Goal: Task Accomplishment & Management: Manage account settings

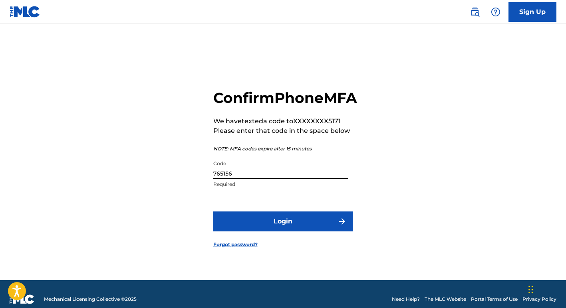
type input "765156"
click at [213, 212] on button "Login" at bounding box center [283, 222] width 140 height 20
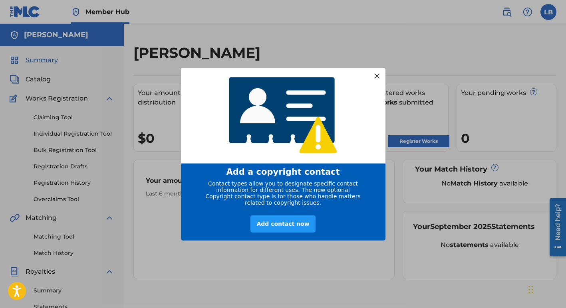
click at [376, 73] on div at bounding box center [376, 76] width 10 height 10
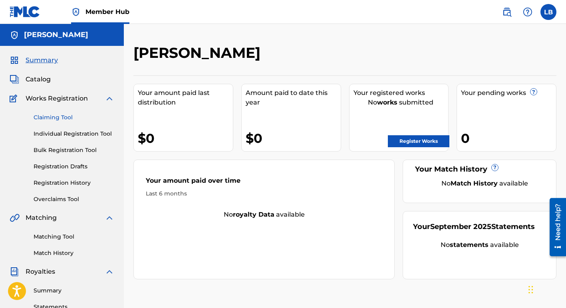
click at [47, 116] on link "Claiming Tool" at bounding box center [74, 117] width 81 height 8
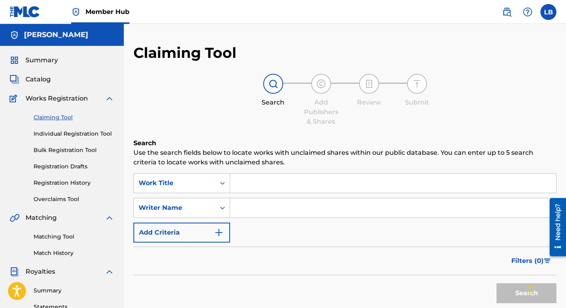
click at [45, 139] on div "Claiming Tool Individual Registration Tool Bulk Registration Tool Registration …" at bounding box center [62, 153] width 105 height 100
click at [36, 220] on span "Matching" at bounding box center [41, 218] width 31 height 10
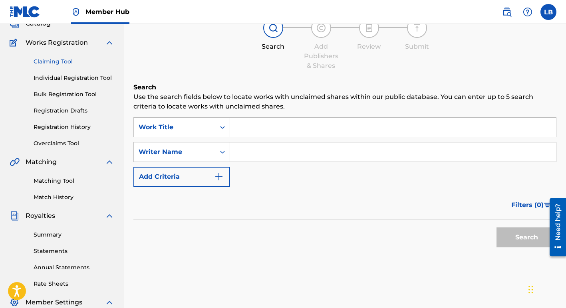
scroll to position [68, 0]
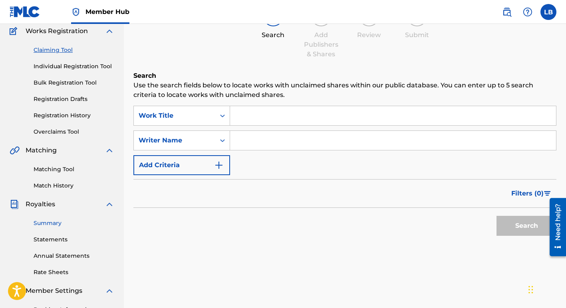
click at [45, 220] on link "Summary" at bounding box center [74, 223] width 81 height 8
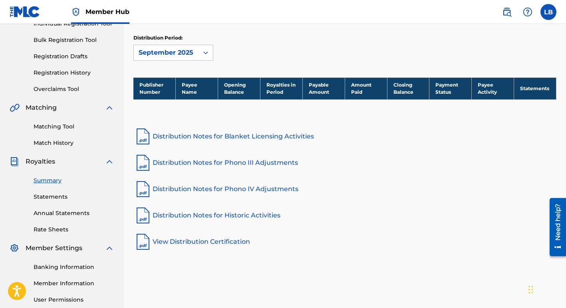
scroll to position [98, 0]
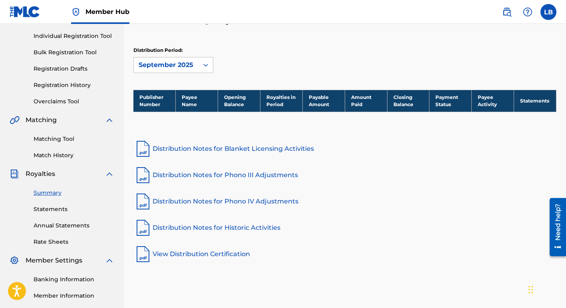
click at [161, 146] on link "Distribution Notes for Blanket Licensing Activities" at bounding box center [344, 148] width 423 height 19
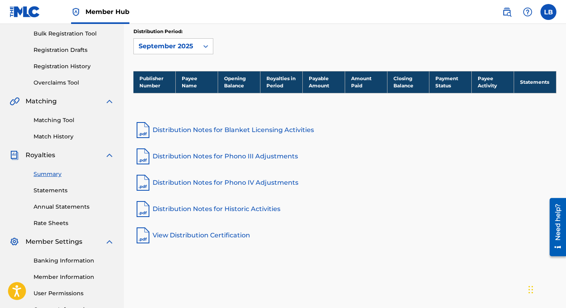
scroll to position [70, 0]
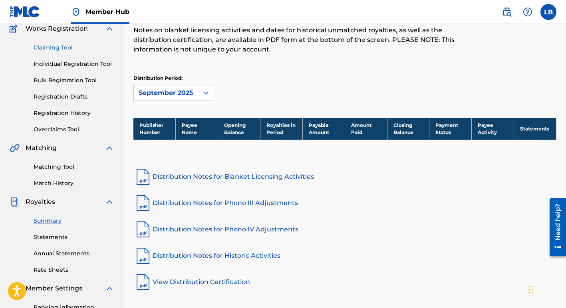
click at [54, 47] on link "Claiming Tool" at bounding box center [74, 48] width 81 height 8
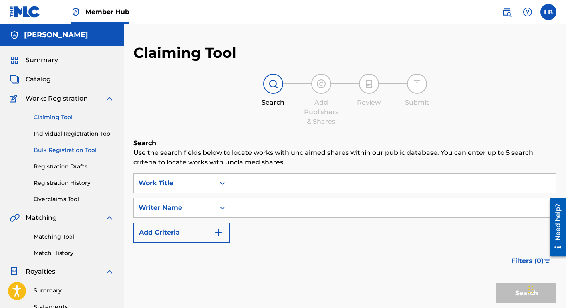
click at [55, 151] on link "Bulk Registration Tool" at bounding box center [74, 150] width 81 height 8
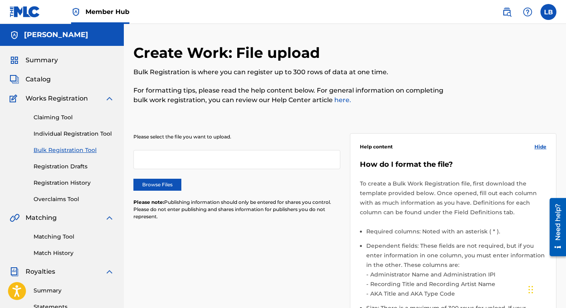
click at [151, 161] on div at bounding box center [236, 159] width 207 height 19
click at [55, 115] on link "Claiming Tool" at bounding box center [74, 117] width 81 height 8
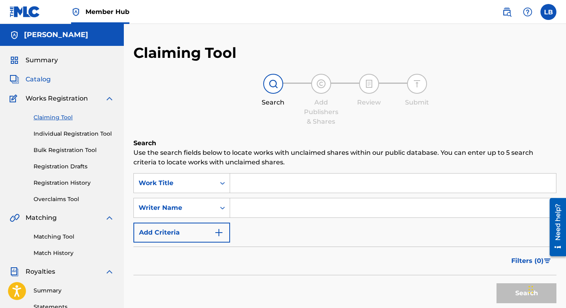
click at [45, 79] on span "Catalog" at bounding box center [38, 80] width 25 height 10
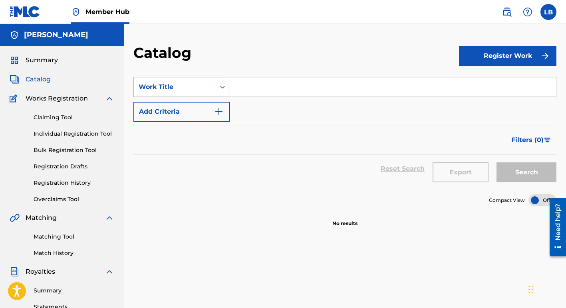
click at [225, 86] on icon "Search Form" at bounding box center [223, 87] width 8 height 8
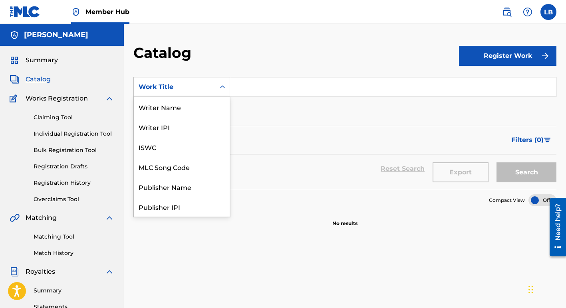
scroll to position [120, 0]
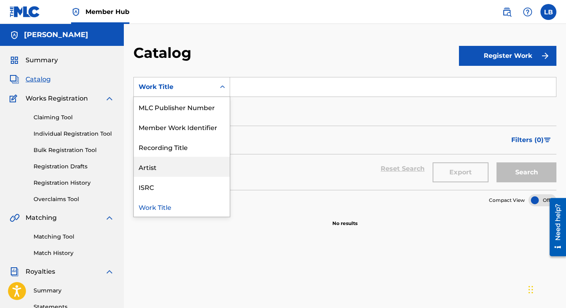
click at [182, 162] on div "Artist" at bounding box center [182, 167] width 96 height 20
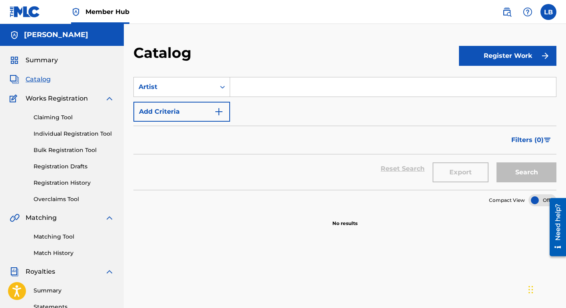
click at [269, 91] on input "Search Form" at bounding box center [393, 86] width 326 height 19
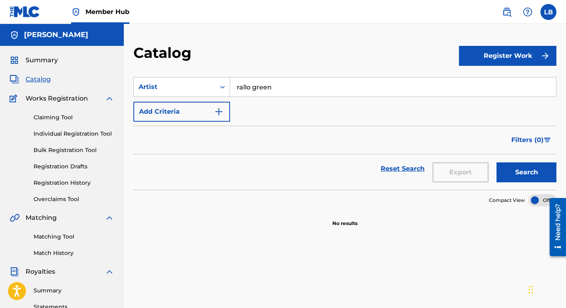
type input "rallo green"
click at [497, 163] on button "Search" at bounding box center [527, 173] width 60 height 20
click at [543, 8] on label at bounding box center [548, 12] width 16 height 16
click at [548, 12] on input "[PERSON_NAME] [EMAIL_ADDRESS][DOMAIN_NAME] Notification Preferences Profile Log…" at bounding box center [548, 12] width 0 height 0
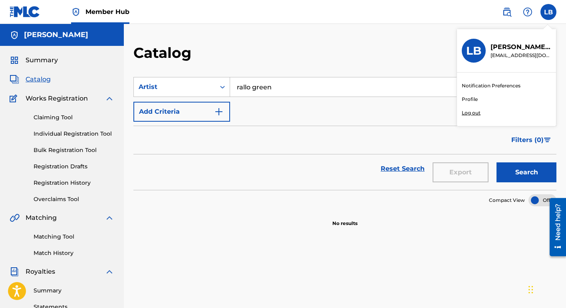
click at [383, 48] on div "Catalog" at bounding box center [296, 56] width 326 height 24
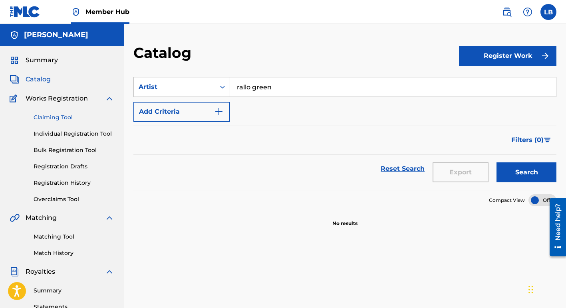
click at [54, 119] on link "Claiming Tool" at bounding box center [74, 117] width 81 height 8
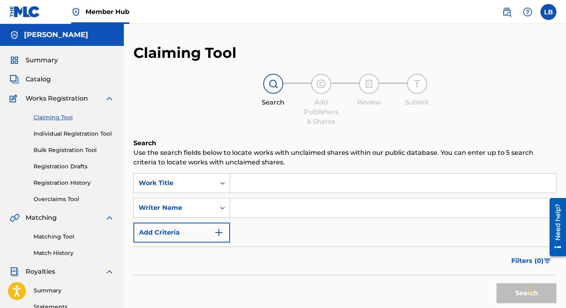
click at [246, 213] on input "Search Form" at bounding box center [393, 208] width 326 height 19
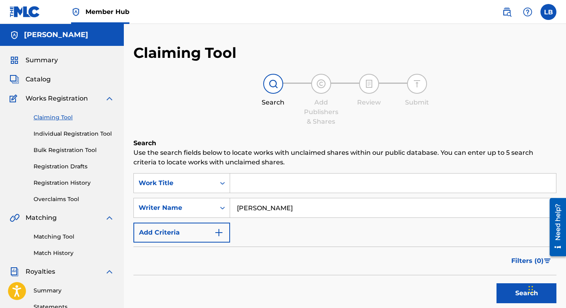
type input "[PERSON_NAME]"
click at [497, 284] on button "Search" at bounding box center [527, 294] width 60 height 20
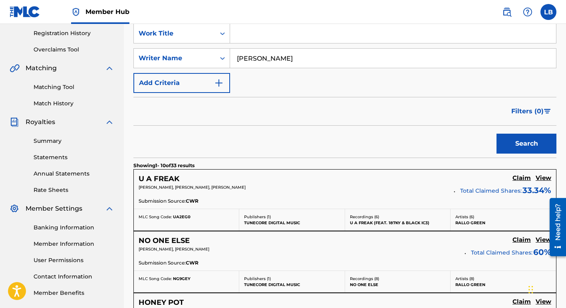
scroll to position [154, 0]
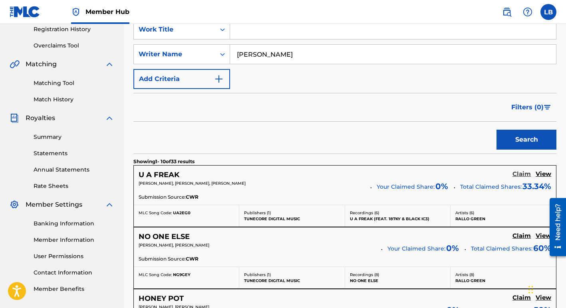
click at [522, 176] on h5 "Claim" at bounding box center [521, 175] width 18 height 8
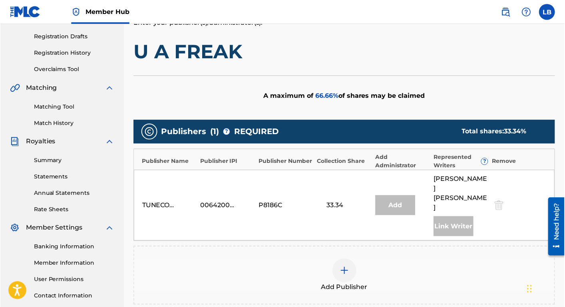
scroll to position [228, 0]
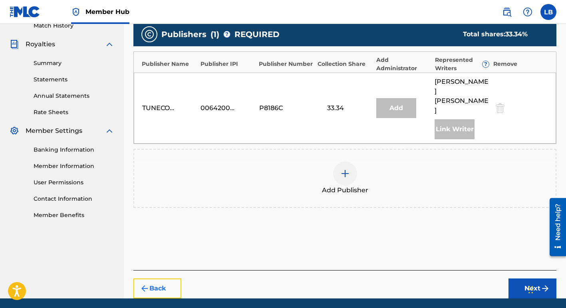
click at [149, 284] on img "submit" at bounding box center [145, 289] width 10 height 10
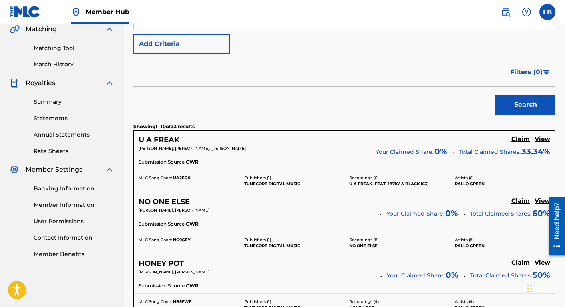
scroll to position [195, 0]
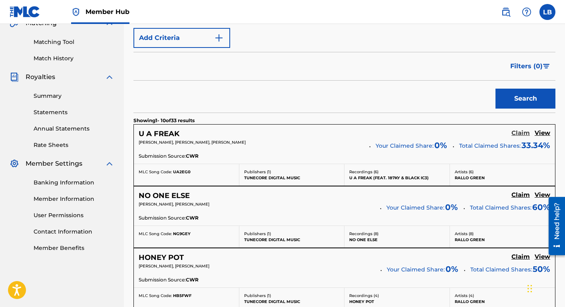
click at [518, 131] on h5 "Claim" at bounding box center [520, 133] width 18 height 8
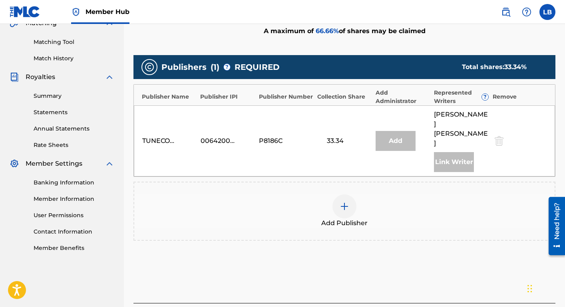
click at [265, 121] on div "TUNECORE DIGITAL MUSIC 00642005099 P8186C 33.34 Add [PERSON_NAME] Link Writer" at bounding box center [344, 140] width 421 height 71
click at [231, 136] on div "00642005099" at bounding box center [219, 141] width 36 height 10
click at [209, 136] on div "00642005099" at bounding box center [219, 141] width 36 height 10
click at [184, 119] on div "TUNECORE DIGITAL MUSIC 00642005099 P8186C 33.34 Add [PERSON_NAME] Link Writer" at bounding box center [344, 140] width 421 height 71
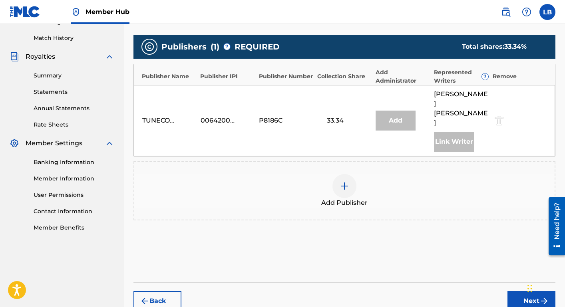
scroll to position [219, 0]
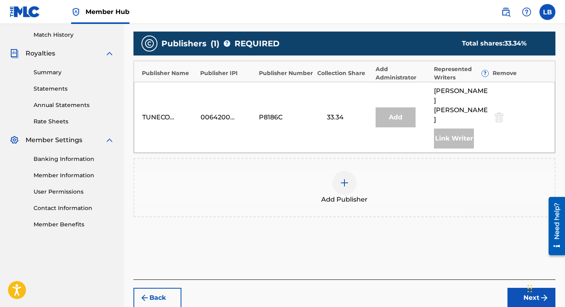
click at [389, 107] on div "Add" at bounding box center [395, 117] width 40 height 20
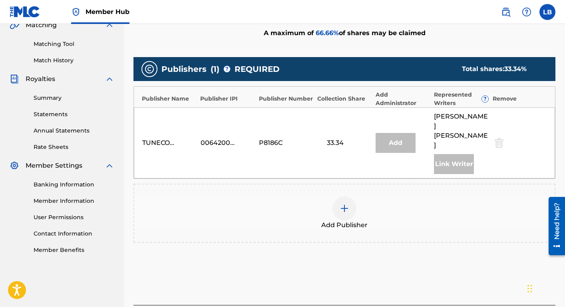
scroll to position [229, 0]
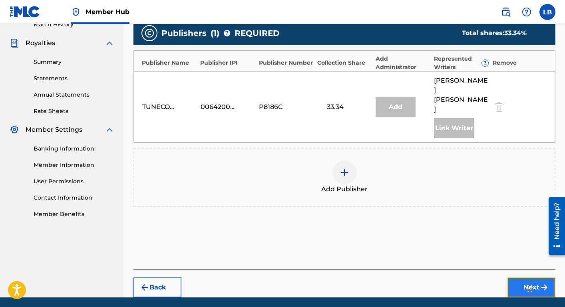
click at [515, 278] on button "Next" at bounding box center [531, 288] width 48 height 20
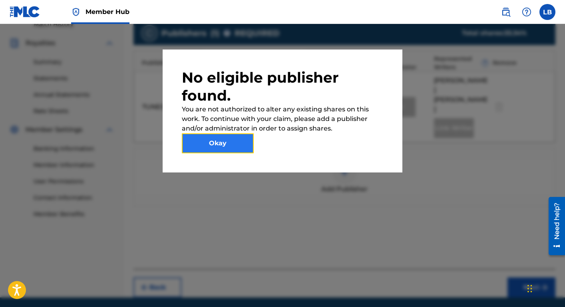
click at [238, 145] on button "Okay" at bounding box center [218, 143] width 72 height 20
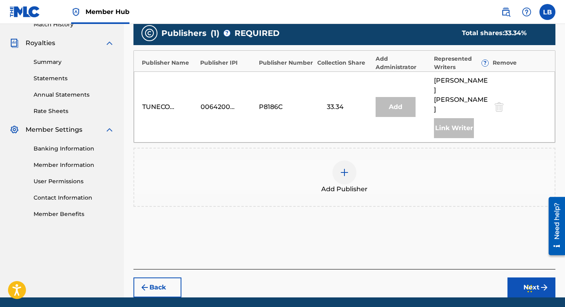
click at [345, 168] on img at bounding box center [345, 173] width 10 height 10
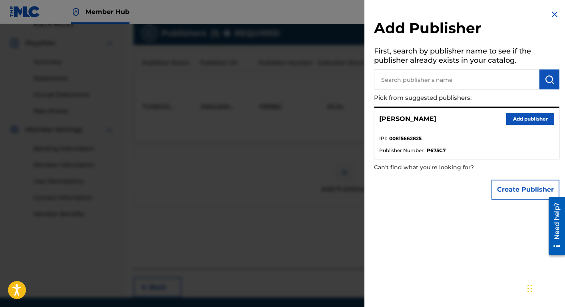
click at [398, 120] on p "[PERSON_NAME]" at bounding box center [407, 119] width 57 height 10
click at [465, 84] on input "text" at bounding box center [456, 80] width 165 height 20
type input "tunecore"
click at [545, 77] on img "submit" at bounding box center [549, 80] width 10 height 10
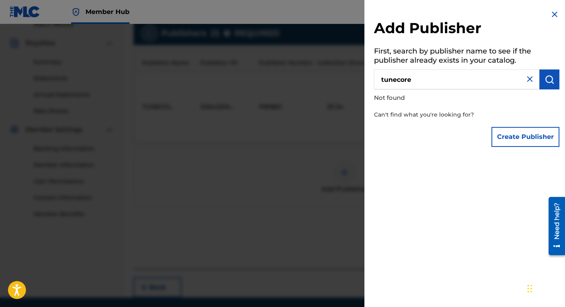
click at [526, 77] on img at bounding box center [530, 79] width 10 height 10
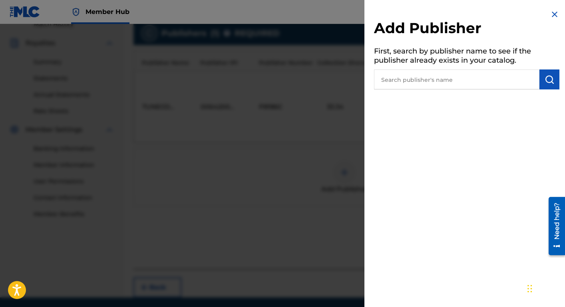
click at [474, 90] on div "Add Publisher First, search by publisher name to see if the publisher already e…" at bounding box center [466, 49] width 205 height 99
click at [550, 13] on img at bounding box center [555, 15] width 10 height 10
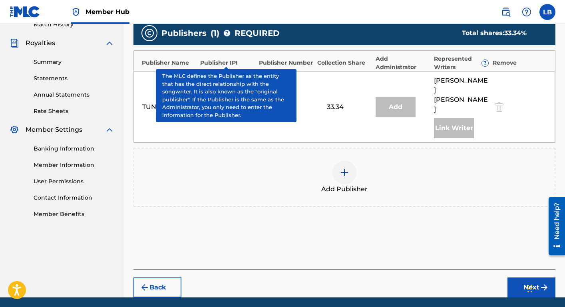
click at [226, 34] on span "?" at bounding box center [227, 33] width 6 height 6
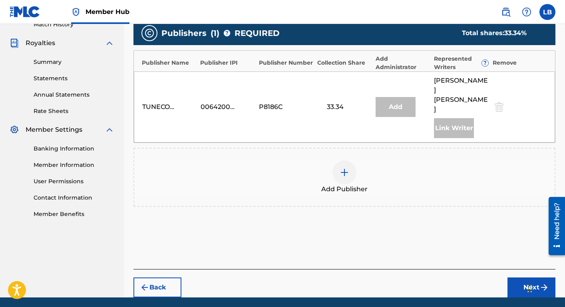
click at [343, 102] on div "33.34" at bounding box center [335, 107] width 36 height 10
click at [232, 83] on div "TUNECORE DIGITAL MUSIC 00642005099 P8186C 33.34 Add [PERSON_NAME] Link Writer" at bounding box center [344, 107] width 421 height 71
click at [346, 168] on img at bounding box center [345, 173] width 10 height 10
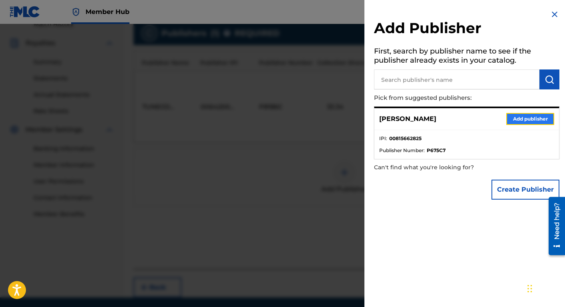
click at [513, 118] on button "Add publisher" at bounding box center [530, 119] width 48 height 12
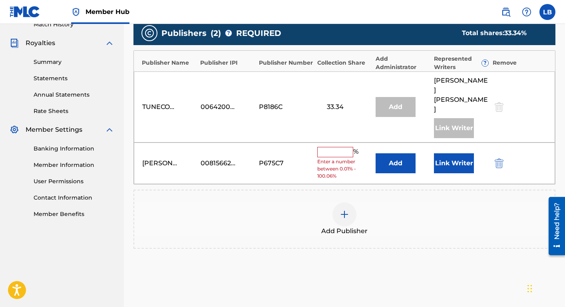
click at [333, 147] on input "text" at bounding box center [335, 152] width 36 height 10
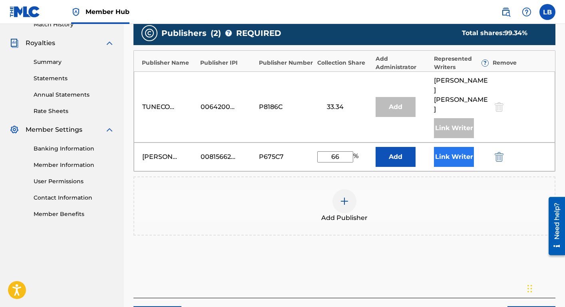
type input "66"
click at [447, 147] on button "Link Writer" at bounding box center [454, 157] width 40 height 20
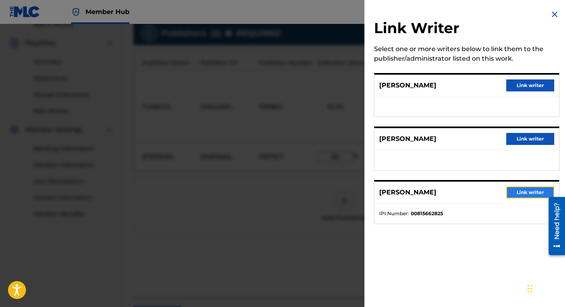
click at [517, 194] on button "Link writer" at bounding box center [530, 193] width 48 height 12
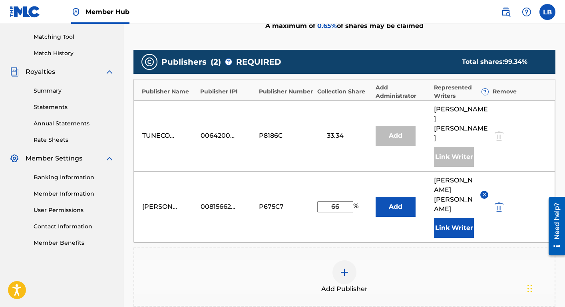
scroll to position [200, 0]
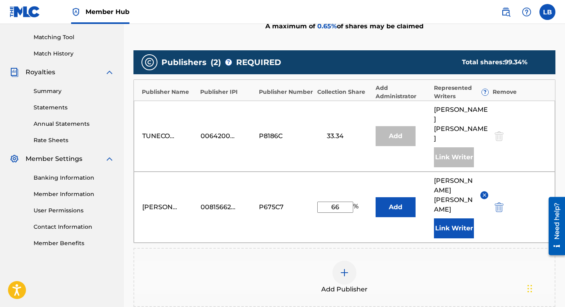
drag, startPoint x: 341, startPoint y: 171, endPoint x: 328, endPoint y: 172, distance: 12.8
click at [328, 202] on input "66" at bounding box center [335, 207] width 36 height 11
click at [50, 90] on link "Summary" at bounding box center [74, 91] width 81 height 8
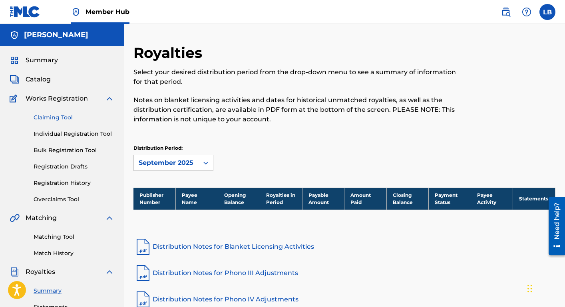
click at [58, 116] on link "Claiming Tool" at bounding box center [74, 117] width 81 height 8
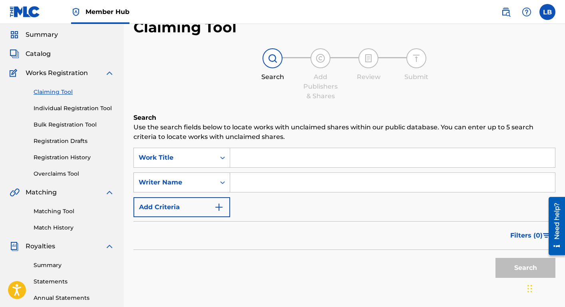
scroll to position [31, 0]
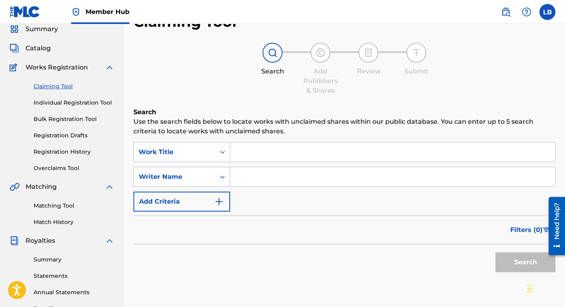
click at [218, 171] on div "Search Form" at bounding box center [222, 177] width 14 height 14
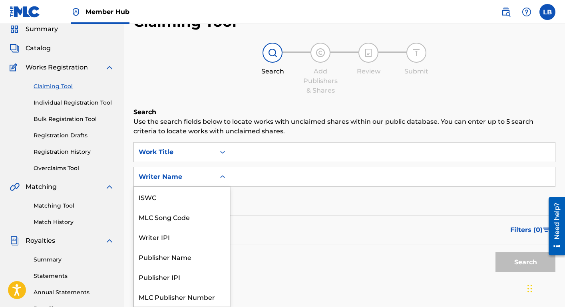
scroll to position [20, 0]
click at [184, 294] on div "Writer Name" at bounding box center [182, 297] width 96 height 20
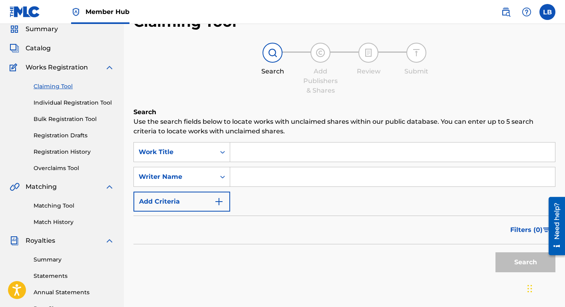
click at [254, 178] on input "Search Form" at bounding box center [392, 176] width 325 height 19
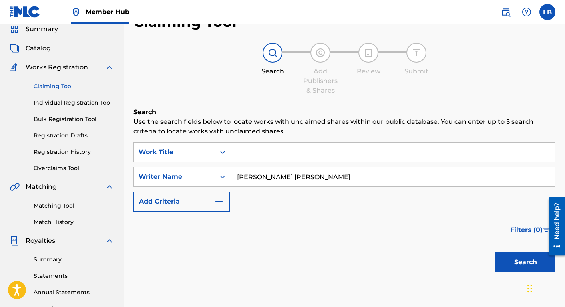
click at [495, 252] on button "Search" at bounding box center [525, 262] width 60 height 20
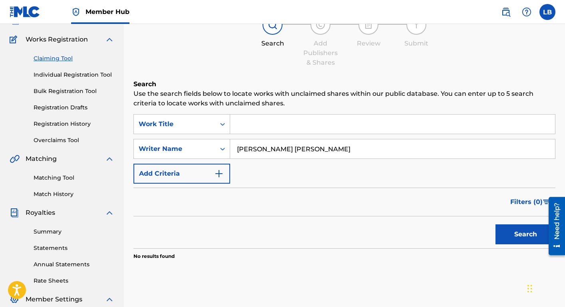
scroll to position [61, 0]
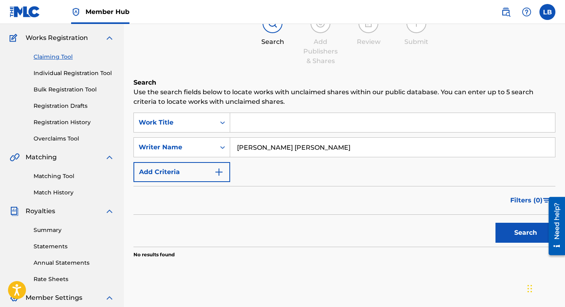
click at [269, 153] on input "[PERSON_NAME] [PERSON_NAME]" at bounding box center [392, 147] width 325 height 19
click at [266, 147] on input "[PERSON_NAME] [PERSON_NAME]" at bounding box center [392, 147] width 325 height 19
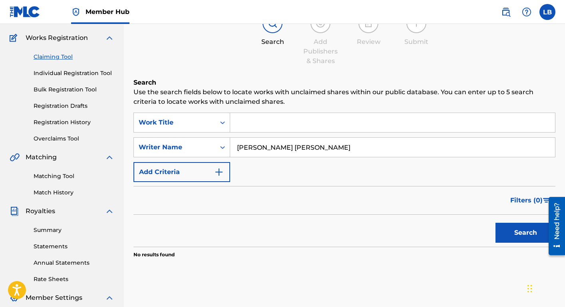
click at [265, 147] on input "[PERSON_NAME] [PERSON_NAME]" at bounding box center [392, 147] width 325 height 19
type input "[PERSON_NAME]"
click at [495, 223] on button "Search" at bounding box center [525, 233] width 60 height 20
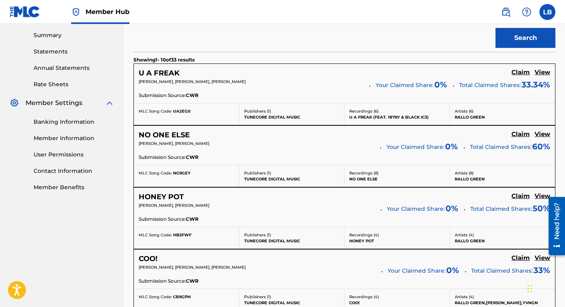
scroll to position [263, 0]
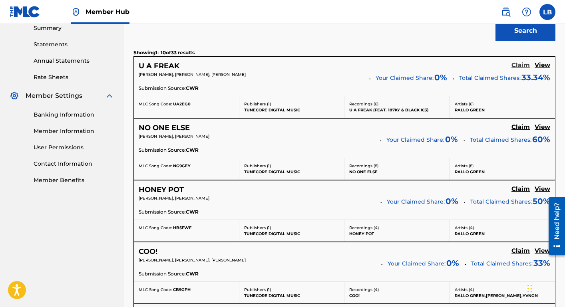
click at [521, 65] on h5 "Claim" at bounding box center [520, 66] width 18 height 8
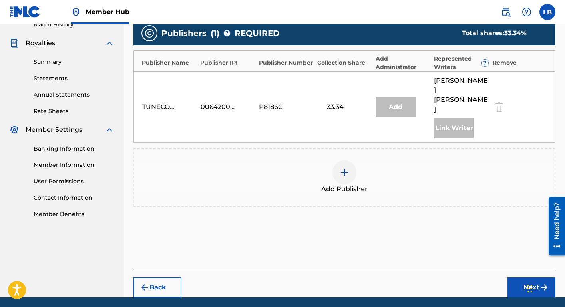
click at [344, 161] on div at bounding box center [344, 173] width 24 height 24
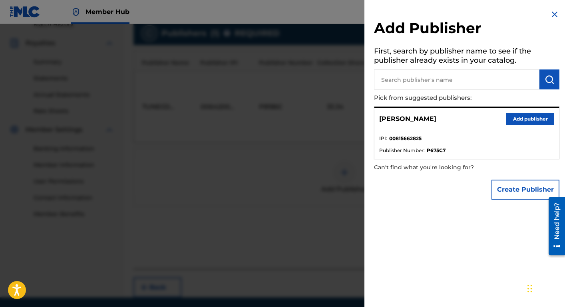
click at [462, 73] on input "text" at bounding box center [456, 80] width 165 height 20
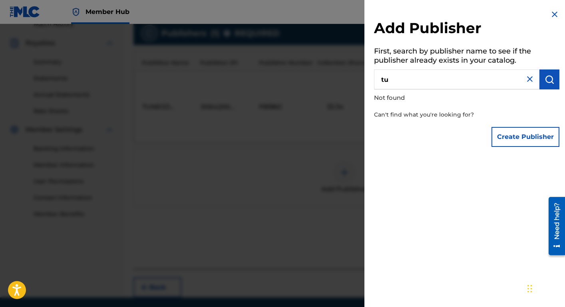
type input "t"
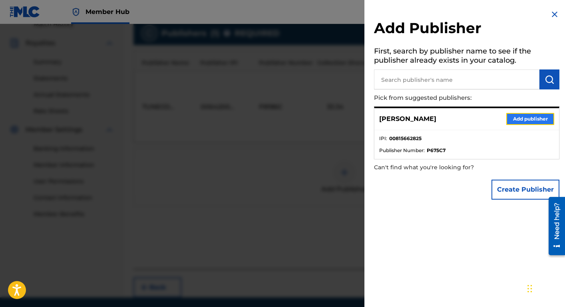
click at [514, 119] on button "Add publisher" at bounding box center [530, 119] width 48 height 12
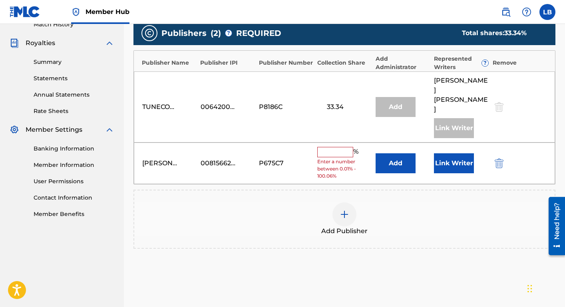
click at [344, 147] on input "text" at bounding box center [335, 152] width 36 height 10
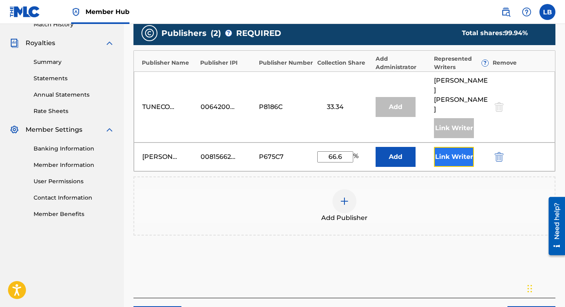
click at [450, 147] on button "Link Writer" at bounding box center [454, 157] width 40 height 20
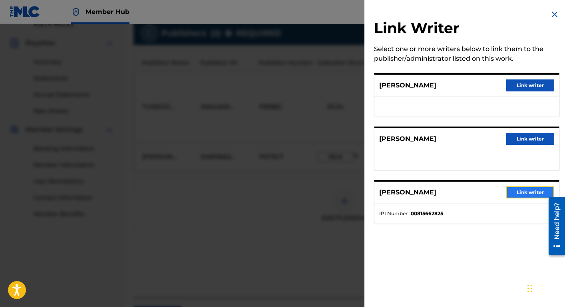
click at [535, 196] on button "Link writer" at bounding box center [530, 193] width 48 height 12
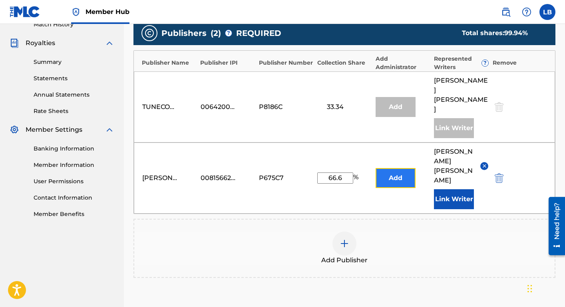
click at [405, 168] on button "Add" at bounding box center [395, 178] width 40 height 20
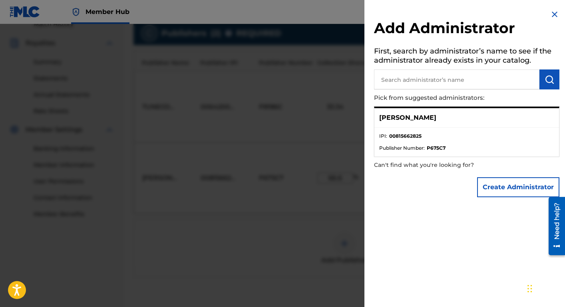
click at [410, 81] on input "text" at bounding box center [456, 80] width 165 height 20
click at [410, 82] on input "text" at bounding box center [456, 80] width 165 height 20
click at [550, 12] on img at bounding box center [555, 15] width 10 height 10
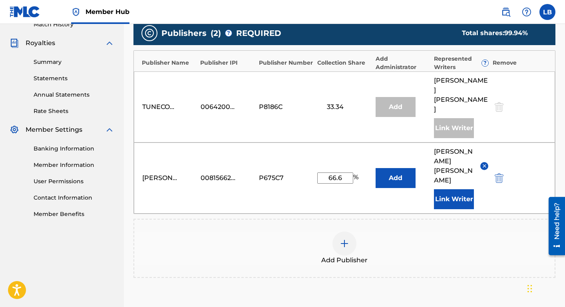
click at [341, 173] on input "66.6" at bounding box center [335, 178] width 36 height 11
type input "66.66"
click at [406, 97] on div "Add" at bounding box center [395, 107] width 40 height 20
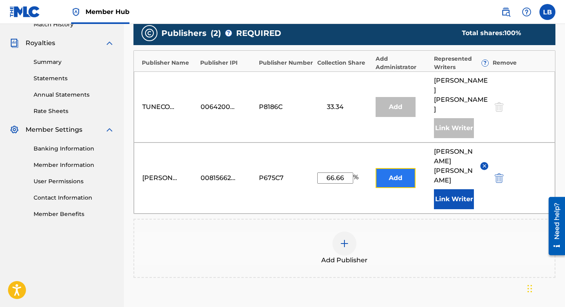
click at [386, 168] on button "Add" at bounding box center [395, 178] width 40 height 20
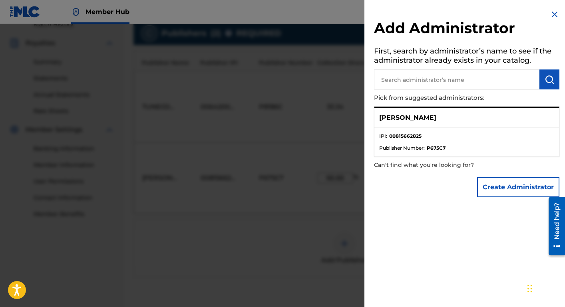
click at [507, 121] on div "[PERSON_NAME]" at bounding box center [466, 118] width 185 height 20
click at [457, 147] on li "Publisher Number : P675C7" at bounding box center [466, 148] width 175 height 7
click at [445, 120] on div "[PERSON_NAME]" at bounding box center [466, 118] width 185 height 20
click at [398, 115] on p "[PERSON_NAME]" at bounding box center [407, 118] width 57 height 10
click at [404, 137] on strong "00815662825" at bounding box center [405, 136] width 32 height 7
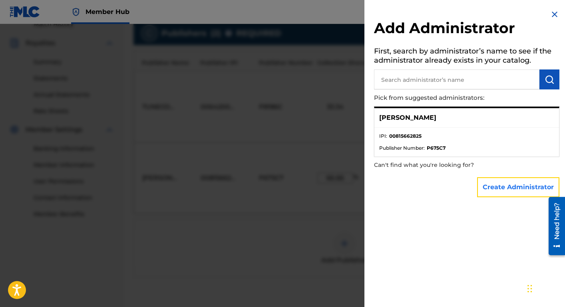
click at [493, 189] on button "Create Administrator" at bounding box center [518, 187] width 82 height 20
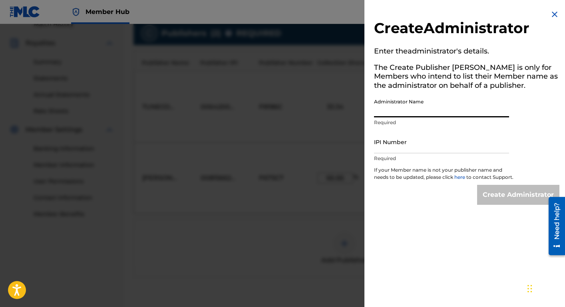
click at [403, 109] on input "Administrator Name" at bounding box center [441, 106] width 135 height 23
click at [554, 15] on img at bounding box center [555, 15] width 10 height 10
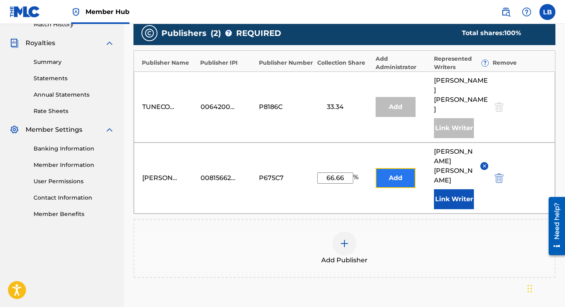
click at [388, 168] on button "Add" at bounding box center [395, 178] width 40 height 20
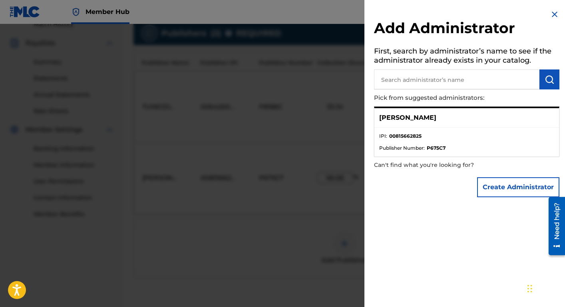
click at [409, 138] on strong "00815662825" at bounding box center [405, 136] width 32 height 7
copy strong "00815662825"
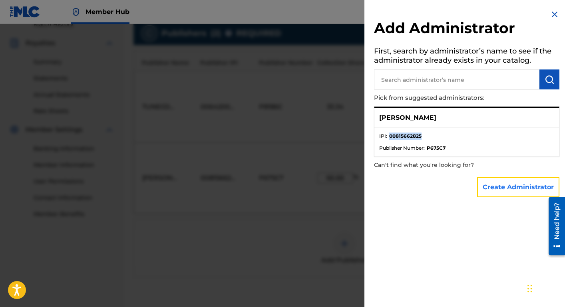
click at [492, 186] on button "Create Administrator" at bounding box center [518, 187] width 82 height 20
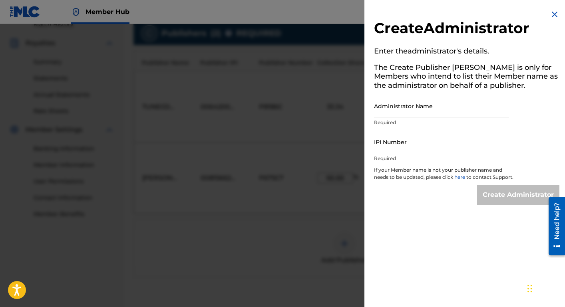
click at [426, 147] on input "IPI Number" at bounding box center [441, 142] width 135 height 23
paste input "00815662825"
type input "00815662825"
click at [420, 107] on input "Administrator Name" at bounding box center [441, 106] width 135 height 23
type input "l"
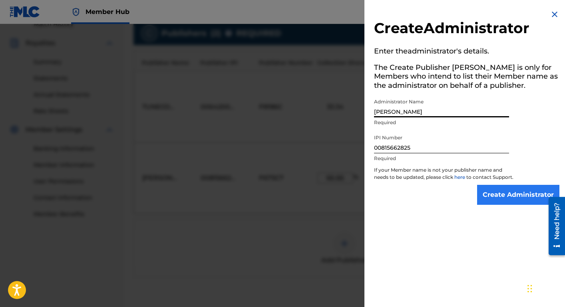
type input "[PERSON_NAME]"
click at [493, 205] on input "Create Administrator" at bounding box center [518, 195] width 82 height 20
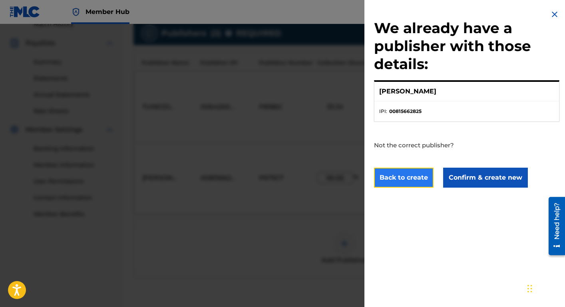
click at [415, 180] on button "Back to create" at bounding box center [404, 178] width 60 height 20
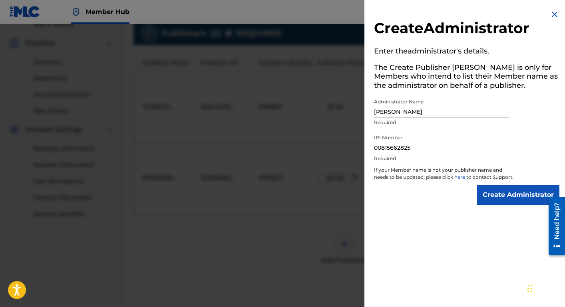
click at [550, 15] on img at bounding box center [555, 15] width 10 height 10
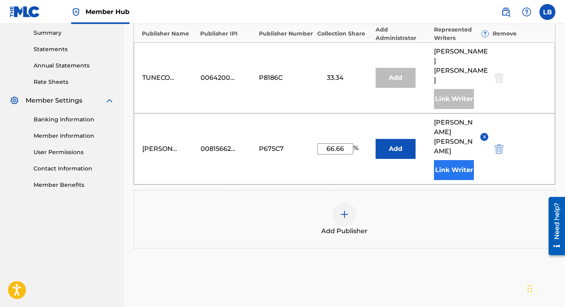
scroll to position [258, 0]
click at [453, 160] on button "Link Writer" at bounding box center [454, 170] width 40 height 20
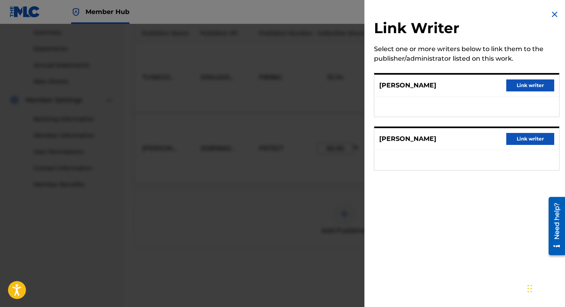
click at [552, 12] on img at bounding box center [555, 15] width 10 height 10
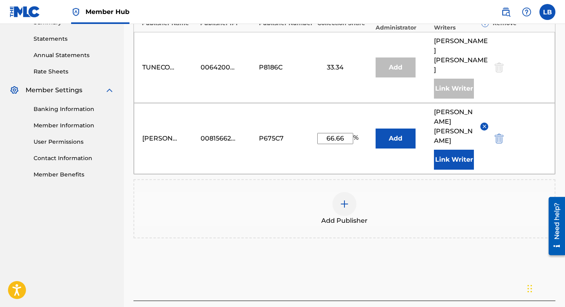
scroll to position [281, 0]
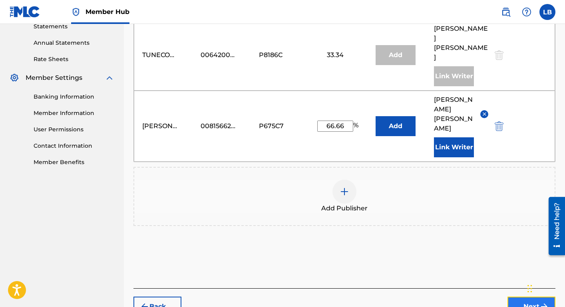
click at [518, 297] on button "Next" at bounding box center [531, 307] width 48 height 20
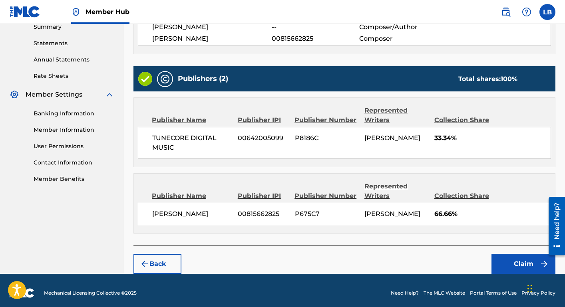
scroll to position [268, 0]
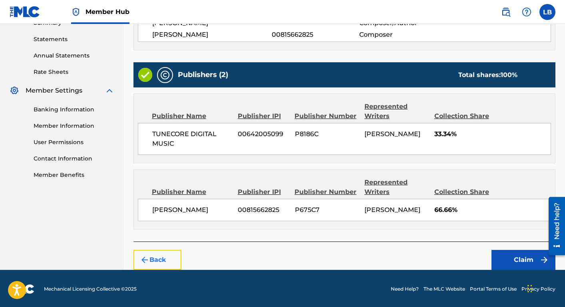
click at [155, 257] on button "Back" at bounding box center [157, 260] width 48 height 20
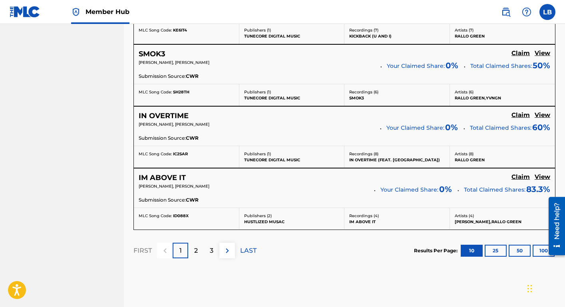
scroll to position [751, 0]
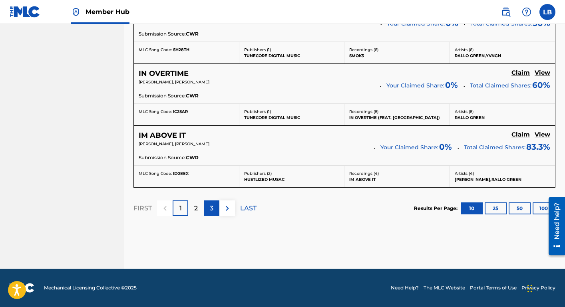
click at [209, 208] on div "3" at bounding box center [212, 209] width 16 height 16
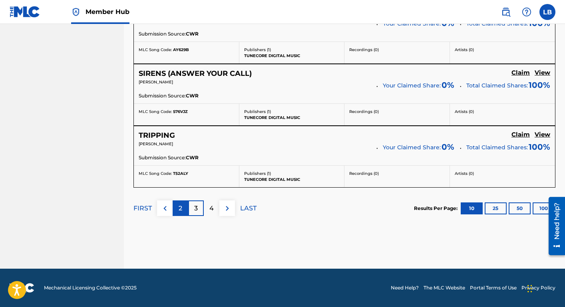
click at [181, 211] on p "2" at bounding box center [181, 209] width 4 height 10
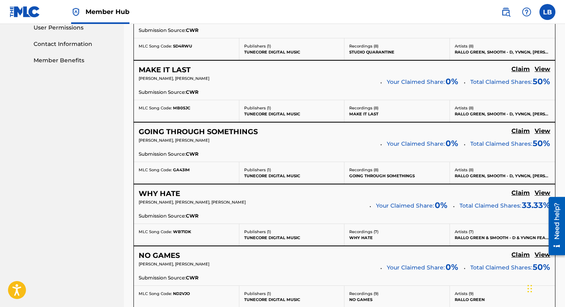
scroll to position [0, 0]
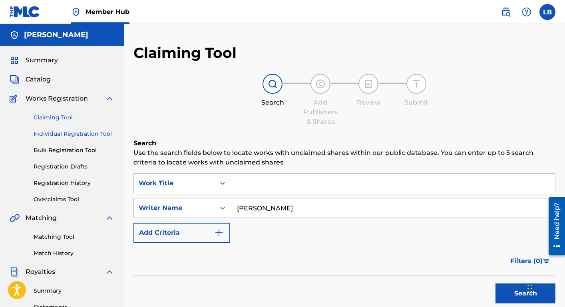
click at [67, 134] on link "Individual Registration Tool" at bounding box center [74, 134] width 81 height 8
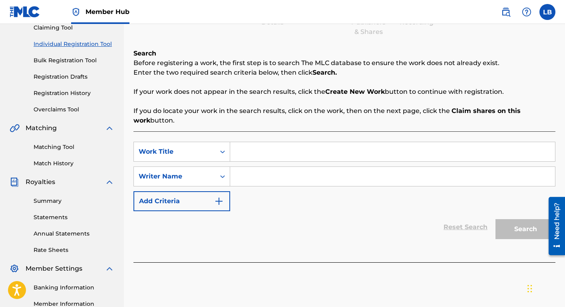
scroll to position [30, 0]
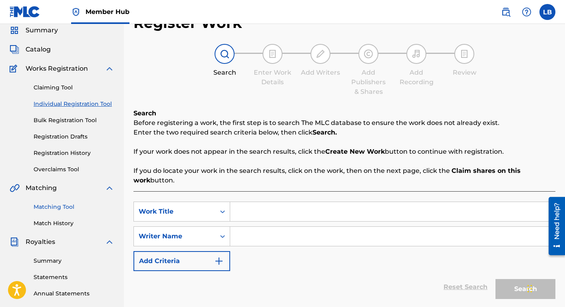
click at [52, 205] on link "Matching Tool" at bounding box center [74, 207] width 81 height 8
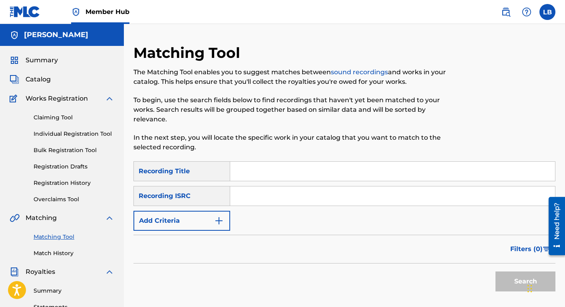
click at [245, 170] on input "Search Form" at bounding box center [392, 171] width 325 height 19
click at [240, 166] on input "Search Form" at bounding box center [392, 171] width 325 height 19
type input "jodeci"
click at [495, 272] on button "Search" at bounding box center [525, 282] width 60 height 20
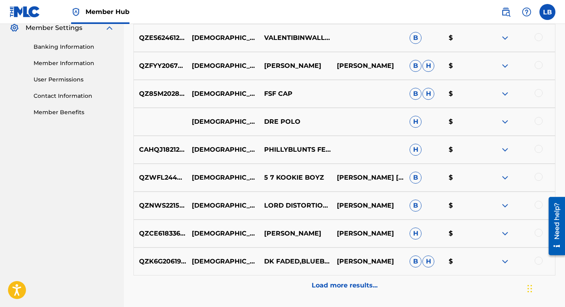
scroll to position [385, 0]
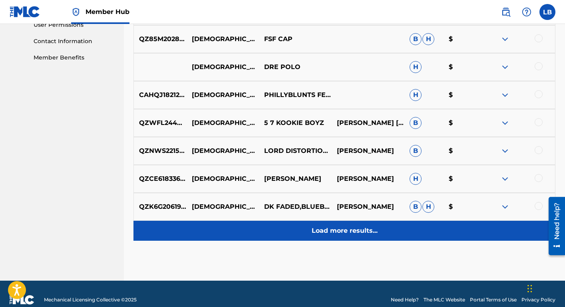
click at [328, 236] on div "Load more results..." at bounding box center [344, 231] width 422 height 20
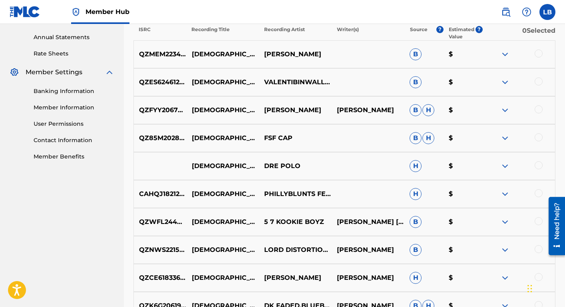
scroll to position [0, 0]
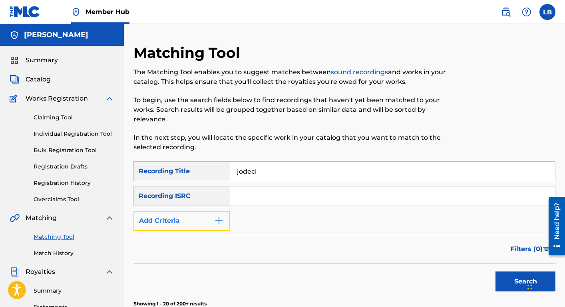
click at [208, 217] on button "Add Criteria" at bounding box center [181, 221] width 97 height 20
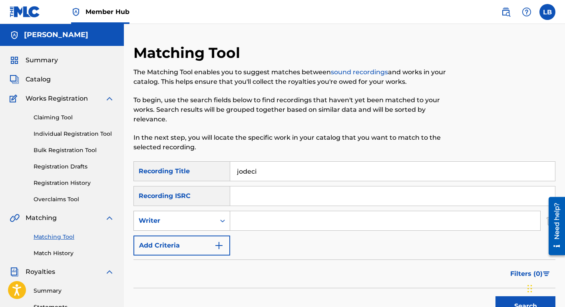
click at [219, 221] on icon "Search Form" at bounding box center [223, 221] width 8 height 8
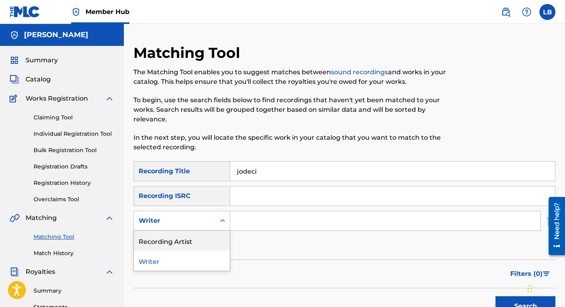
click at [197, 242] on div "Recording Artist" at bounding box center [182, 241] width 96 height 20
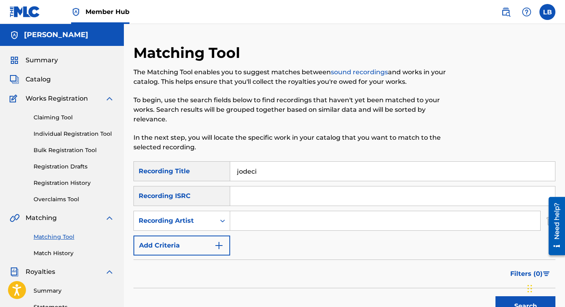
click at [240, 226] on input "Search Form" at bounding box center [385, 220] width 310 height 19
type input "rallo green"
click at [495, 296] on button "Search" at bounding box center [525, 306] width 60 height 20
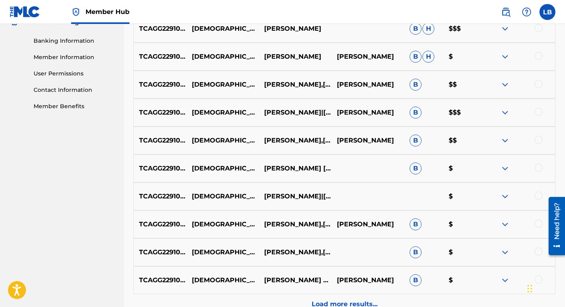
scroll to position [378, 0]
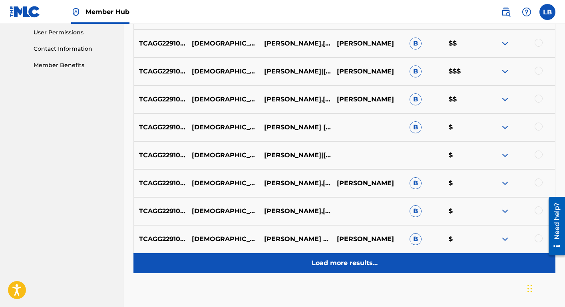
click at [336, 262] on p "Load more results..." at bounding box center [345, 263] width 66 height 10
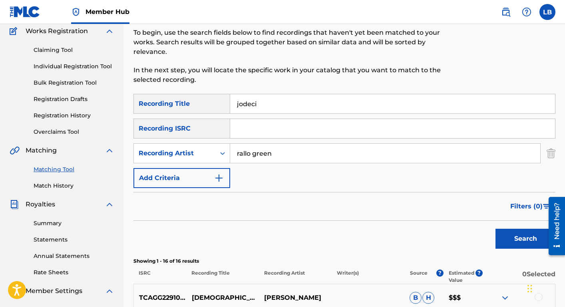
scroll to position [0, 0]
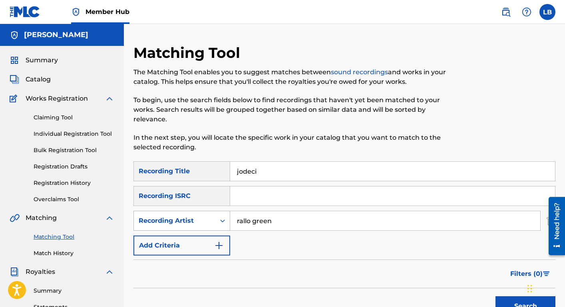
click at [193, 223] on div "Recording Artist" at bounding box center [175, 221] width 72 height 10
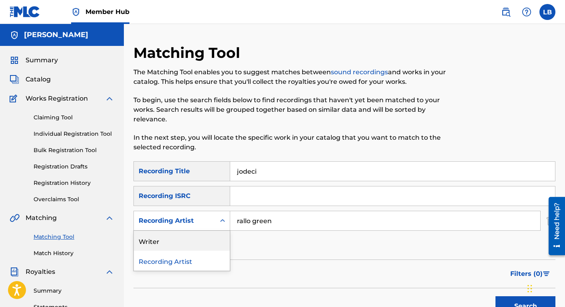
click at [181, 247] on div "Writer" at bounding box center [182, 241] width 96 height 20
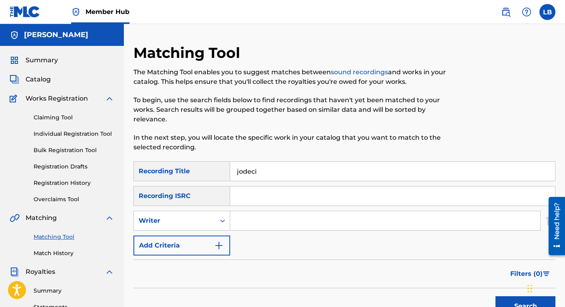
click at [244, 225] on input "Search Form" at bounding box center [385, 220] width 310 height 19
click at [495, 296] on button "Search" at bounding box center [525, 306] width 60 height 20
click at [242, 223] on input "[PERSON_NAME]" at bounding box center [385, 220] width 310 height 19
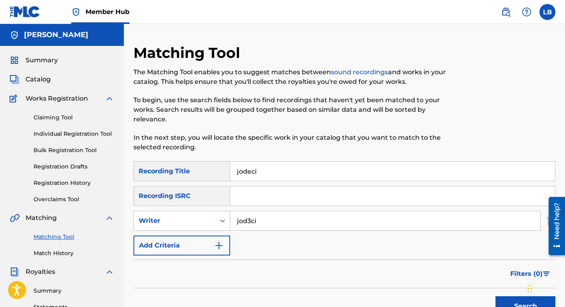
type input "jod3ci"
click at [495, 296] on button "Search" at bounding box center [525, 306] width 60 height 20
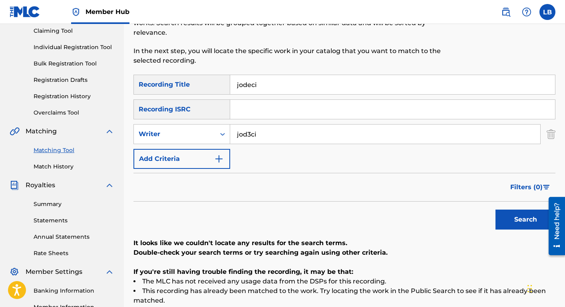
scroll to position [106, 0]
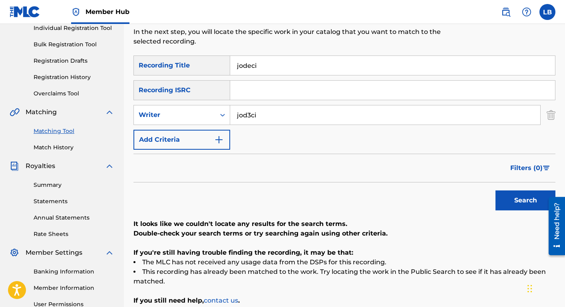
click at [249, 69] on input "jodeci" at bounding box center [392, 65] width 325 height 19
type input "jod3ci"
click at [247, 117] on input "jod3ci" at bounding box center [385, 114] width 310 height 19
type input "[PERSON_NAME]"
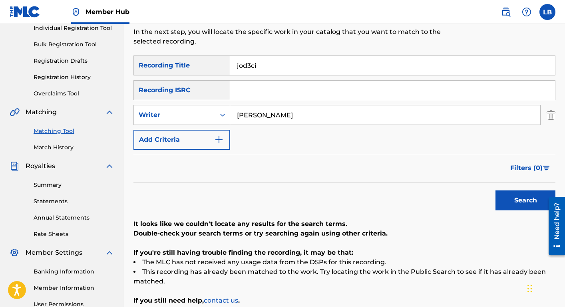
click at [495, 191] on button "Search" at bounding box center [525, 201] width 60 height 20
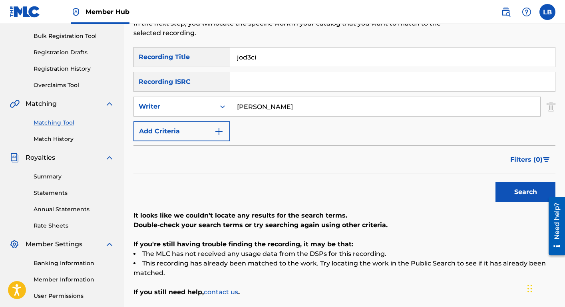
scroll to position [88, 0]
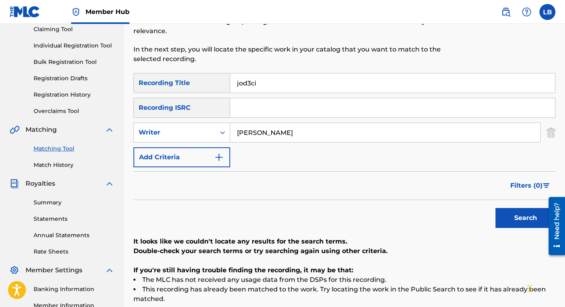
click at [250, 85] on input "jod3ci" at bounding box center [392, 82] width 325 height 19
type input "jodeci"
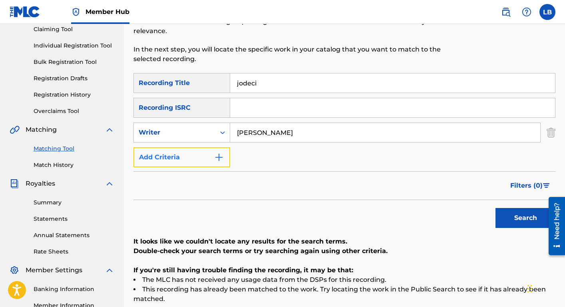
click at [223, 158] on img "Search Form" at bounding box center [219, 158] width 10 height 10
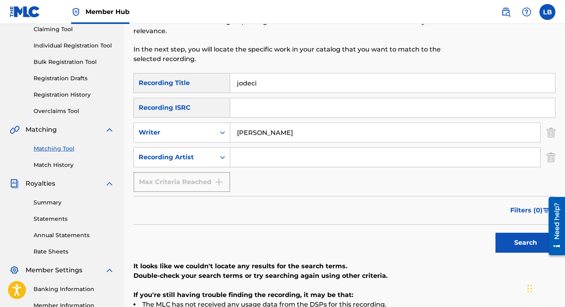
click at [243, 156] on input "Search Form" at bounding box center [385, 157] width 310 height 19
click at [246, 140] on input "[PERSON_NAME]" at bounding box center [385, 132] width 310 height 19
click at [249, 84] on input "jodeci" at bounding box center [392, 82] width 325 height 19
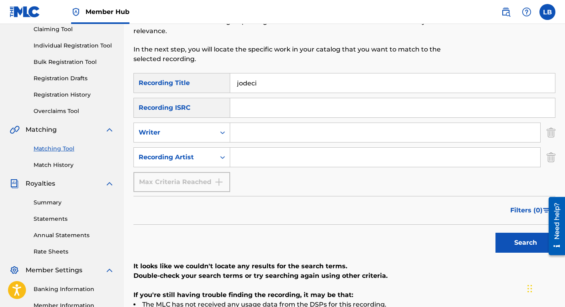
click at [249, 84] on input "jodeci" at bounding box center [392, 82] width 325 height 19
click at [256, 158] on input "Search Form" at bounding box center [385, 157] width 310 height 19
type input "rallo green"
click at [495, 233] on button "Search" at bounding box center [525, 243] width 60 height 20
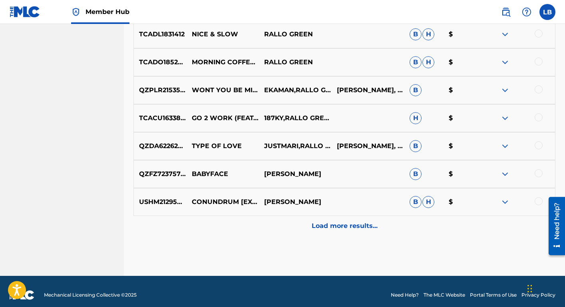
scroll to position [442, 0]
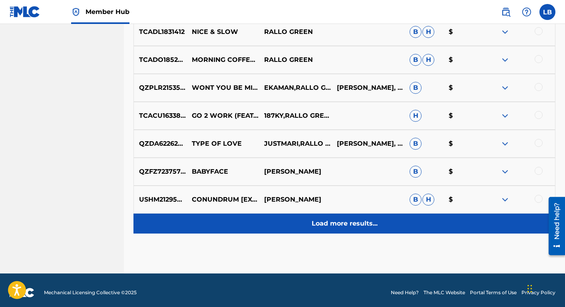
click at [329, 226] on p "Load more results..." at bounding box center [345, 224] width 66 height 10
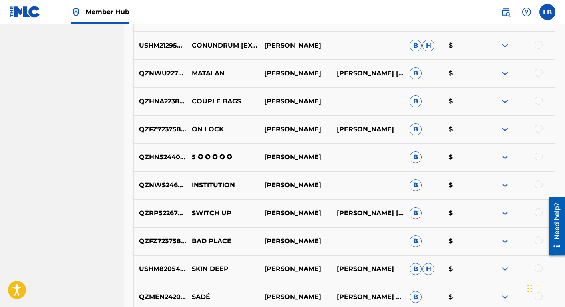
scroll to position [727, 0]
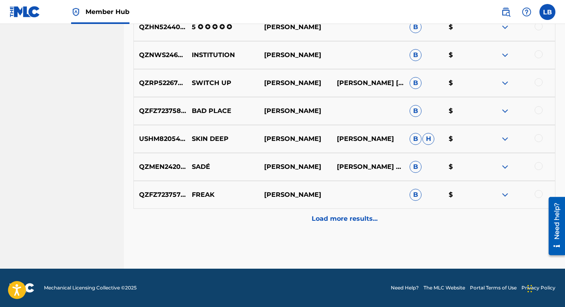
click at [334, 201] on div "QZFZ72375798 FREAK [PERSON_NAME] B $" at bounding box center [344, 195] width 422 height 28
click at [329, 206] on div "QZFZ72375798 FREAK [PERSON_NAME] B $" at bounding box center [344, 195] width 422 height 28
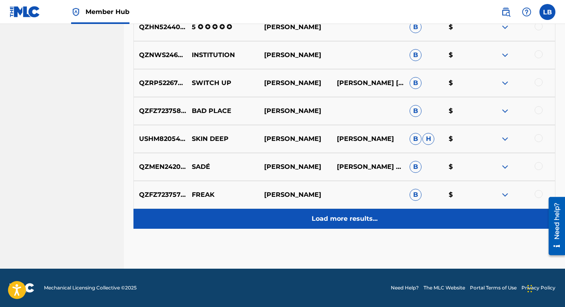
click at [321, 221] on p "Load more results..." at bounding box center [345, 219] width 66 height 10
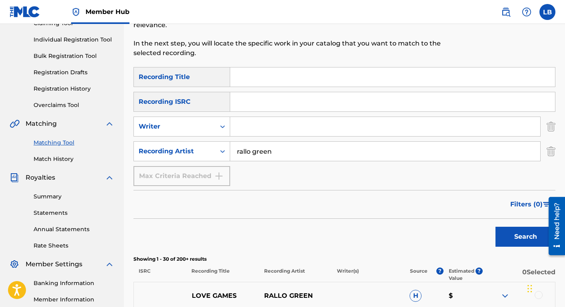
scroll to position [135, 0]
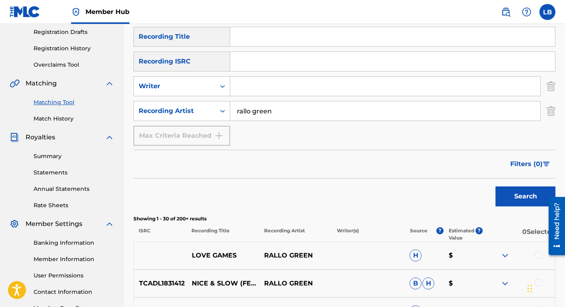
click at [276, 91] on input "Search Form" at bounding box center [385, 86] width 310 height 19
type input "[PERSON_NAME]"
click at [495, 187] on button "Search" at bounding box center [525, 197] width 60 height 20
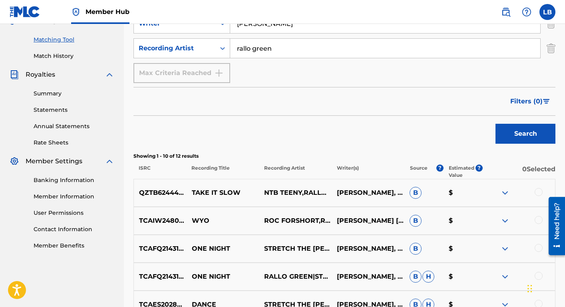
scroll to position [201, 0]
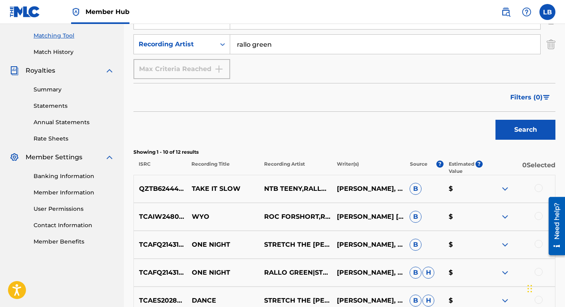
click at [455, 163] on p "Estimated Value" at bounding box center [462, 168] width 26 height 14
click at [504, 188] on img at bounding box center [505, 189] width 10 height 10
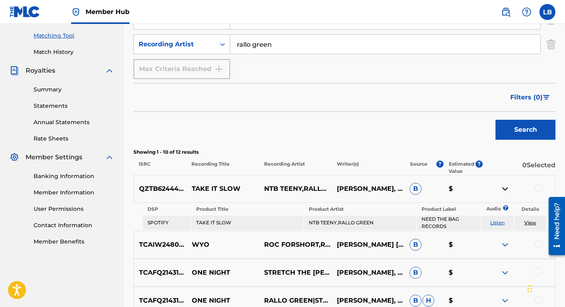
click at [504, 188] on img at bounding box center [505, 189] width 10 height 10
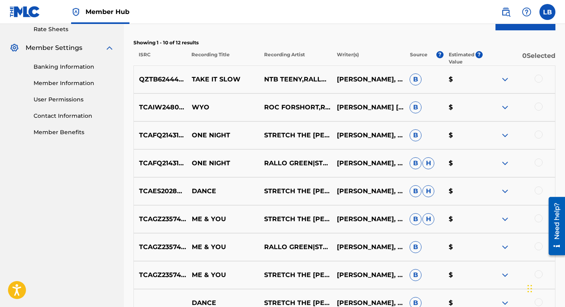
scroll to position [356, 0]
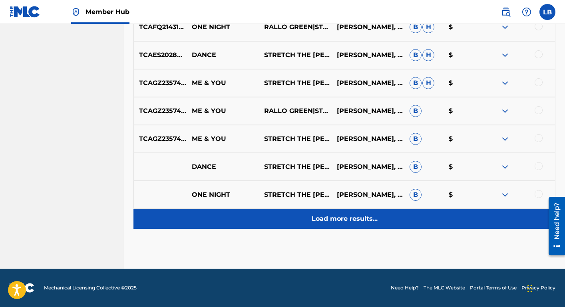
click at [368, 214] on p "Load more results..." at bounding box center [345, 219] width 66 height 10
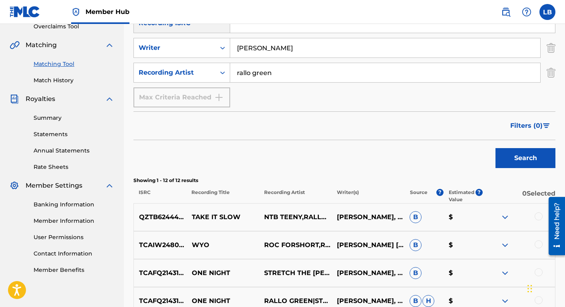
scroll to position [174, 0]
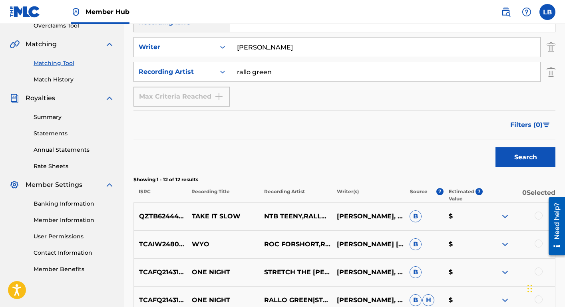
click at [539, 217] on div at bounding box center [538, 216] width 8 height 8
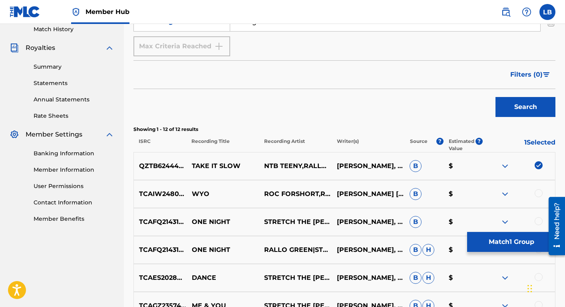
scroll to position [227, 0]
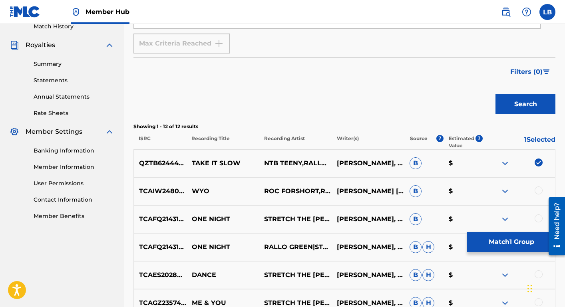
click at [540, 191] on div at bounding box center [538, 191] width 8 height 8
click at [537, 218] on div at bounding box center [538, 219] width 8 height 8
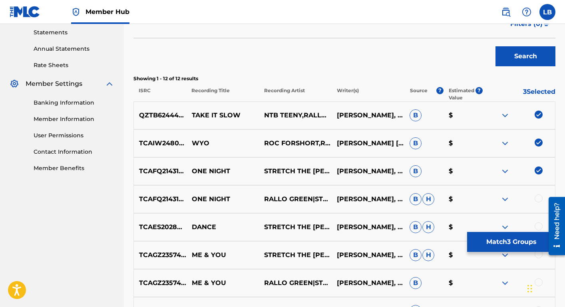
scroll to position [276, 0]
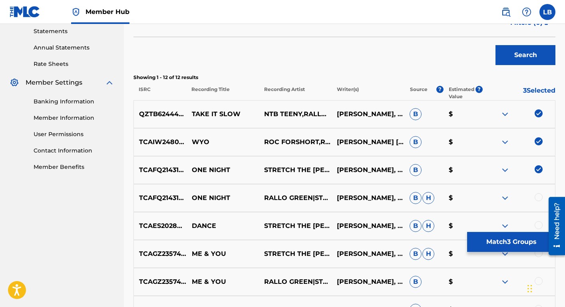
click at [540, 198] on div at bounding box center [538, 197] width 8 height 8
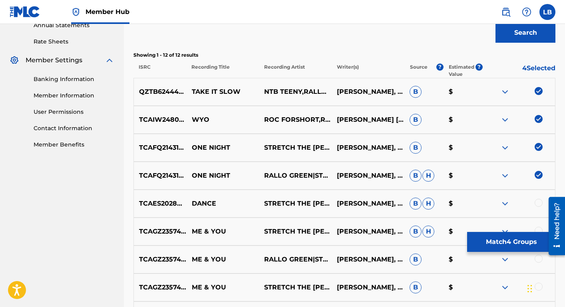
scroll to position [310, 0]
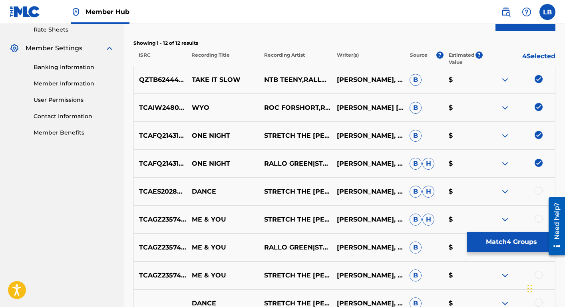
click at [538, 187] on div at bounding box center [538, 191] width 8 height 8
click at [536, 218] on div at bounding box center [538, 219] width 8 height 8
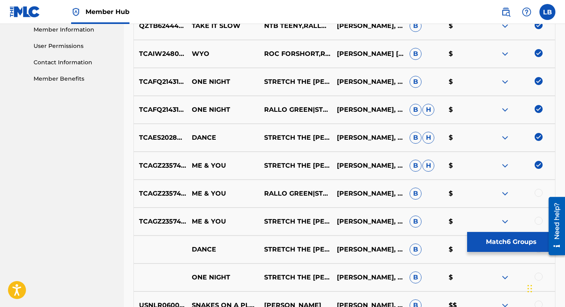
scroll to position [394, 0]
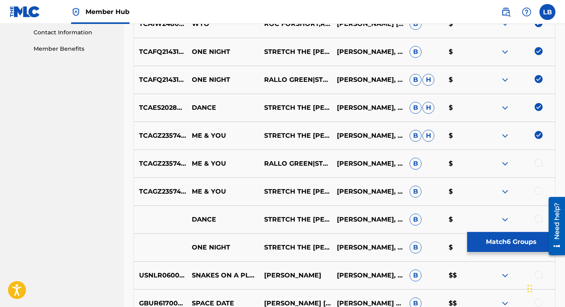
click at [538, 165] on div at bounding box center [538, 163] width 8 height 8
click at [537, 192] on div at bounding box center [538, 191] width 8 height 8
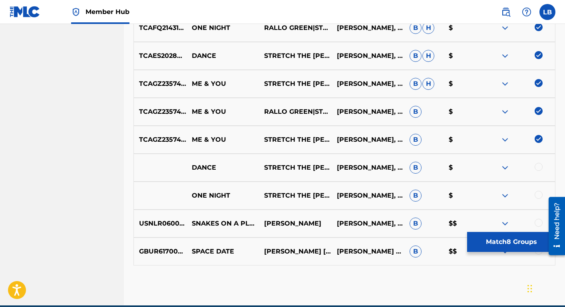
scroll to position [447, 0]
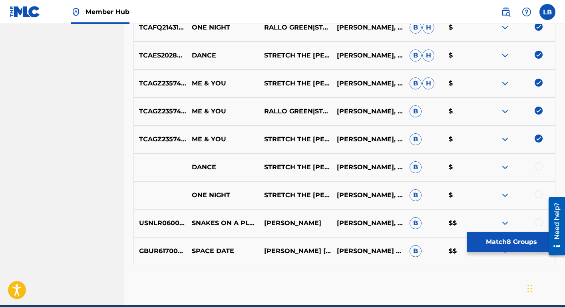
click at [538, 169] on div at bounding box center [538, 167] width 8 height 8
click at [538, 193] on div at bounding box center [538, 195] width 8 height 8
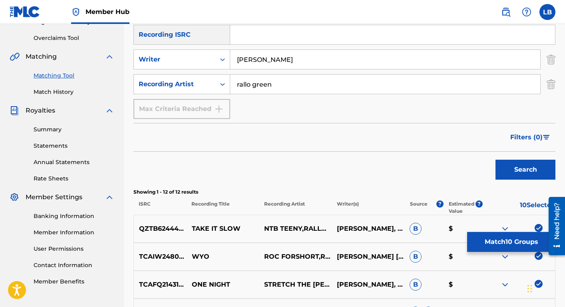
scroll to position [161, 0]
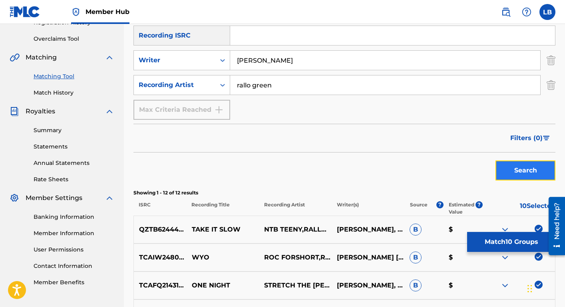
click at [518, 173] on button "Search" at bounding box center [525, 171] width 60 height 20
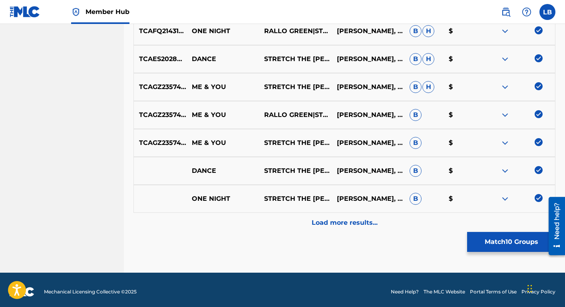
scroll to position [447, 0]
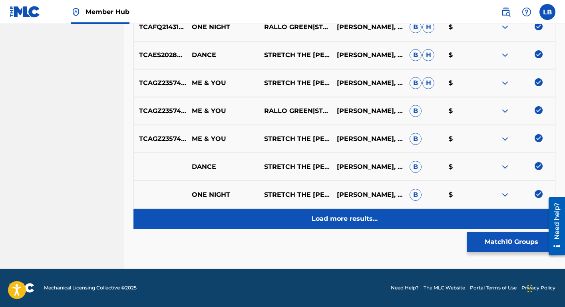
click at [362, 222] on p "Load more results..." at bounding box center [345, 219] width 66 height 10
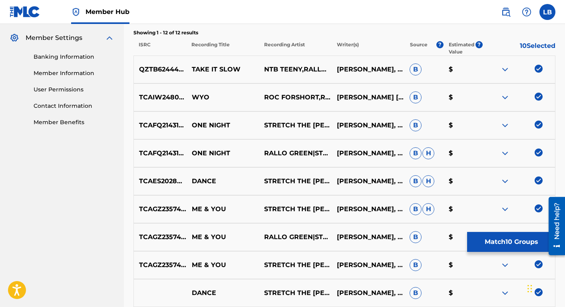
scroll to position [324, 0]
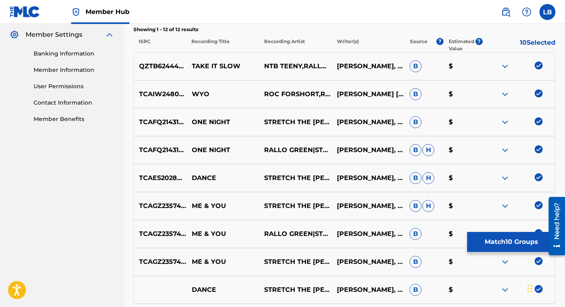
click at [503, 68] on img at bounding box center [505, 67] width 10 height 10
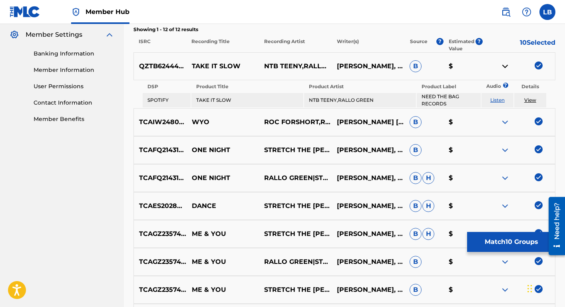
click at [504, 122] on img at bounding box center [505, 122] width 10 height 10
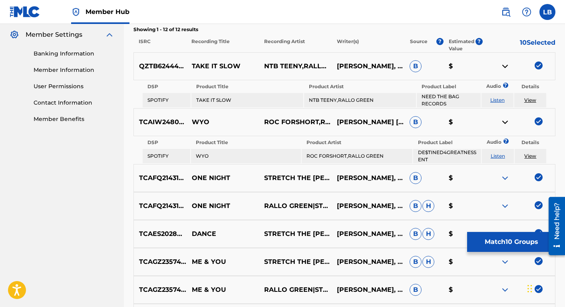
click at [503, 179] on img at bounding box center [505, 178] width 10 height 10
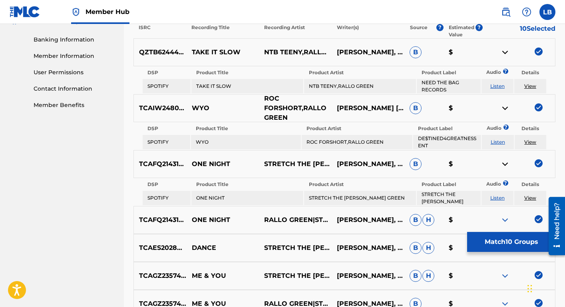
scroll to position [0, 0]
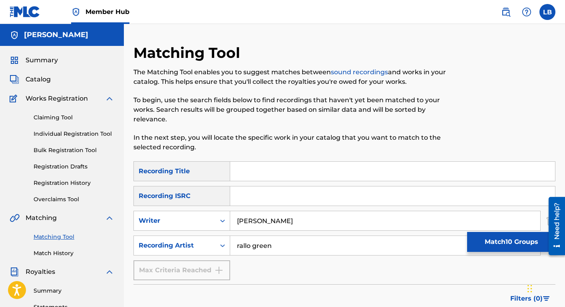
click at [248, 240] on input "rallo green" at bounding box center [385, 245] width 310 height 19
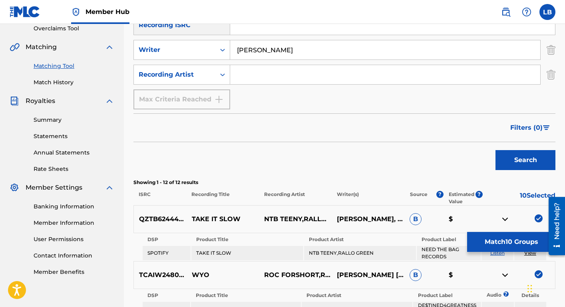
scroll to position [188, 0]
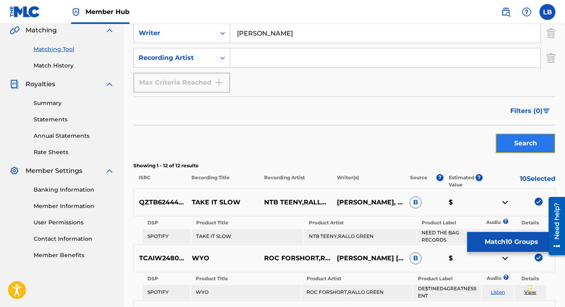
click at [511, 145] on button "Search" at bounding box center [525, 143] width 60 height 20
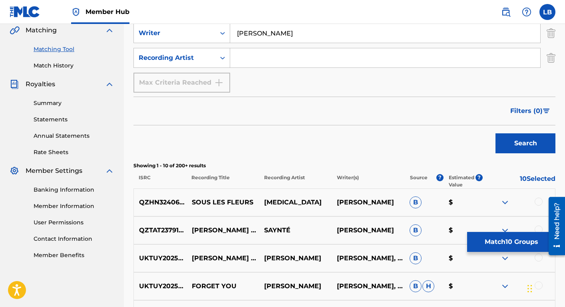
click at [291, 33] on input "[PERSON_NAME]" at bounding box center [385, 33] width 310 height 19
click at [506, 143] on button "Search" at bounding box center [525, 143] width 60 height 20
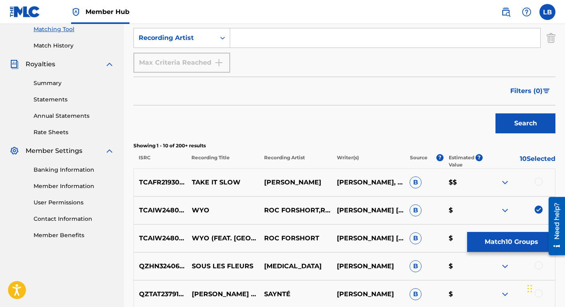
scroll to position [208, 0]
click at [446, 135] on div "Search" at bounding box center [344, 121] width 422 height 32
click at [501, 183] on img at bounding box center [505, 182] width 10 height 10
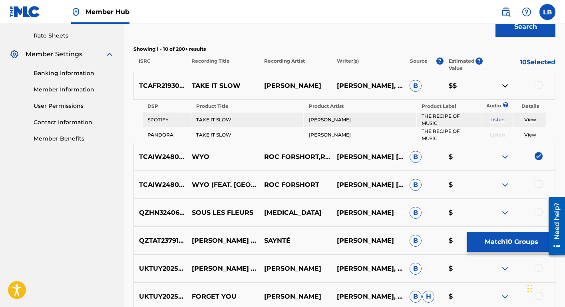
scroll to position [330, 0]
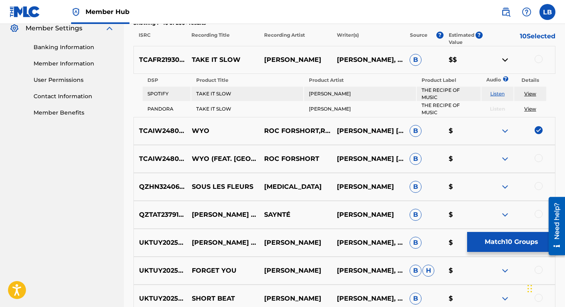
click at [508, 131] on img at bounding box center [505, 131] width 10 height 10
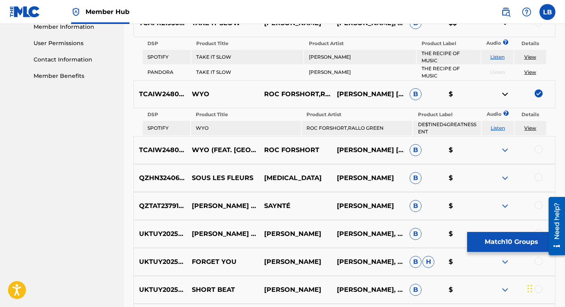
scroll to position [368, 0]
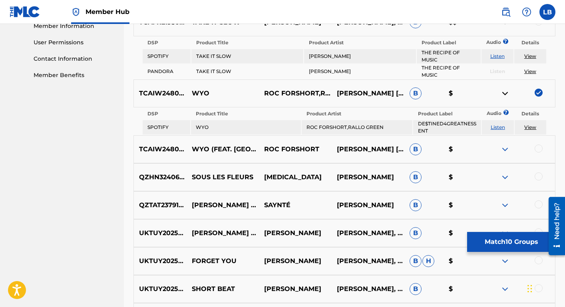
click at [503, 149] on img at bounding box center [505, 150] width 10 height 10
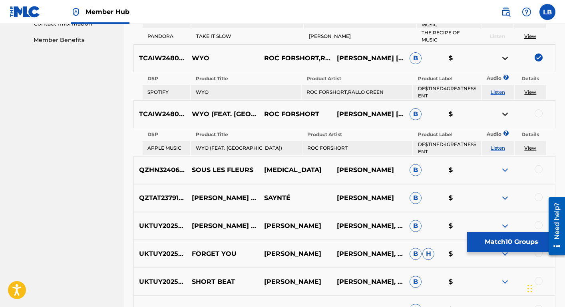
scroll to position [403, 0]
click at [504, 169] on img at bounding box center [505, 170] width 10 height 10
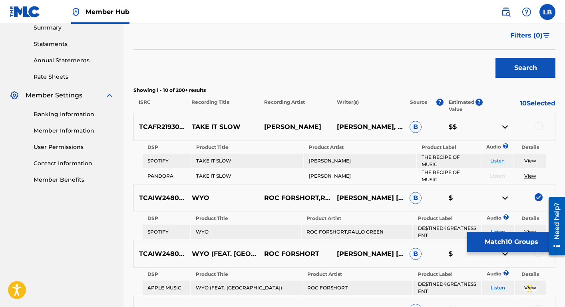
scroll to position [0, 0]
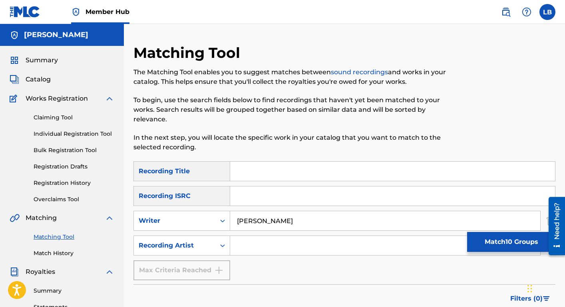
click at [327, 223] on input "[PERSON_NAME]" at bounding box center [385, 220] width 310 height 19
type input "[PERSON_NAME] [PERSON_NAME]"
click at [62, 115] on link "Claiming Tool" at bounding box center [74, 117] width 81 height 8
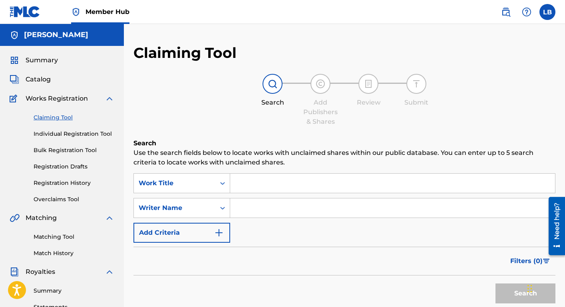
click at [243, 182] on input "Search Form" at bounding box center [392, 183] width 325 height 19
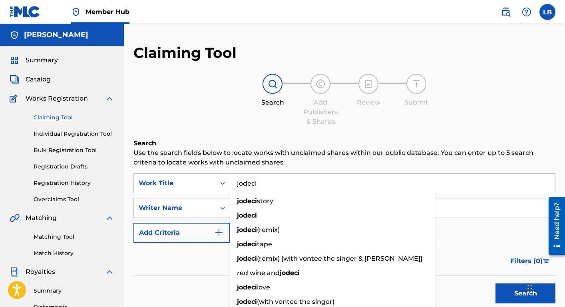
type input "jodeci"
click at [495, 284] on button "Search" at bounding box center [525, 294] width 60 height 20
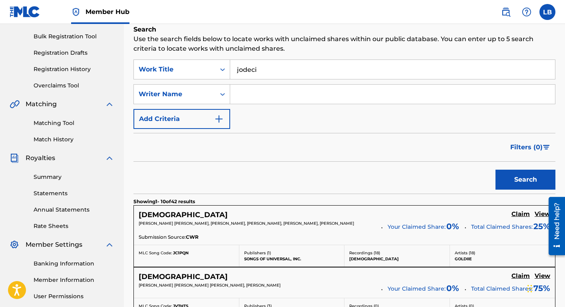
scroll to position [155, 0]
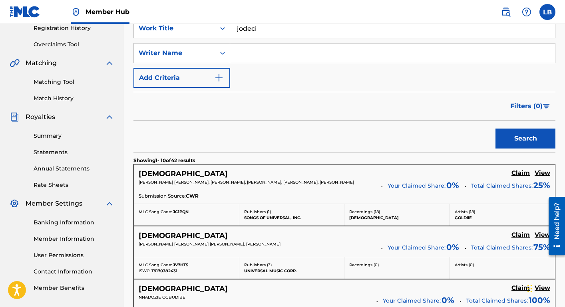
click at [286, 52] on input "Search Form" at bounding box center [392, 53] width 325 height 19
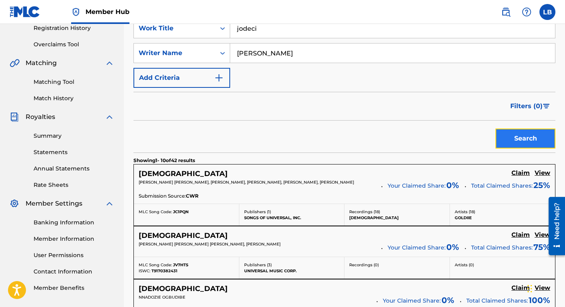
click at [500, 137] on button "Search" at bounding box center [525, 139] width 60 height 20
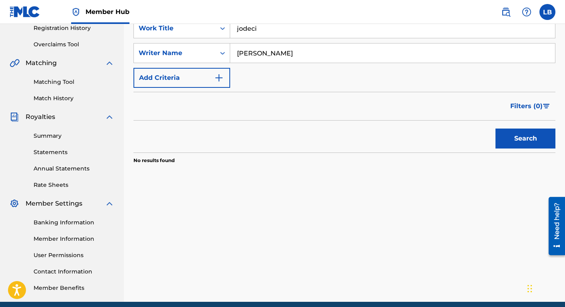
click at [268, 57] on input "[PERSON_NAME]" at bounding box center [392, 53] width 325 height 19
type input "[PERSON_NAME]"
click at [511, 146] on button "Search" at bounding box center [525, 139] width 60 height 20
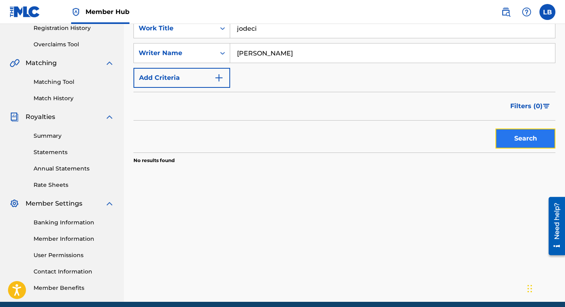
click at [511, 146] on button "Search" at bounding box center [525, 139] width 60 height 20
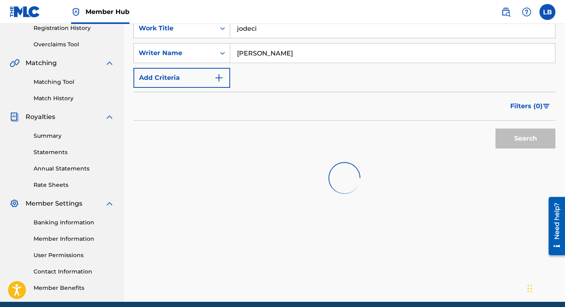
click at [511, 146] on div "Search" at bounding box center [523, 137] width 64 height 32
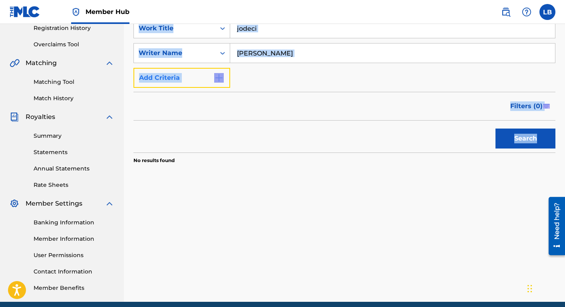
click at [203, 76] on button "Add Criteria" at bounding box center [181, 78] width 97 height 20
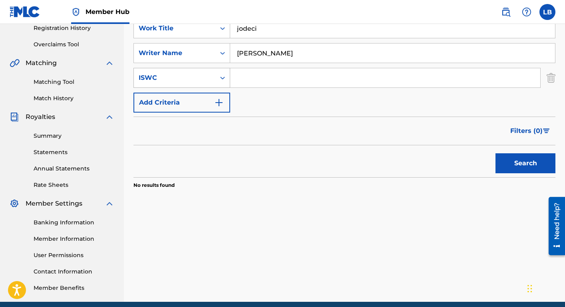
click at [227, 82] on div "Search Form" at bounding box center [222, 78] width 14 height 14
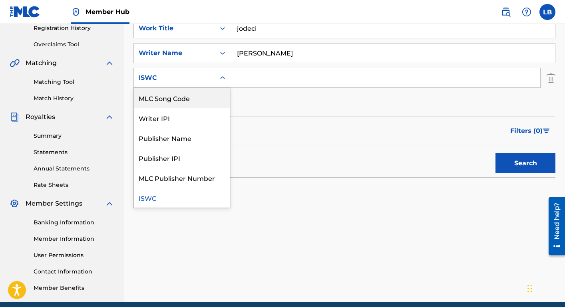
click at [251, 87] on div "Search Form" at bounding box center [385, 78] width 310 height 20
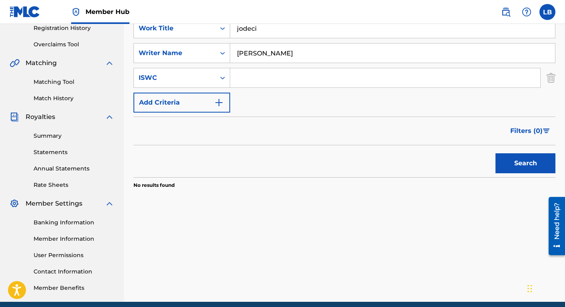
click at [251, 81] on input "Search Form" at bounding box center [385, 77] width 310 height 19
paste input "T-318.409.401-3"
click at [495, 153] on button "Search" at bounding box center [525, 163] width 60 height 20
click at [224, 51] on icon "Search Form" at bounding box center [223, 53] width 8 height 8
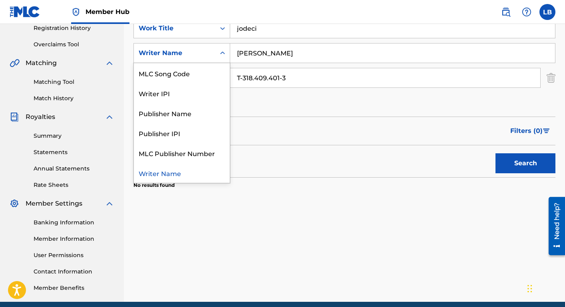
click at [298, 82] on input "T-318.409.401-3" at bounding box center [385, 77] width 310 height 19
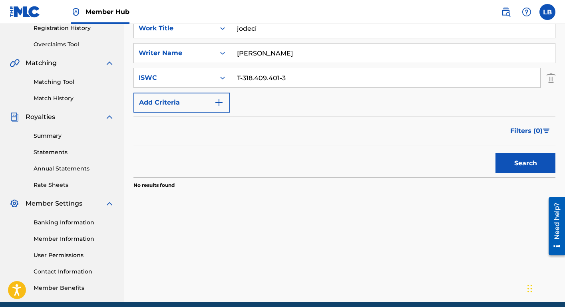
click at [270, 80] on input "T-318.409.401-3" at bounding box center [385, 77] width 310 height 19
click at [256, 81] on input "T-318.409401-3" at bounding box center [385, 77] width 310 height 19
click at [244, 81] on input "T-318409401-3" at bounding box center [385, 77] width 310 height 19
click at [278, 80] on input "T318409401-3" at bounding box center [385, 77] width 310 height 19
type input "T3184094013"
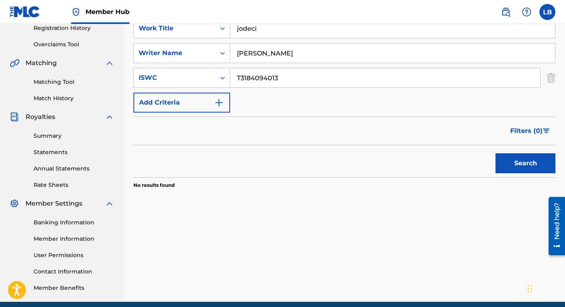
click at [495, 153] on button "Search" at bounding box center [525, 163] width 60 height 20
click at [248, 55] on input "[PERSON_NAME]" at bounding box center [392, 53] width 325 height 19
click at [250, 31] on input "jodeci" at bounding box center [392, 28] width 325 height 19
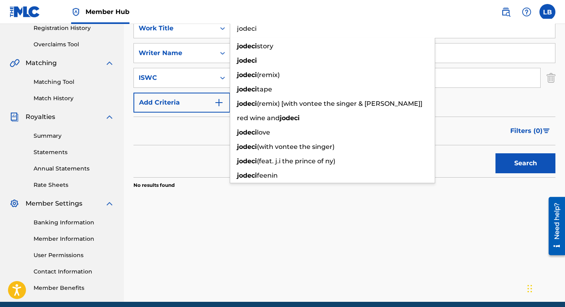
click at [250, 31] on input "jodeci" at bounding box center [392, 28] width 325 height 19
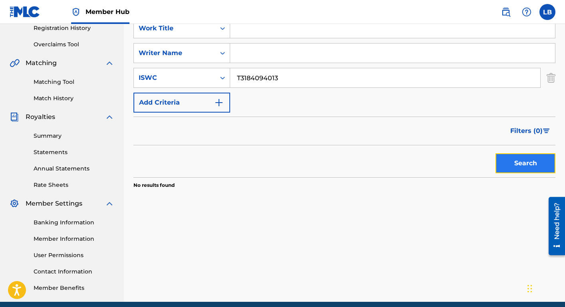
click at [505, 161] on button "Search" at bounding box center [525, 163] width 60 height 20
click at [288, 81] on input "T3184094013" at bounding box center [385, 77] width 310 height 19
click at [250, 57] on input "Search Form" at bounding box center [392, 53] width 325 height 19
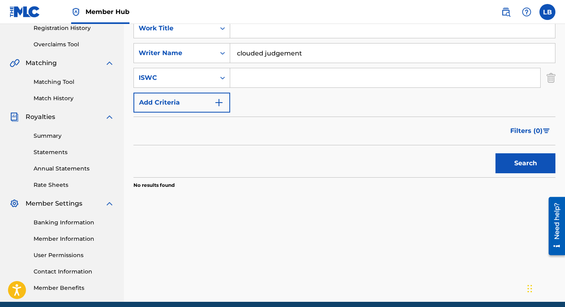
type input "clouded judgement"
click at [495, 153] on button "Search" at bounding box center [525, 163] width 60 height 20
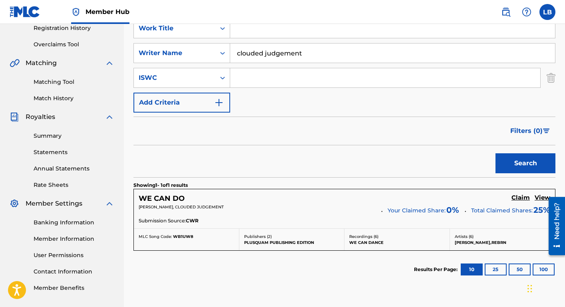
click at [249, 56] on input "clouded judgement" at bounding box center [392, 53] width 325 height 19
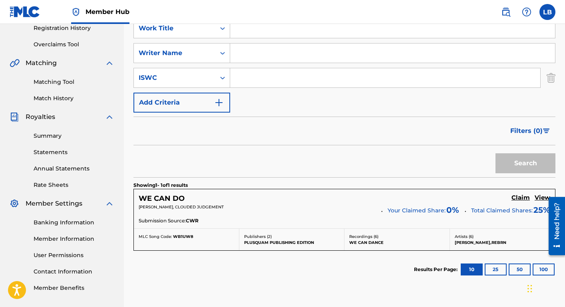
click at [249, 33] on input "Search Form" at bounding box center [392, 28] width 325 height 19
paste input "clouded judgement"
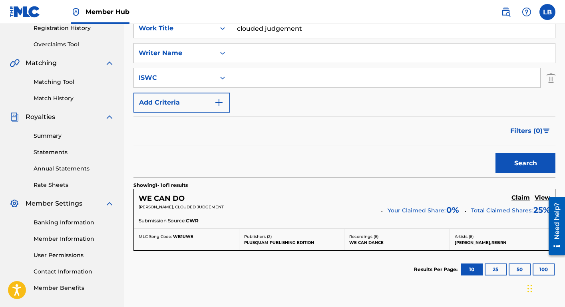
type input "clouded judgement"
click at [495, 153] on button "Search" at bounding box center [525, 163] width 60 height 20
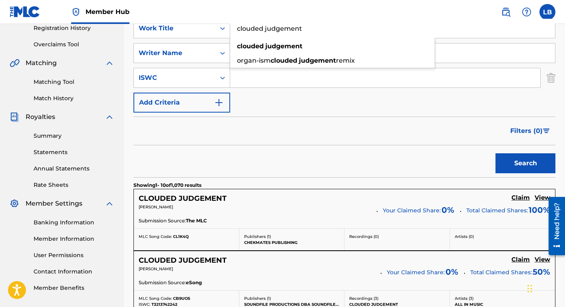
click at [259, 78] on input "Search Form" at bounding box center [385, 77] width 310 height 19
paste input "T-929.722.780-6"
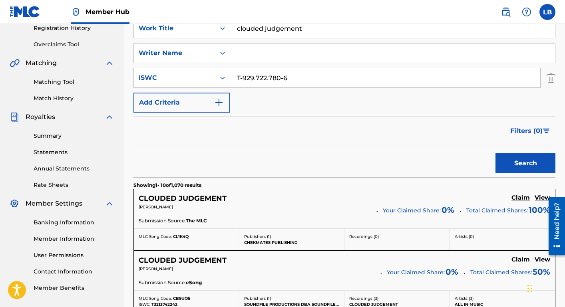
type input "T-929.722.780-6"
click at [270, 28] on input "clouded judgement" at bounding box center [392, 28] width 325 height 19
click at [495, 153] on button "Search" at bounding box center [525, 163] width 60 height 20
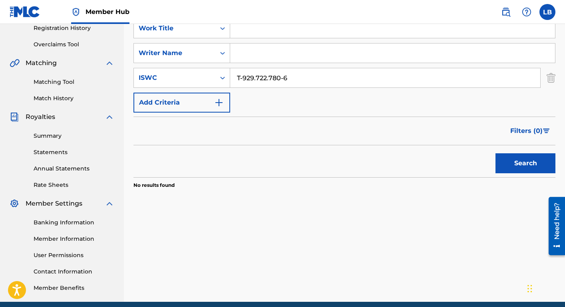
click at [277, 79] on input "T-929.722.780-6" at bounding box center [385, 77] width 310 height 19
click at [251, 30] on input "Search Form" at bounding box center [392, 28] width 325 height 19
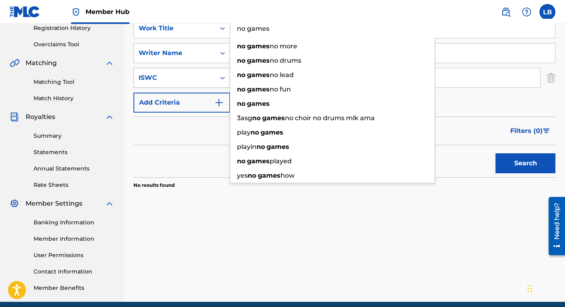
type input "no games"
click at [199, 70] on div "ISWC" at bounding box center [174, 77] width 81 height 15
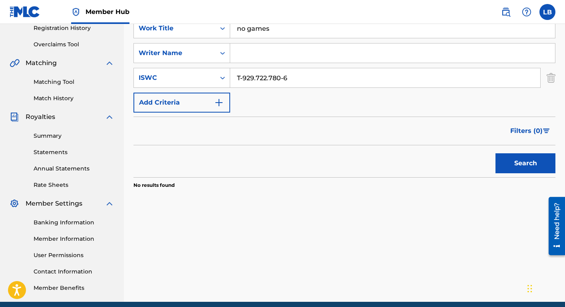
click at [272, 73] on input "T-929.722.780-6" at bounding box center [385, 77] width 310 height 19
click at [495, 153] on button "Search" at bounding box center [525, 163] width 60 height 20
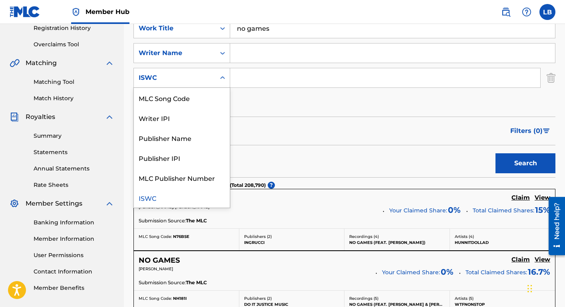
click at [221, 78] on icon "Search Form" at bounding box center [222, 77] width 5 height 3
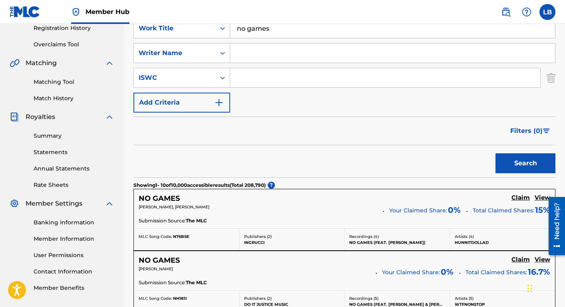
click at [249, 70] on input "Search Form" at bounding box center [385, 77] width 310 height 19
click at [248, 55] on input "Search Form" at bounding box center [392, 53] width 325 height 19
click at [495, 153] on button "Search" at bounding box center [525, 163] width 60 height 20
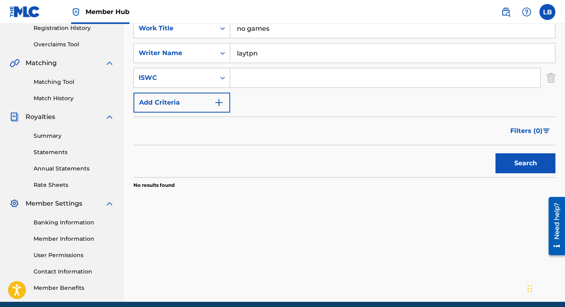
click at [252, 56] on input "laytpn" at bounding box center [392, 53] width 325 height 19
type input "[PERSON_NAME]"
click at [495, 153] on button "Search" at bounding box center [525, 163] width 60 height 20
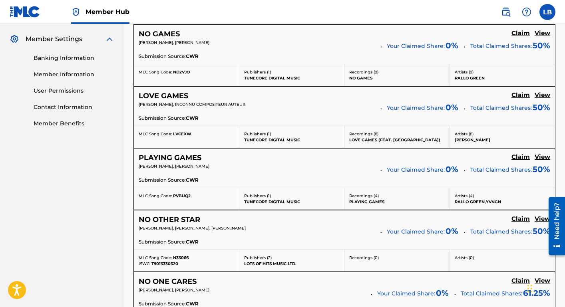
scroll to position [321, 0]
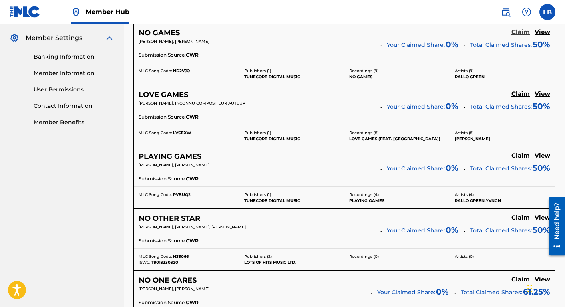
click at [518, 32] on h5 "Claim" at bounding box center [520, 32] width 18 height 8
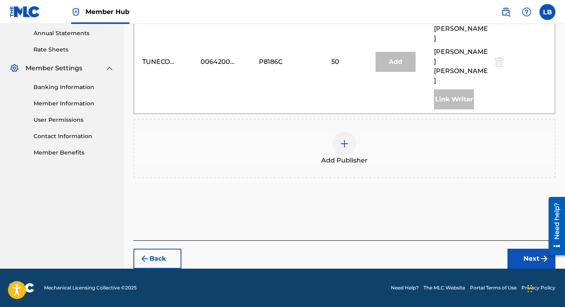
scroll to position [252, 0]
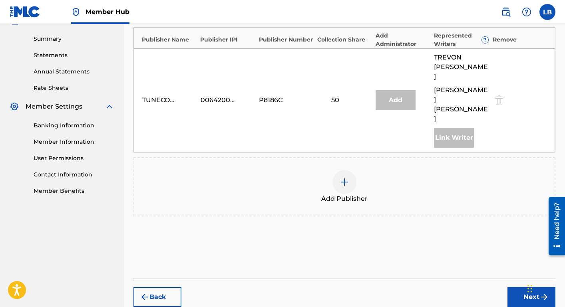
click at [343, 170] on div at bounding box center [344, 182] width 24 height 24
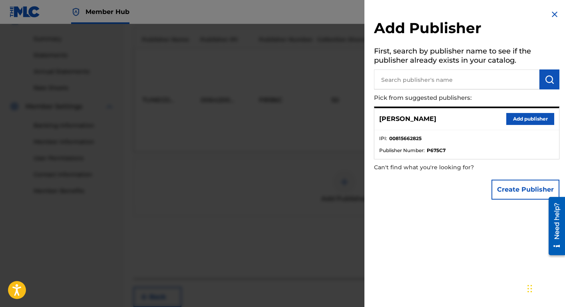
click at [550, 15] on img at bounding box center [555, 15] width 10 height 10
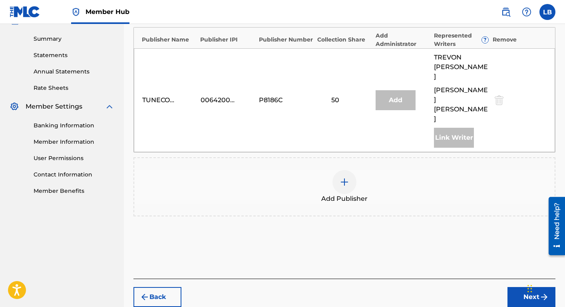
click at [361, 95] on div "50" at bounding box center [344, 100] width 54 height 10
click at [519, 287] on button "Next" at bounding box center [531, 297] width 48 height 20
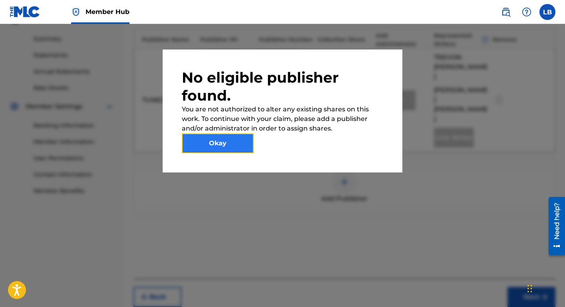
click at [239, 143] on button "Okay" at bounding box center [218, 143] width 72 height 20
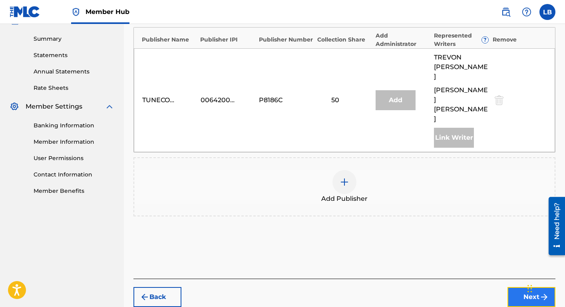
click at [512, 287] on button "Next" at bounding box center [531, 297] width 48 height 20
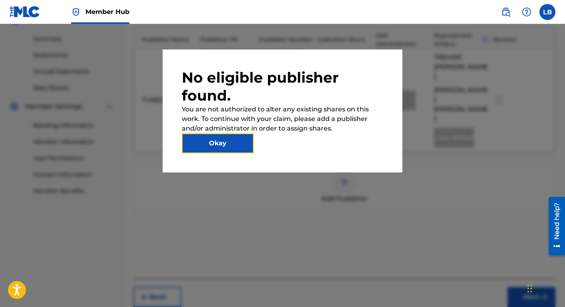
click at [246, 147] on button "Okay" at bounding box center [218, 143] width 72 height 20
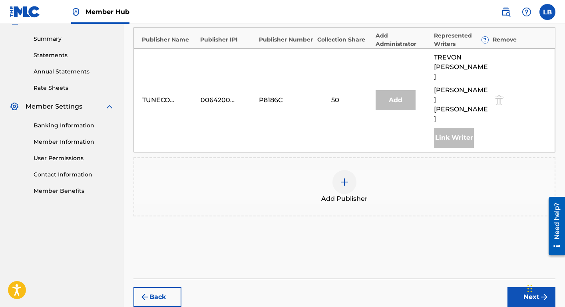
click at [340, 177] on img at bounding box center [345, 182] width 10 height 10
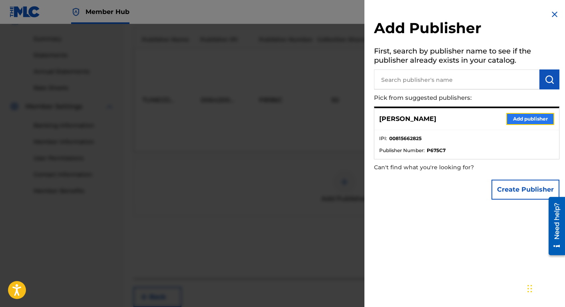
click at [516, 118] on button "Add publisher" at bounding box center [530, 119] width 48 height 12
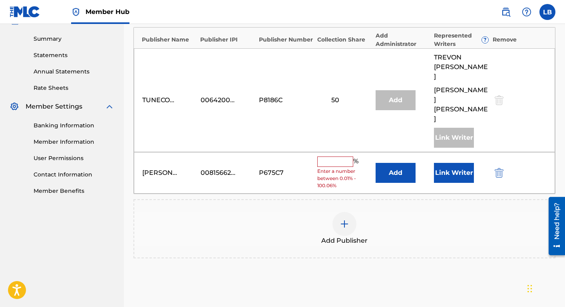
click at [337, 157] on input "text" at bounding box center [335, 162] width 36 height 10
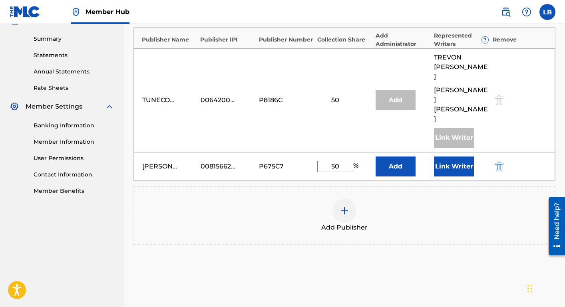
type input "50"
click at [424, 199] on div "Add Publisher" at bounding box center [344, 216] width 420 height 34
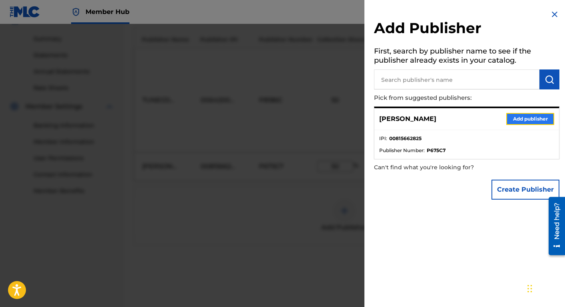
click at [514, 119] on button "Add publisher" at bounding box center [530, 119] width 48 height 12
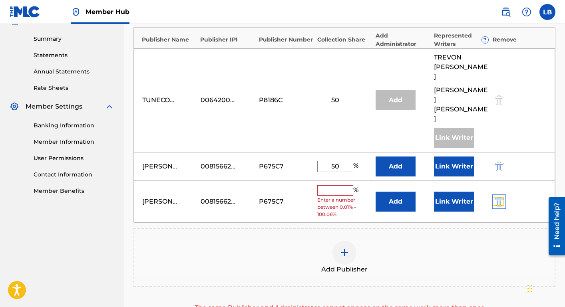
click at [495, 197] on img "submit" at bounding box center [499, 202] width 9 height 10
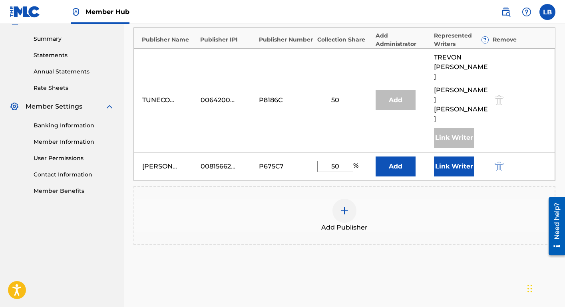
click at [353, 161] on input "50" at bounding box center [335, 166] width 36 height 11
click at [452, 157] on button "Link Writer" at bounding box center [454, 167] width 40 height 20
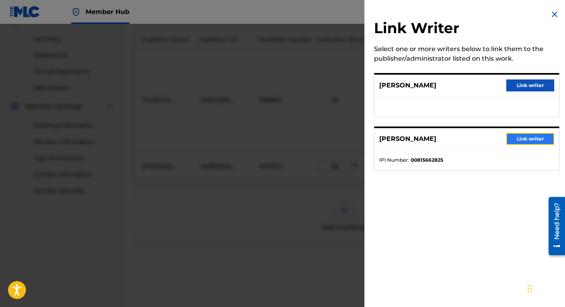
click at [507, 137] on button "Link writer" at bounding box center [530, 139] width 48 height 12
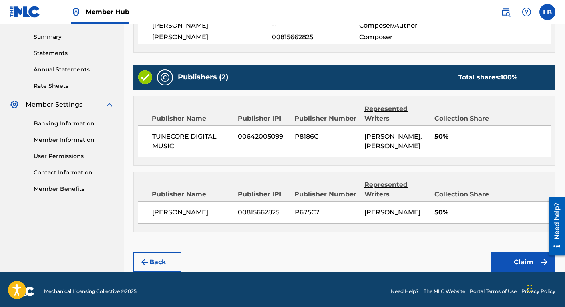
scroll to position [256, 0]
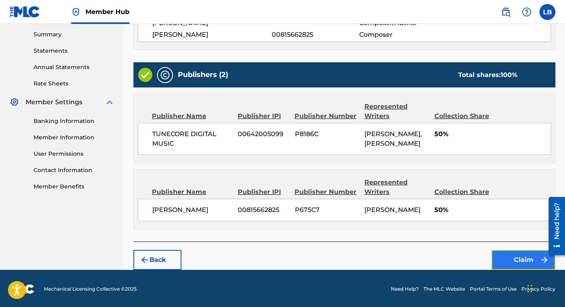
click at [514, 258] on button "Claim" at bounding box center [523, 260] width 64 height 20
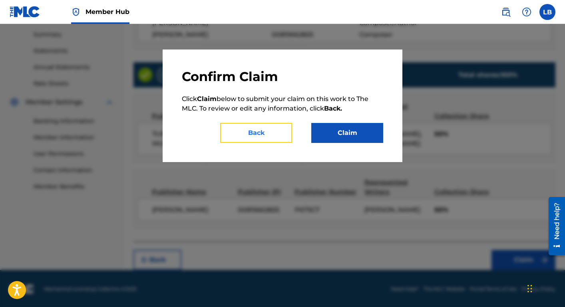
click at [270, 133] on button "Back" at bounding box center [256, 133] width 72 height 20
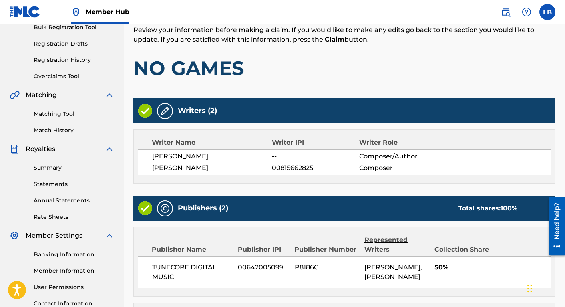
scroll to position [0, 0]
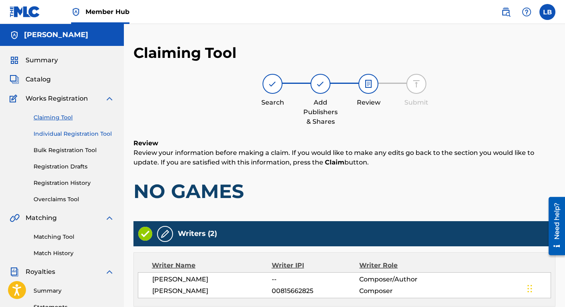
click at [72, 135] on link "Individual Registration Tool" at bounding box center [74, 134] width 81 height 8
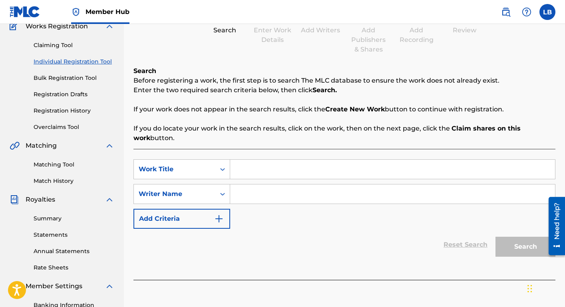
scroll to position [75, 0]
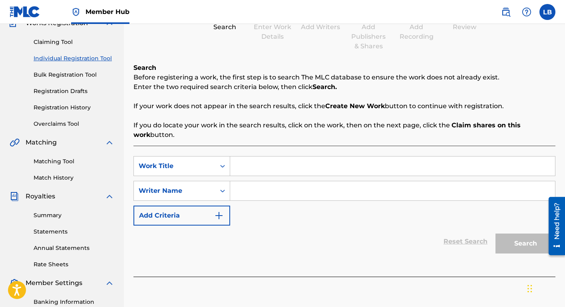
click at [260, 198] on input "Search Form" at bounding box center [392, 190] width 325 height 19
type input "[PERSON_NAME]"
click at [340, 170] on input "Search Form" at bounding box center [392, 166] width 325 height 19
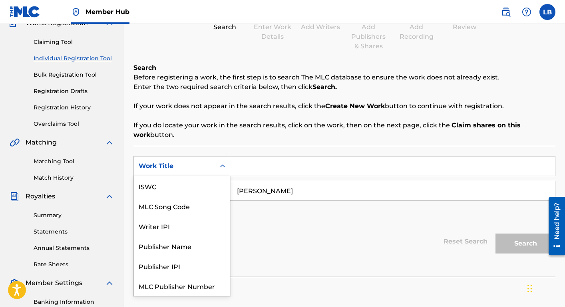
click at [204, 163] on div "Work Title" at bounding box center [175, 166] width 72 height 10
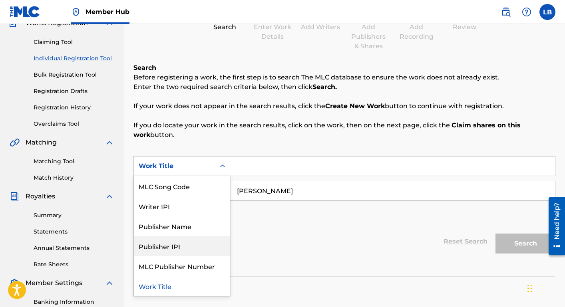
click at [179, 251] on div "Publisher IPI" at bounding box center [182, 246] width 96 height 20
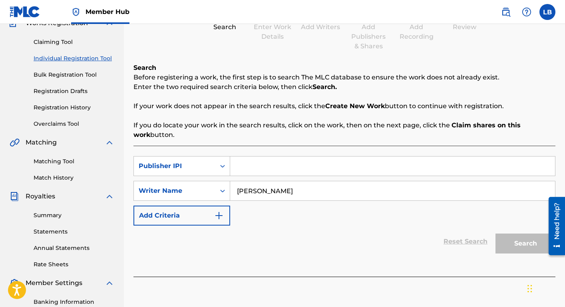
click at [237, 167] on input "Search Form" at bounding box center [392, 166] width 325 height 19
paste input "T-929.722.780-6"
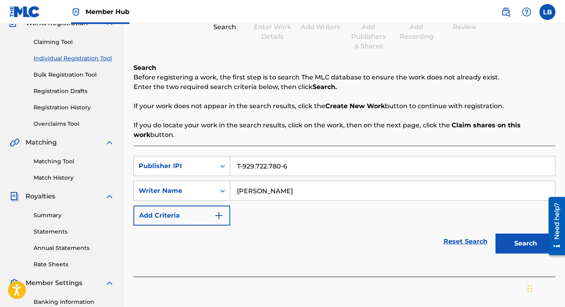
click at [236, 167] on input "T-929.722.780-6" at bounding box center [392, 166] width 325 height 19
type input "T-929.722.780-6"
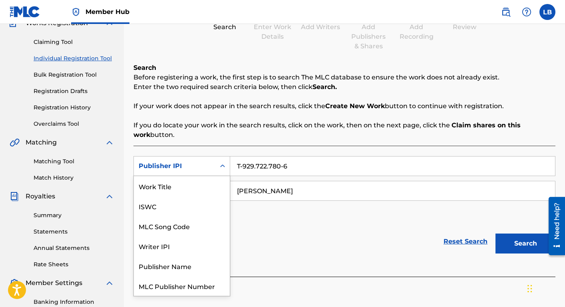
click at [212, 166] on div "Publisher IPI" at bounding box center [174, 166] width 81 height 15
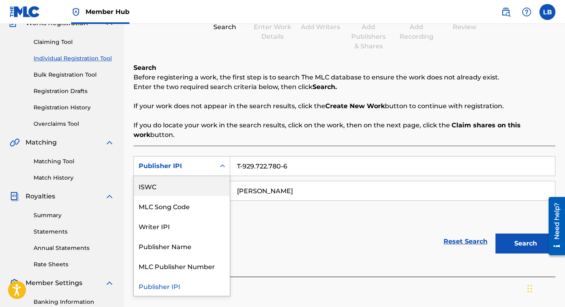
click at [196, 195] on div "ISWC" at bounding box center [182, 186] width 96 height 20
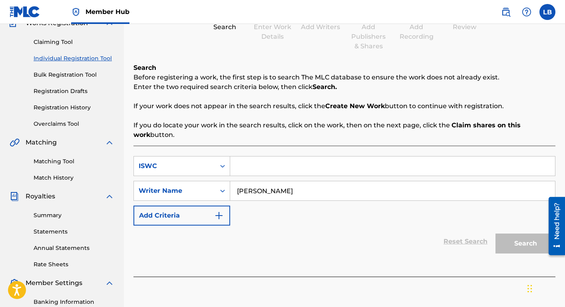
click at [252, 159] on input "Search Form" at bounding box center [392, 166] width 325 height 19
paste input "T-929.722.780-6"
click at [498, 242] on button "Search" at bounding box center [525, 244] width 60 height 20
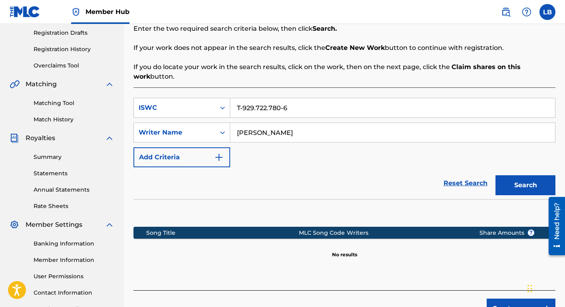
scroll to position [137, 0]
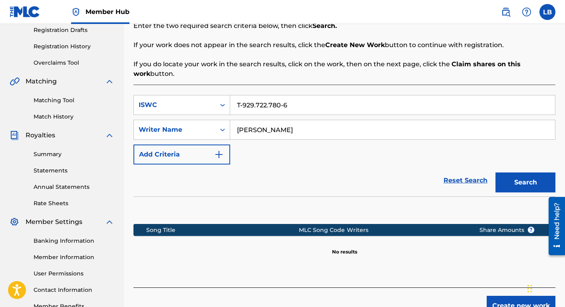
click at [333, 105] on input "T-929.722.780-6" at bounding box center [392, 104] width 325 height 19
drag, startPoint x: 324, startPoint y: 105, endPoint x: 222, endPoint y: 102, distance: 101.5
click at [222, 102] on div "SearchWithCriteria6ae43a3e-5eee-4355-b6fc-28acc24e53f2 ISWC T-929.722.780-6" at bounding box center [344, 105] width 422 height 20
click at [269, 106] on input "T-929.722.780-6" at bounding box center [392, 104] width 325 height 19
click at [258, 105] on input "T-929.722780-6" at bounding box center [392, 104] width 325 height 19
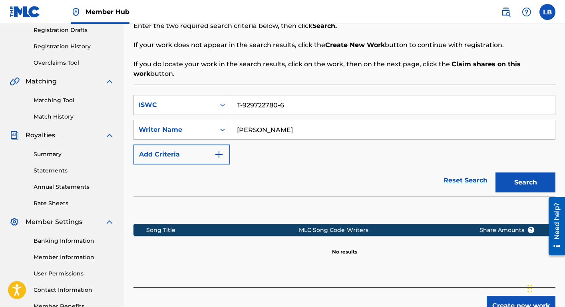
click at [495, 173] on button "Search" at bounding box center [525, 183] width 60 height 20
click at [242, 103] on input "T-929722780-6" at bounding box center [392, 104] width 325 height 19
click at [495, 173] on button "Search" at bounding box center [525, 183] width 60 height 20
click at [280, 105] on input "T929722780-6" at bounding box center [392, 104] width 325 height 19
click at [495, 173] on button "Search" at bounding box center [525, 183] width 60 height 20
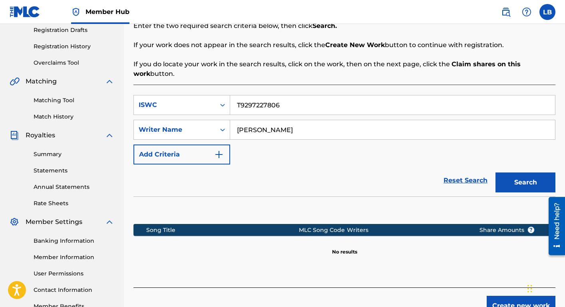
type input "T9297227806"
click at [495, 173] on button "Search" at bounding box center [525, 183] width 60 height 20
click at [262, 105] on input "T9297227806" at bounding box center [392, 104] width 325 height 19
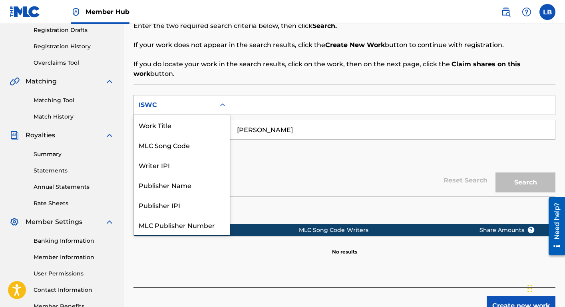
scroll to position [20, 0]
click at [215, 102] on div "ISWC" at bounding box center [174, 104] width 81 height 15
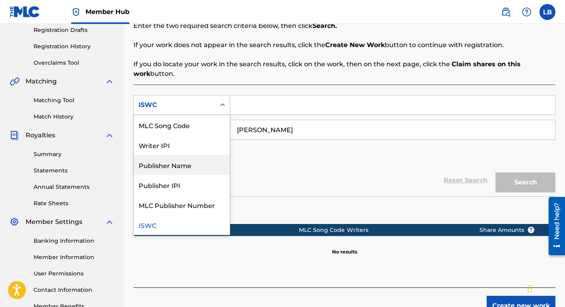
click at [187, 163] on div "Publisher Name" at bounding box center [182, 165] width 96 height 20
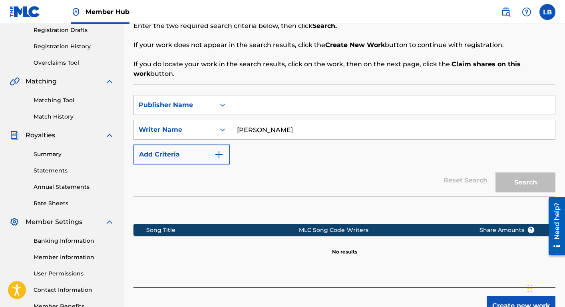
click at [244, 109] on input "Search Form" at bounding box center [392, 104] width 325 height 19
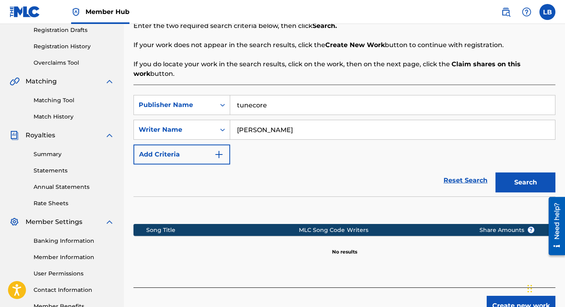
type input "tunecore"
click at [495, 173] on button "Search" at bounding box center [525, 183] width 60 height 20
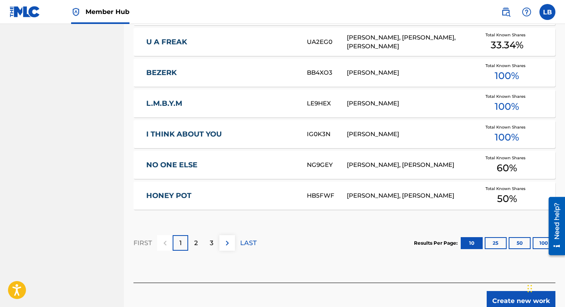
scroll to position [475, 0]
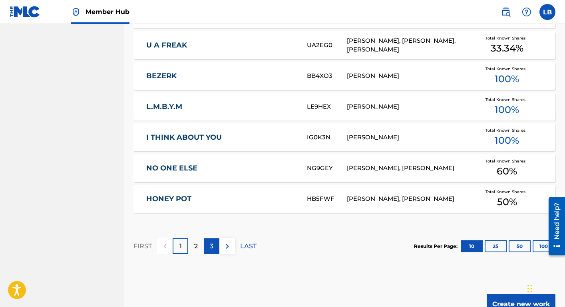
click at [210, 245] on p "3" at bounding box center [212, 247] width 4 height 10
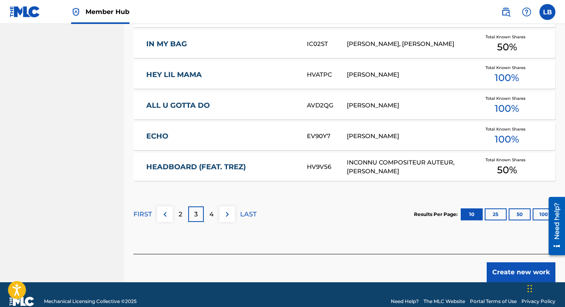
scroll to position [520, 0]
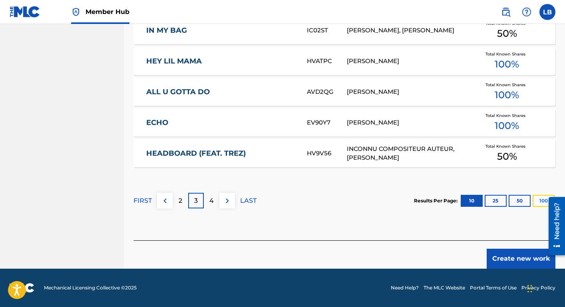
click at [534, 200] on button "100" at bounding box center [543, 201] width 22 height 12
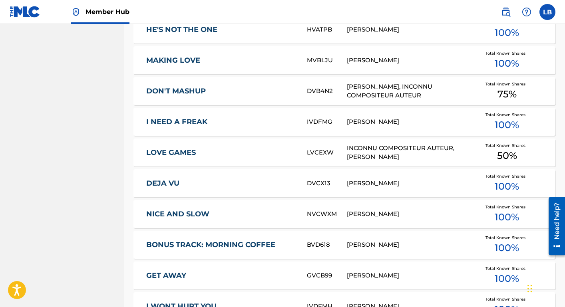
scroll to position [1750, 0]
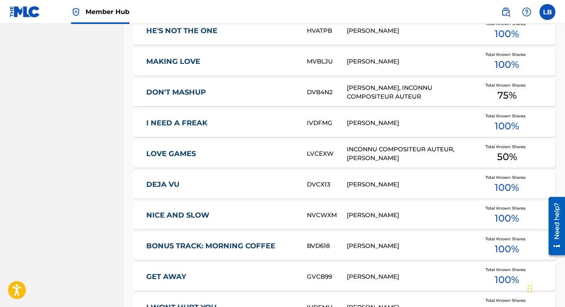
click at [476, 154] on div "Total Known Shares 50 %" at bounding box center [507, 154] width 80 height 24
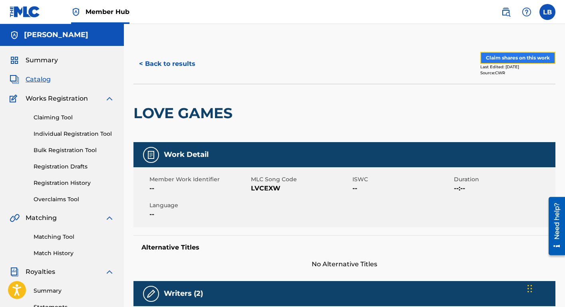
click at [494, 60] on button "Claim shares on this work" at bounding box center [517, 58] width 75 height 12
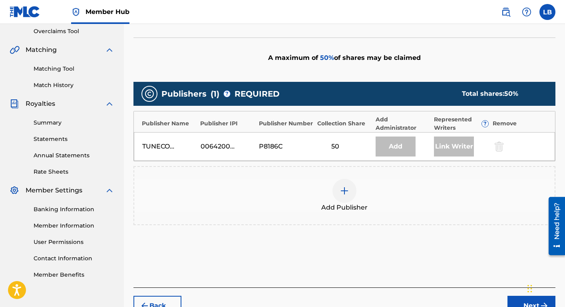
scroll to position [165, 0]
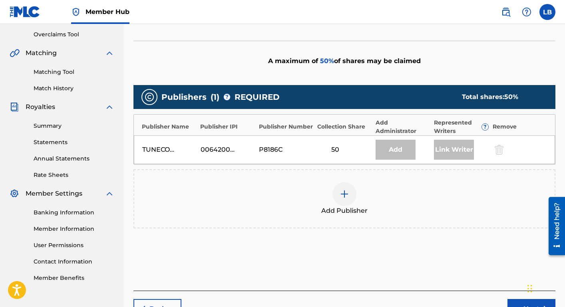
click at [345, 194] on img at bounding box center [345, 194] width 10 height 10
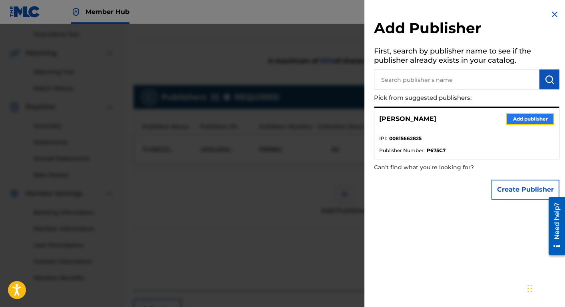
click at [524, 118] on button "Add publisher" at bounding box center [530, 119] width 48 height 12
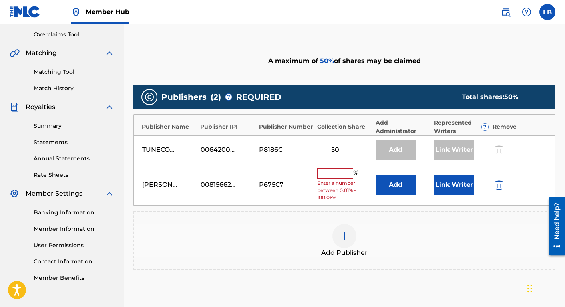
click at [340, 170] on input "text" at bounding box center [335, 174] width 36 height 10
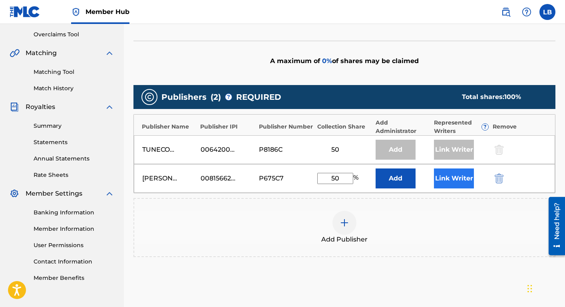
type input "50"
click at [447, 177] on button "Link Writer" at bounding box center [454, 179] width 40 height 20
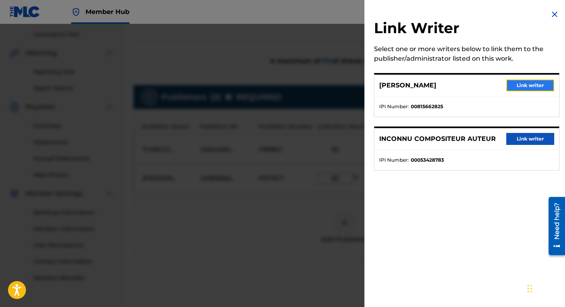
click at [519, 83] on button "Link writer" at bounding box center [530, 85] width 48 height 12
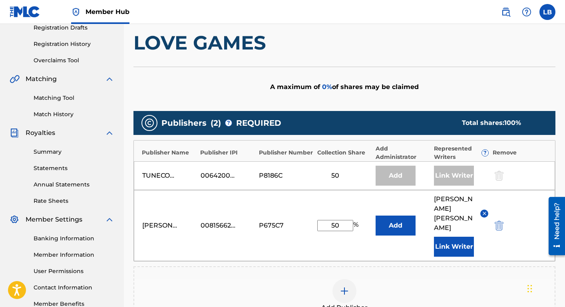
scroll to position [137, 0]
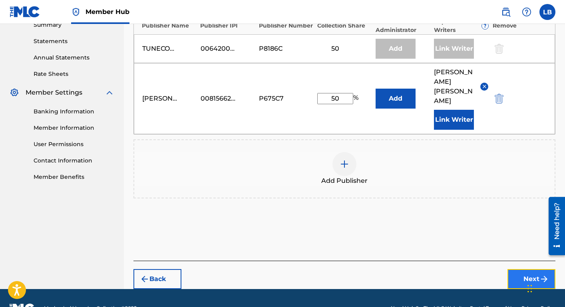
click at [516, 269] on button "Next" at bounding box center [531, 279] width 48 height 20
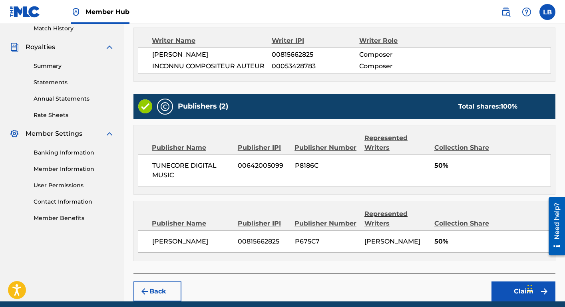
scroll to position [256, 0]
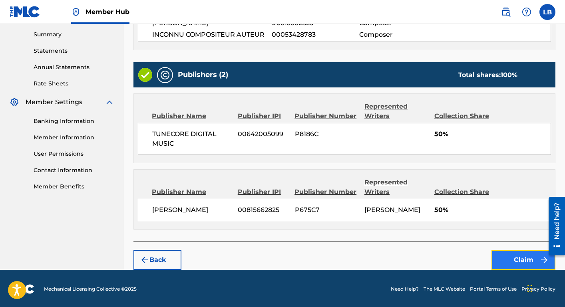
click at [509, 255] on button "Claim" at bounding box center [523, 260] width 64 height 20
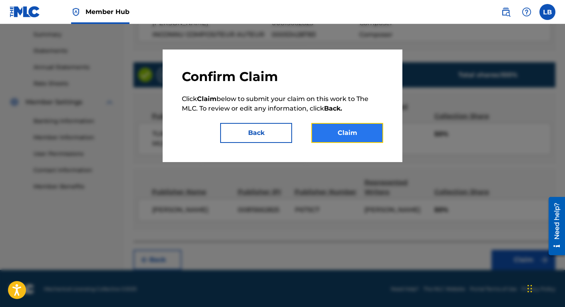
click at [354, 137] on button "Claim" at bounding box center [347, 133] width 72 height 20
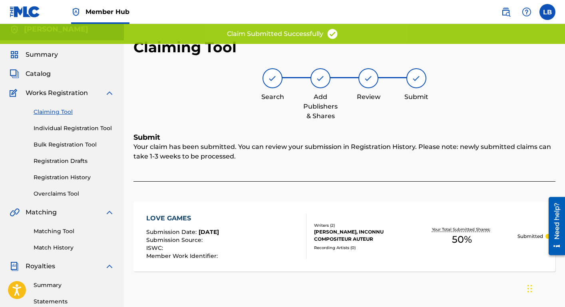
scroll to position [0, 0]
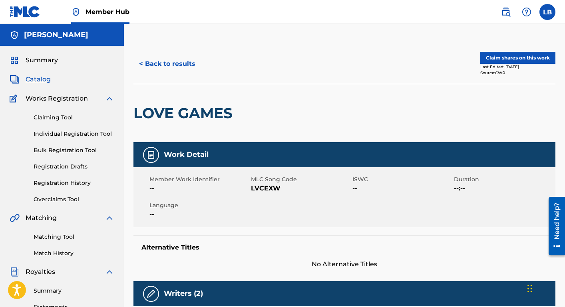
scroll to position [188, 0]
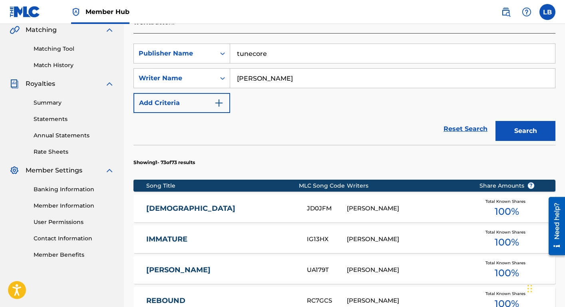
click at [154, 206] on link "[DEMOGRAPHIC_DATA]" at bounding box center [221, 208] width 150 height 9
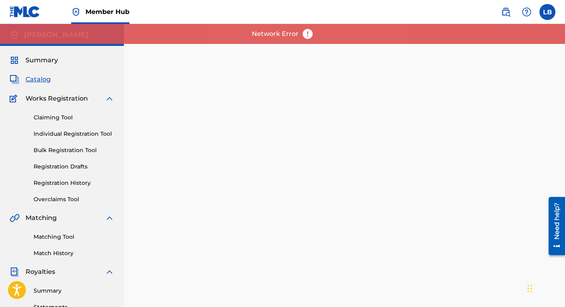
scroll to position [188, 0]
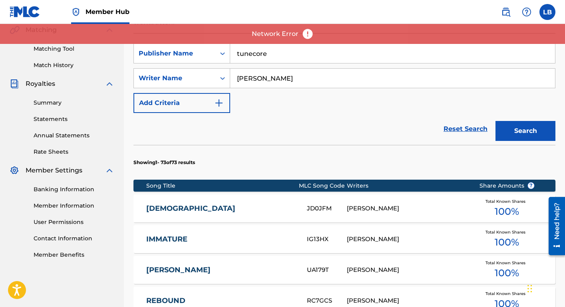
click at [501, 212] on span "100 %" at bounding box center [507, 212] width 24 height 14
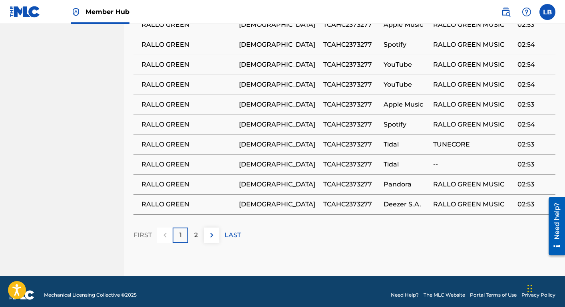
scroll to position [534, 0]
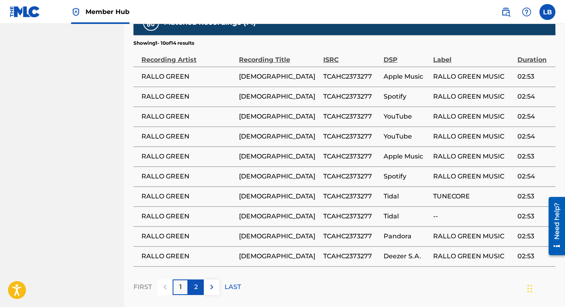
click at [193, 283] on div "2" at bounding box center [196, 288] width 16 height 16
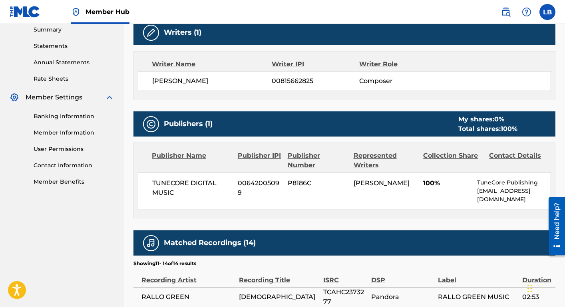
scroll to position [414, 0]
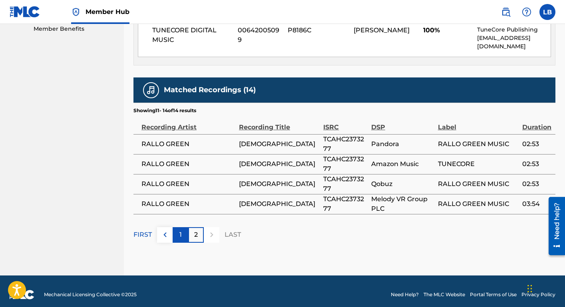
click at [180, 230] on p "1" at bounding box center [180, 235] width 2 height 10
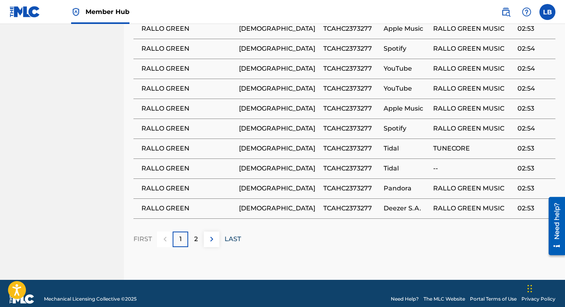
scroll to position [534, 0]
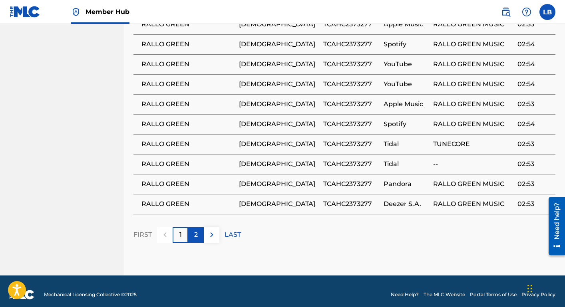
click at [196, 230] on p "2" at bounding box center [196, 235] width 4 height 10
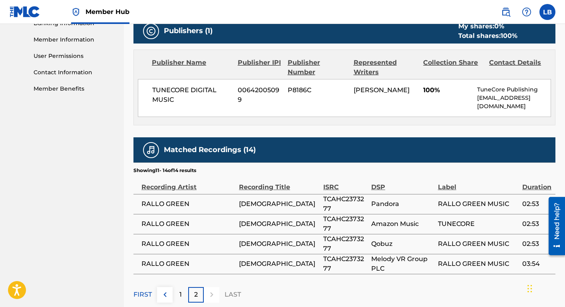
scroll to position [414, 0]
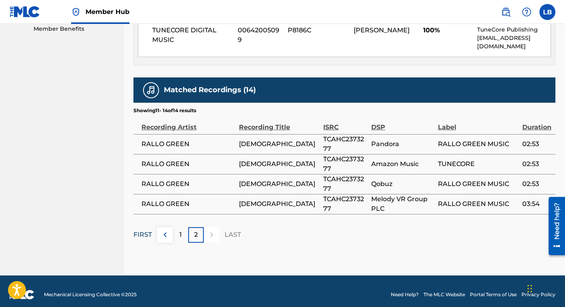
click at [139, 230] on p "FIRST" at bounding box center [142, 235] width 18 height 10
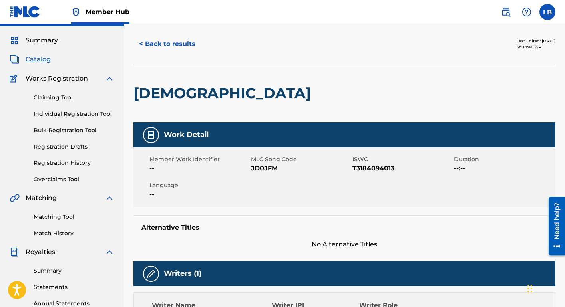
scroll to position [37, 0]
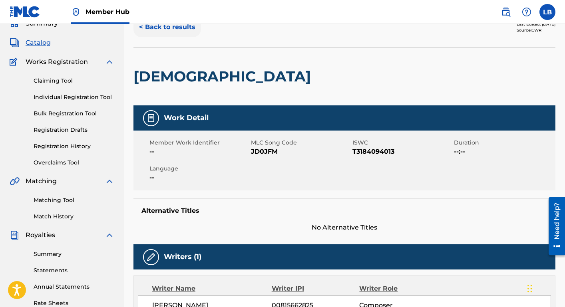
click at [179, 27] on button "< Back to results" at bounding box center [167, 27] width 68 height 20
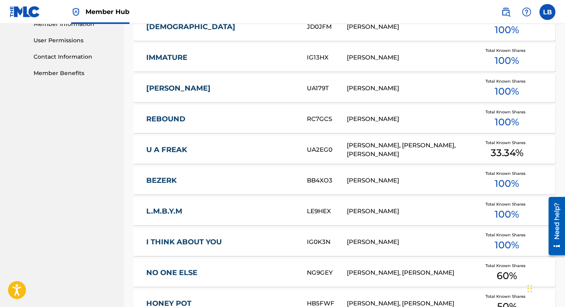
scroll to position [384, 0]
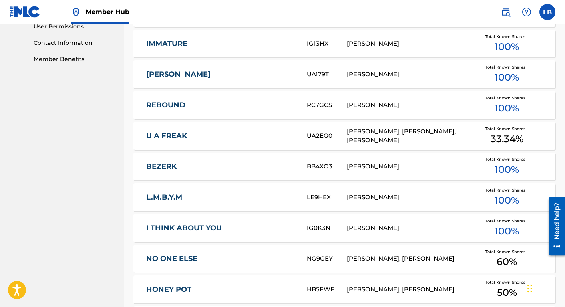
click at [174, 138] on link "U A FREAK" at bounding box center [221, 135] width 150 height 9
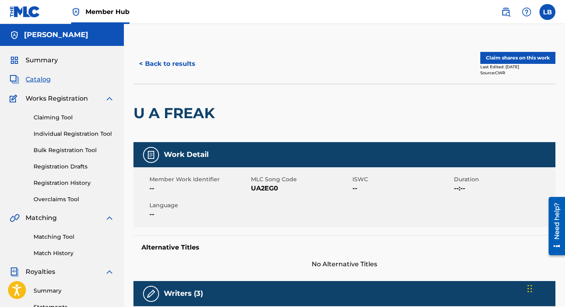
click at [481, 48] on div "< Back to results Claim shares on this work Last Edited: [DATE] Source: CWR" at bounding box center [344, 64] width 422 height 40
click at [481, 62] on button "Claim shares on this work" at bounding box center [517, 58] width 75 height 12
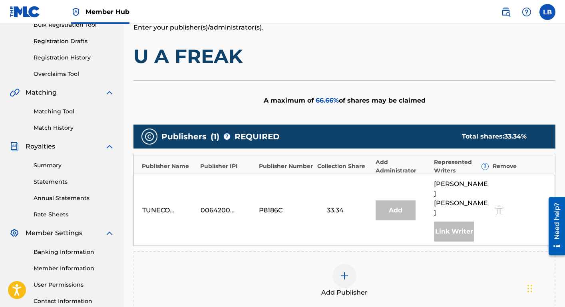
scroll to position [127, 0]
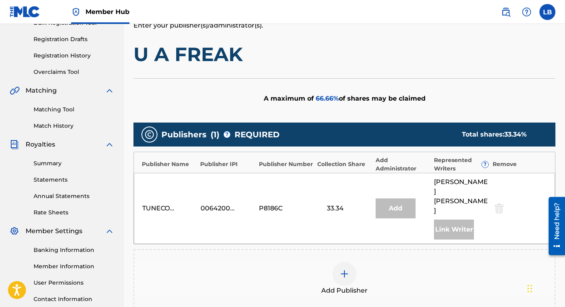
click at [342, 269] on img at bounding box center [345, 274] width 10 height 10
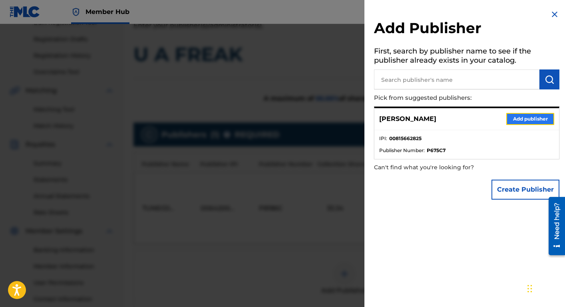
click at [530, 119] on button "Add publisher" at bounding box center [530, 119] width 48 height 12
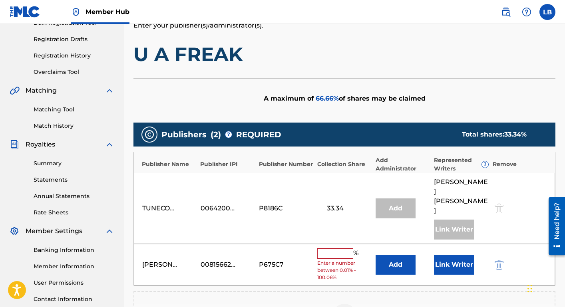
click at [334, 248] on input "text" at bounding box center [335, 253] width 36 height 10
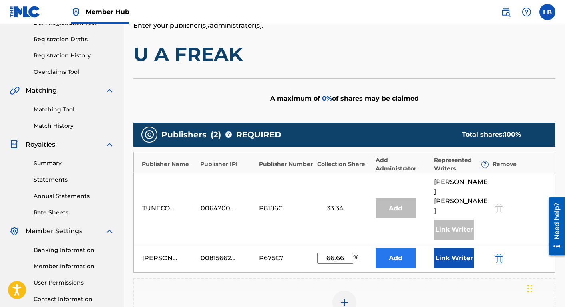
type input "66.66"
click at [397, 248] on button "Add" at bounding box center [395, 258] width 40 height 20
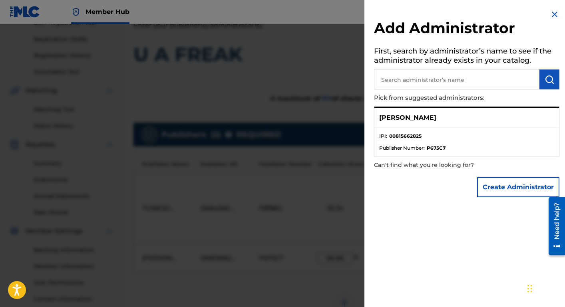
click at [438, 121] on div "[PERSON_NAME]" at bounding box center [466, 118] width 185 height 20
click at [550, 12] on img at bounding box center [555, 15] width 10 height 10
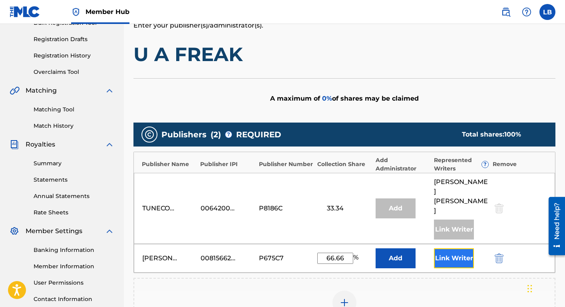
click at [463, 248] on button "Link Writer" at bounding box center [454, 258] width 40 height 20
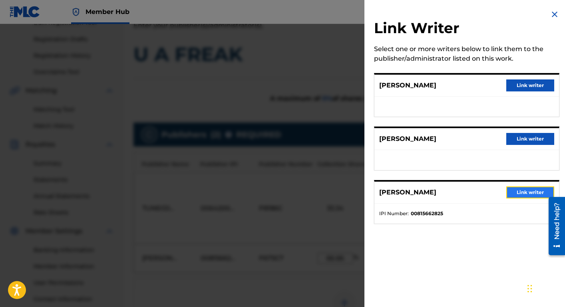
click at [515, 196] on button "Link writer" at bounding box center [530, 193] width 48 height 12
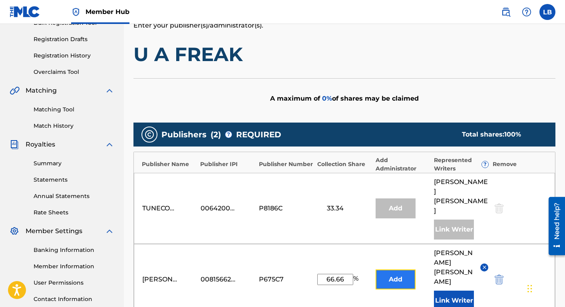
click at [395, 270] on button "Add" at bounding box center [395, 280] width 40 height 20
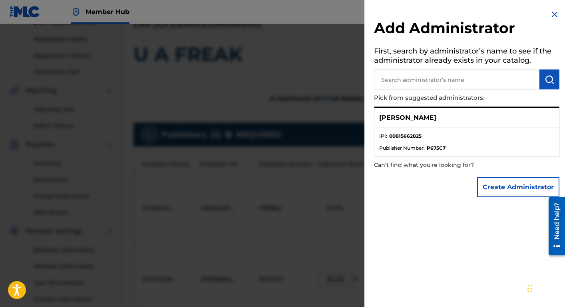
click at [430, 120] on div "[PERSON_NAME]" at bounding box center [466, 118] width 185 height 20
click at [554, 11] on img at bounding box center [555, 15] width 10 height 10
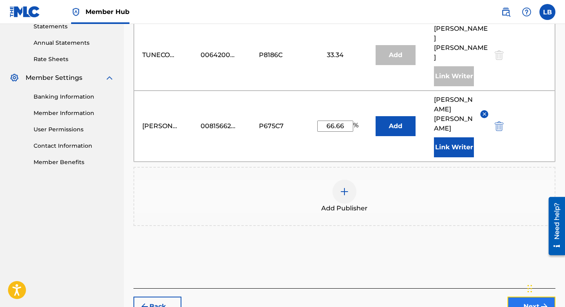
click at [524, 297] on button "Next" at bounding box center [531, 307] width 48 height 20
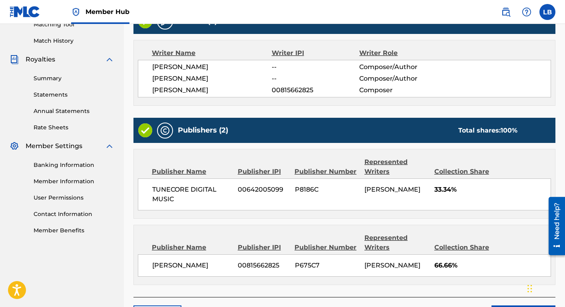
scroll to position [268, 0]
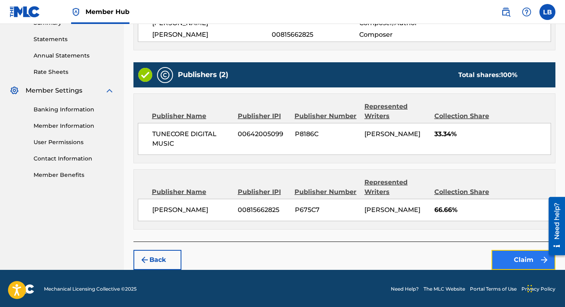
click at [507, 257] on button "Claim" at bounding box center [523, 260] width 64 height 20
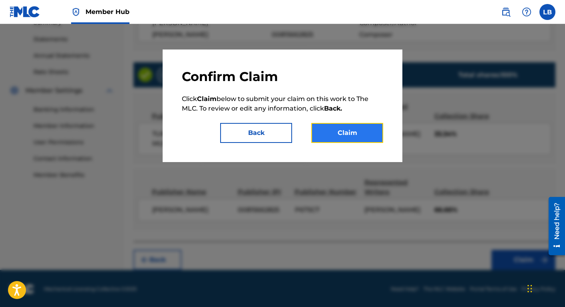
click at [356, 135] on button "Claim" at bounding box center [347, 133] width 72 height 20
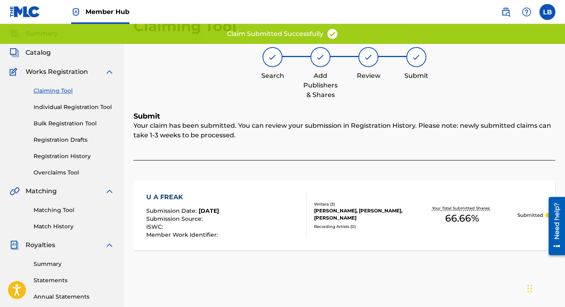
scroll to position [0, 0]
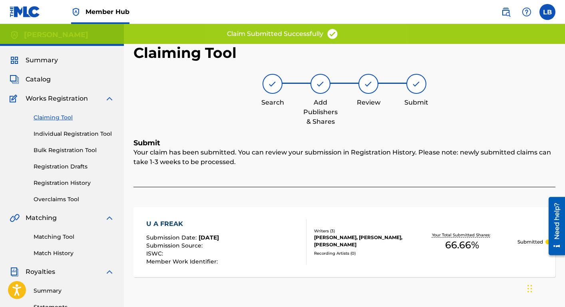
click at [58, 118] on link "Claiming Tool" at bounding box center [74, 117] width 81 height 8
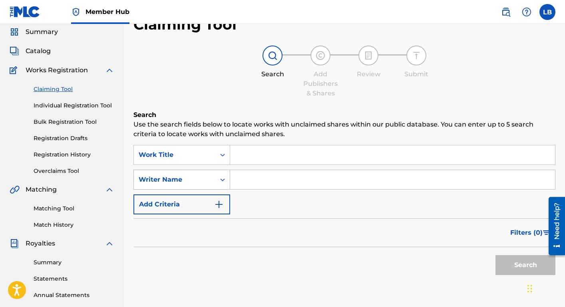
click at [191, 190] on div "Writer Name" at bounding box center [181, 180] width 97 height 20
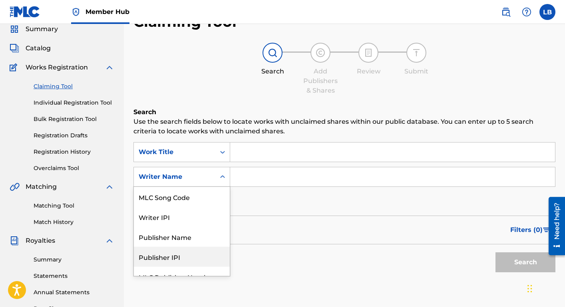
scroll to position [51, 0]
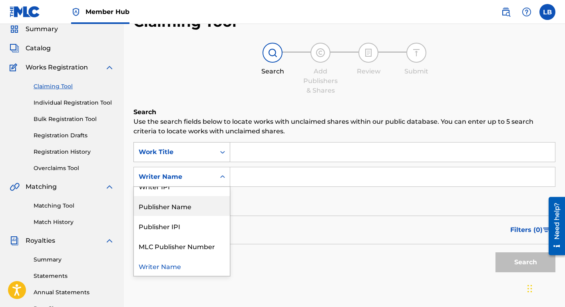
click at [161, 158] on div "Work Title" at bounding box center [174, 152] width 81 height 15
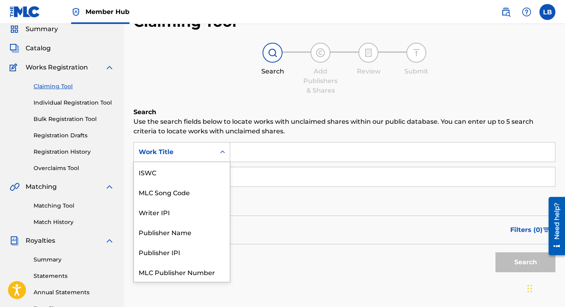
scroll to position [20, 0]
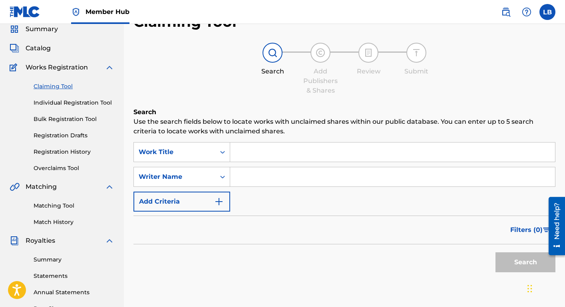
click at [211, 118] on p "Use the search fields below to locate works with unclaimed shares within our pu…" at bounding box center [344, 126] width 422 height 19
click at [262, 182] on input "Search Form" at bounding box center [392, 176] width 325 height 19
type input "[PERSON_NAME]"
click at [511, 258] on button "Search" at bounding box center [525, 262] width 60 height 20
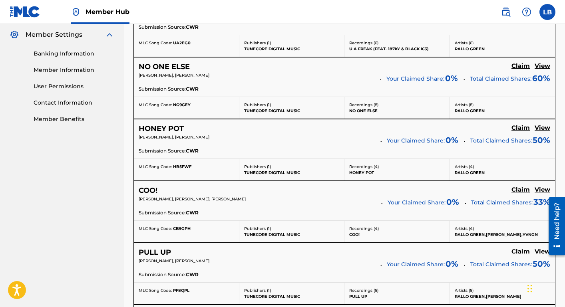
scroll to position [323, 0]
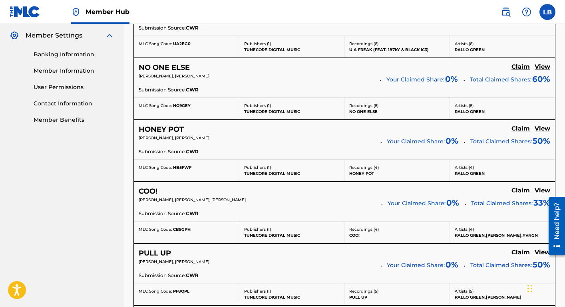
click at [540, 144] on span "50 %" at bounding box center [541, 141] width 18 height 12
click at [547, 129] on h5 "View" at bounding box center [542, 129] width 16 height 8
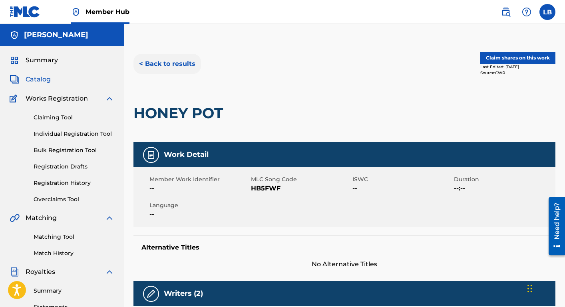
click at [179, 65] on button "< Back to results" at bounding box center [167, 64] width 68 height 20
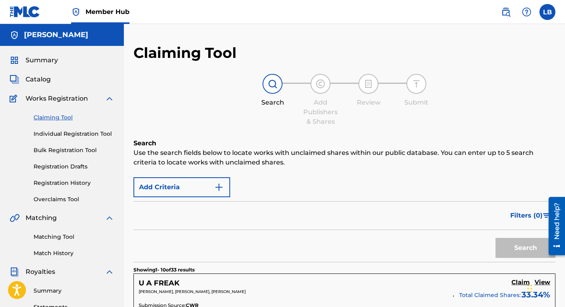
scroll to position [323, 0]
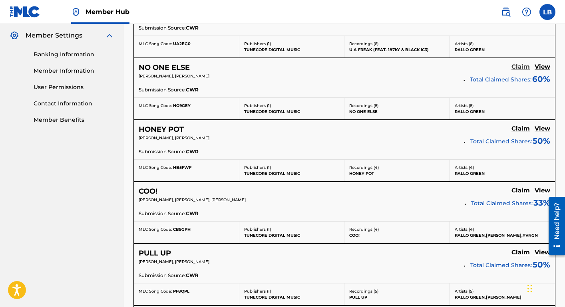
click at [520, 65] on h5 "Claim" at bounding box center [520, 67] width 18 height 8
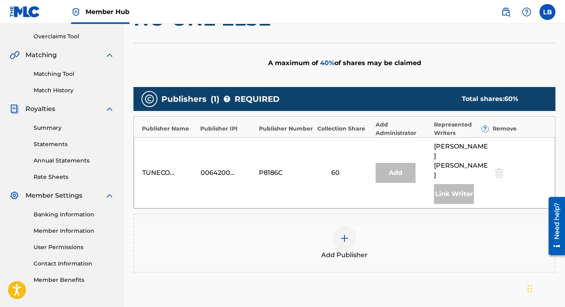
scroll to position [216, 0]
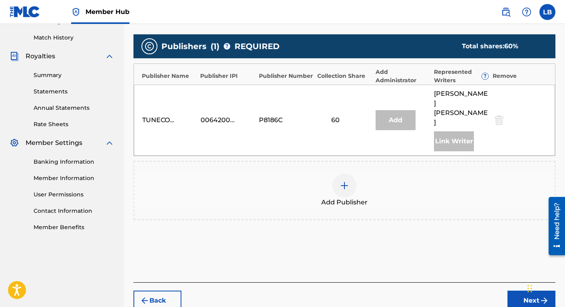
click at [344, 181] on img at bounding box center [345, 186] width 10 height 10
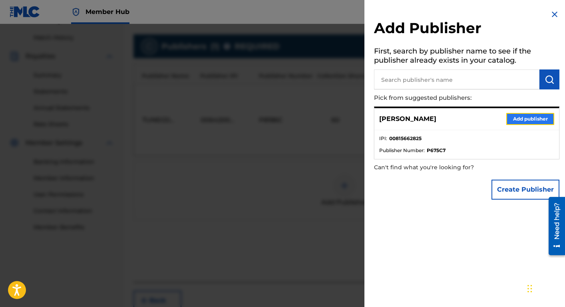
click at [536, 121] on button "Add publisher" at bounding box center [530, 119] width 48 height 12
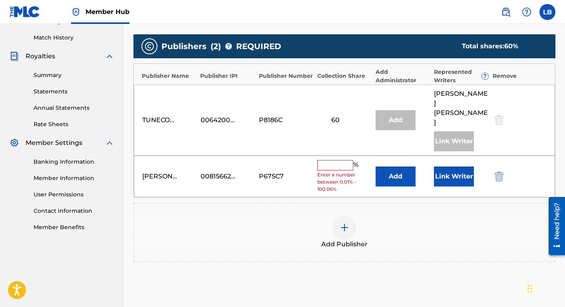
click at [338, 160] on input "text" at bounding box center [335, 165] width 36 height 10
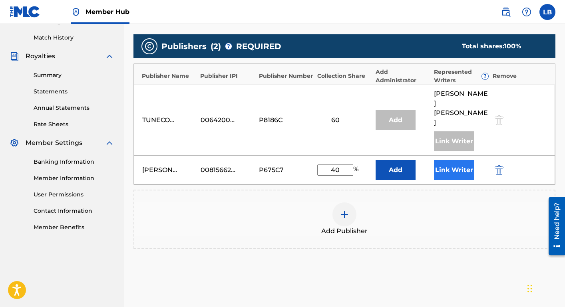
type input "40"
click at [457, 160] on button "Link Writer" at bounding box center [454, 170] width 40 height 20
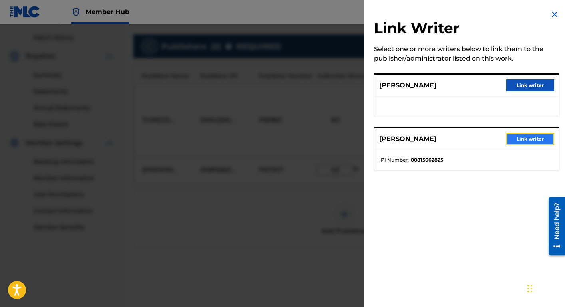
click at [506, 136] on button "Link writer" at bounding box center [530, 139] width 48 height 12
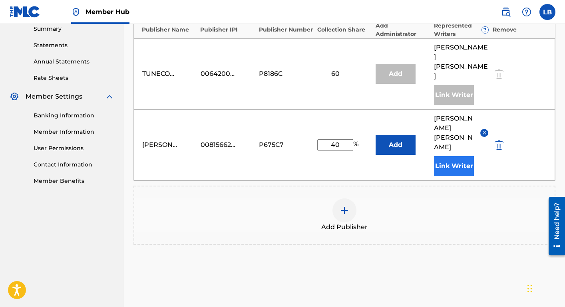
scroll to position [269, 0]
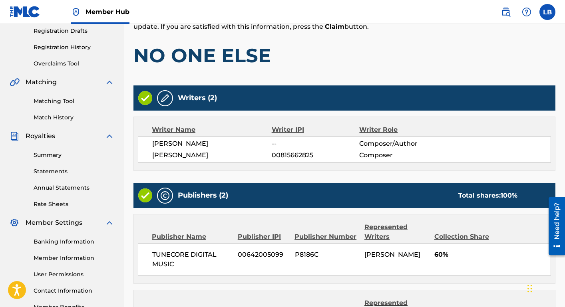
scroll to position [236, 0]
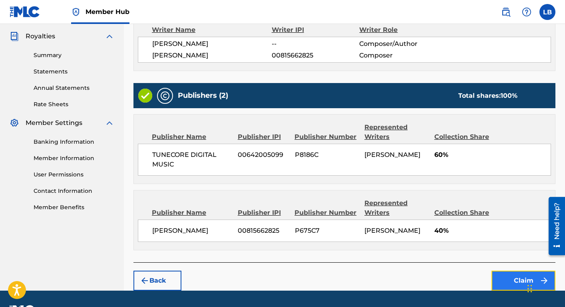
click at [511, 278] on button "Claim" at bounding box center [523, 281] width 64 height 20
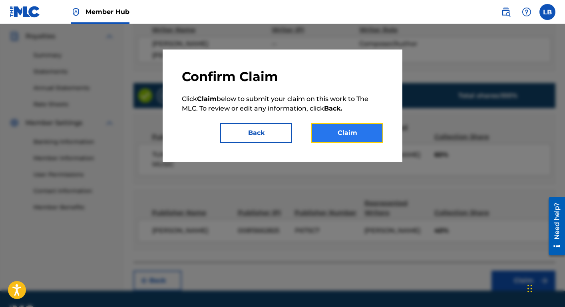
click at [341, 138] on button "Claim" at bounding box center [347, 133] width 72 height 20
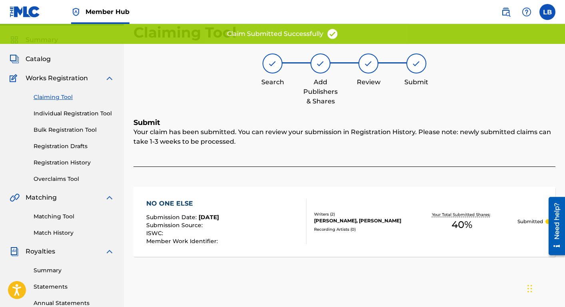
scroll to position [0, 0]
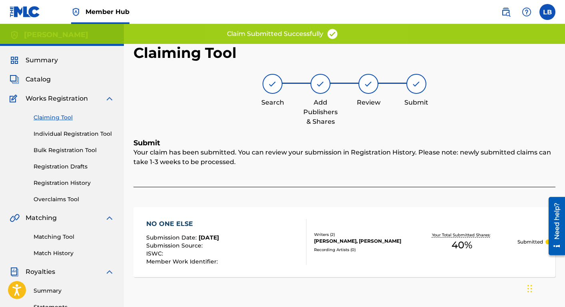
click at [40, 72] on div "Summary Catalog Works Registration Claiming Tool Individual Registration Tool B…" at bounding box center [62, 251] width 124 height 411
click at [40, 76] on span "Catalog" at bounding box center [38, 80] width 25 height 10
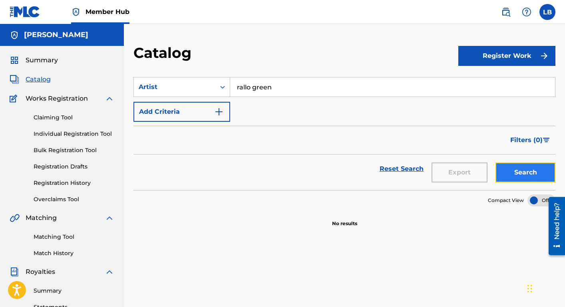
click at [516, 173] on button "Search" at bounding box center [525, 173] width 60 height 20
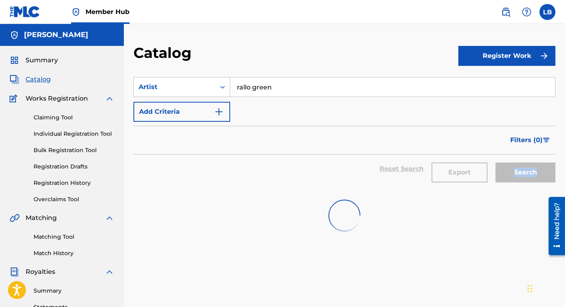
click at [516, 173] on div "Search" at bounding box center [523, 169] width 64 height 29
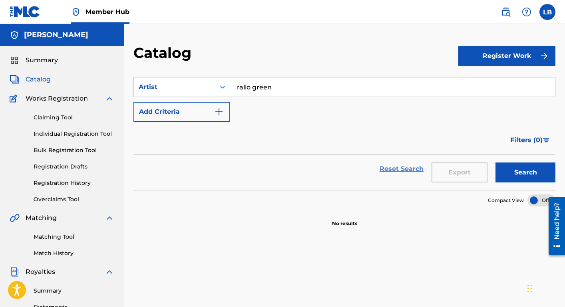
click at [410, 172] on link "Reset Search" at bounding box center [401, 169] width 52 height 18
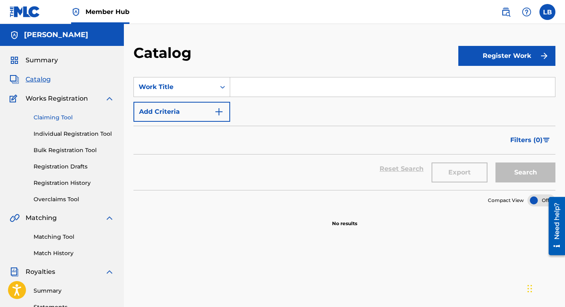
click at [58, 117] on link "Claiming Tool" at bounding box center [74, 117] width 81 height 8
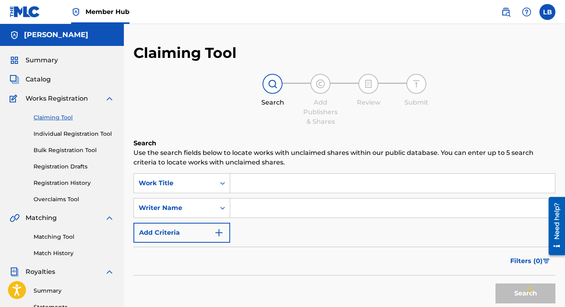
click at [50, 258] on div "Summary Catalog Works Registration Claiming Tool Individual Registration Tool B…" at bounding box center [62, 251] width 124 height 411
click at [53, 249] on link "Match History" at bounding box center [74, 253] width 81 height 8
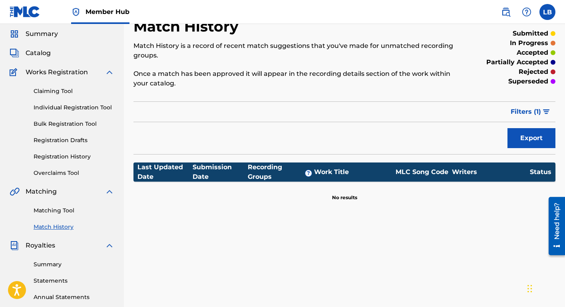
scroll to position [27, 0]
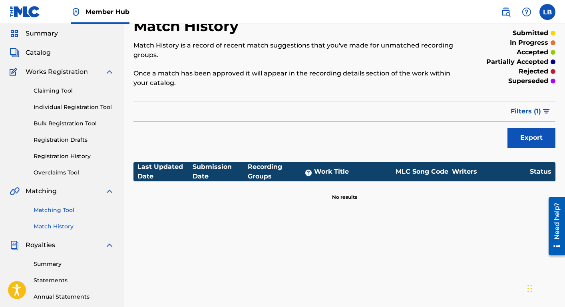
click at [65, 213] on link "Matching Tool" at bounding box center [74, 210] width 81 height 8
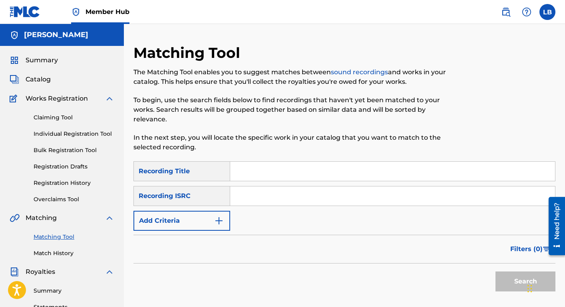
click at [207, 201] on div "Recording ISRC" at bounding box center [181, 196] width 97 height 20
click at [208, 195] on div "Recording ISRC" at bounding box center [181, 196] width 97 height 20
click at [244, 172] on input "Search Form" at bounding box center [392, 171] width 325 height 19
click at [243, 188] on input "Search Form" at bounding box center [392, 196] width 325 height 19
click at [219, 210] on div "SearchWithCriteria7ee0e03d-7008-4b61-9852-69c3007a83cc Recording Title SearchWi…" at bounding box center [344, 196] width 422 height 70
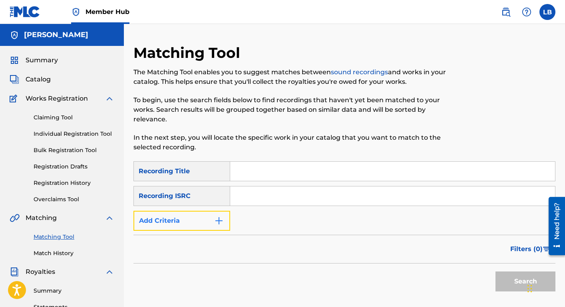
click at [216, 217] on img "Search Form" at bounding box center [219, 221] width 10 height 10
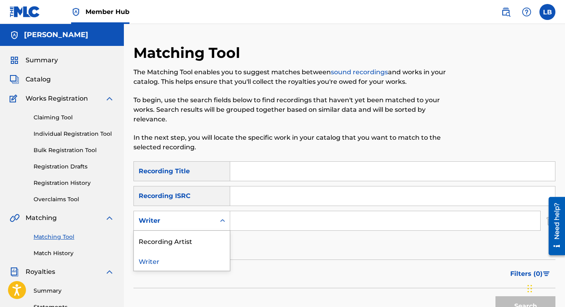
click at [210, 221] on div "Writer" at bounding box center [175, 221] width 72 height 10
click at [196, 244] on div "Recording Artist" at bounding box center [182, 241] width 96 height 20
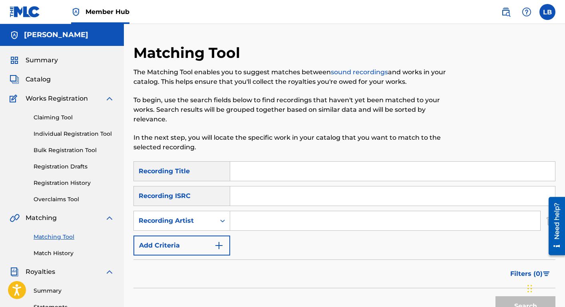
click at [257, 222] on input "Search Form" at bounding box center [385, 220] width 310 height 19
type input "rallo green"
click at [500, 303] on button "Search" at bounding box center [525, 306] width 60 height 20
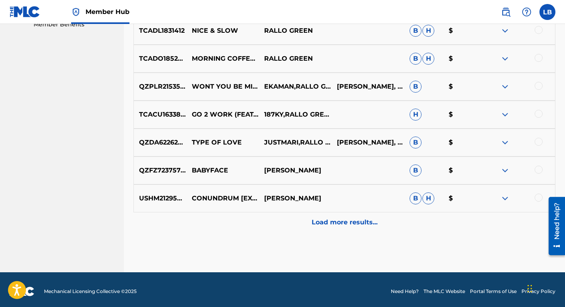
scroll to position [422, 0]
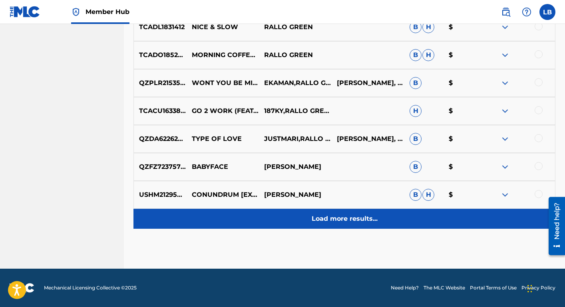
click at [346, 224] on div "Load more results..." at bounding box center [344, 219] width 422 height 20
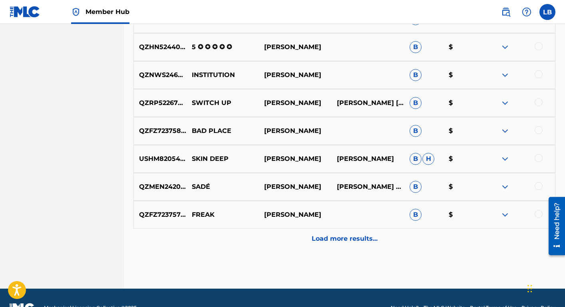
scroll to position [702, 0]
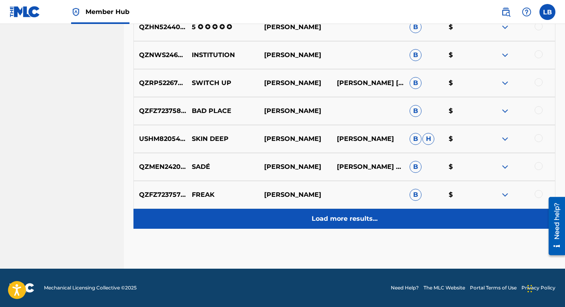
click at [342, 221] on p "Load more results..." at bounding box center [345, 219] width 66 height 10
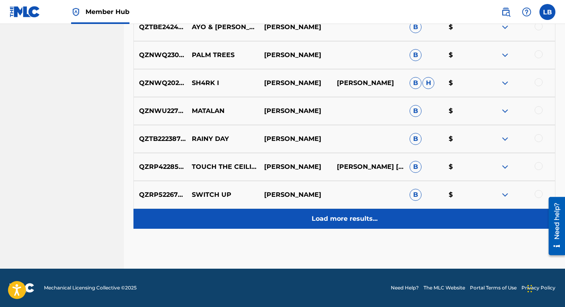
click at [342, 219] on p "Load more results..." at bounding box center [345, 219] width 66 height 10
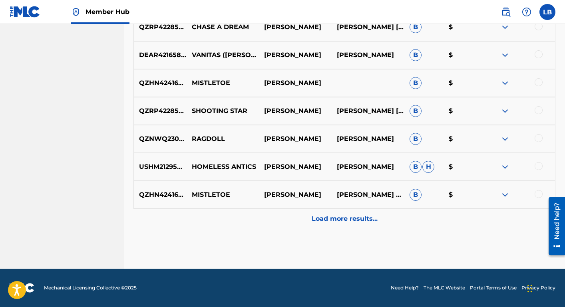
click at [342, 219] on p "Load more results..." at bounding box center [345, 219] width 66 height 10
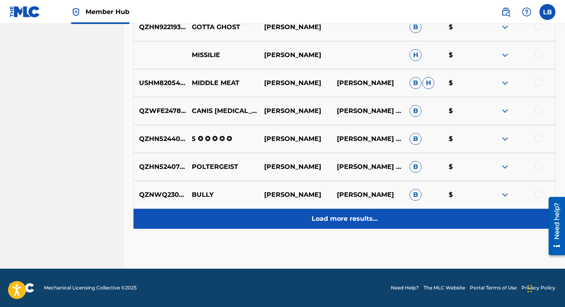
click at [340, 213] on div "Load more results..." at bounding box center [344, 219] width 422 height 20
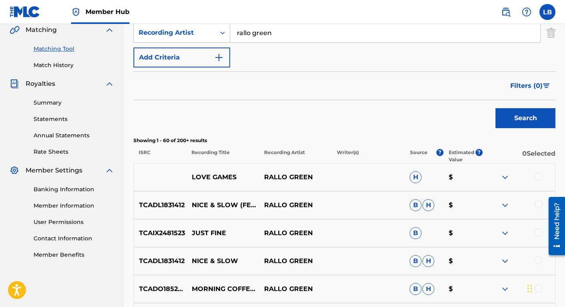
scroll to position [1820, 0]
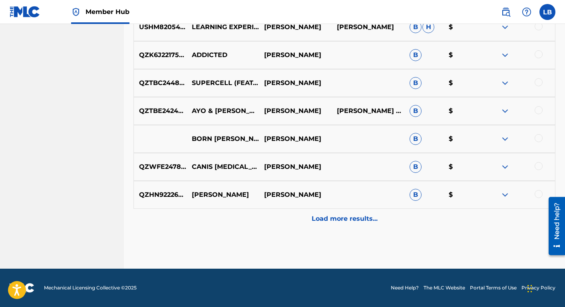
click at [340, 197] on div "QZHN92226090 [PERSON_NAME] B $" at bounding box center [344, 195] width 422 height 28
click at [338, 205] on div "QZHN92226090 [PERSON_NAME] B $" at bounding box center [344, 195] width 422 height 28
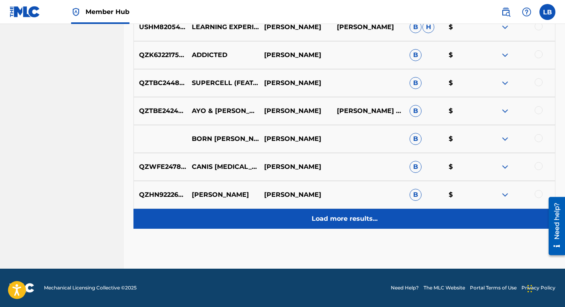
click at [330, 220] on p "Load more results..." at bounding box center [345, 219] width 66 height 10
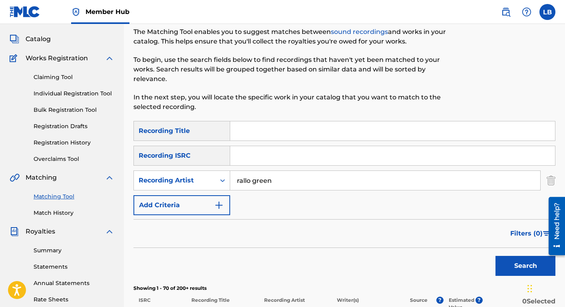
scroll to position [0, 0]
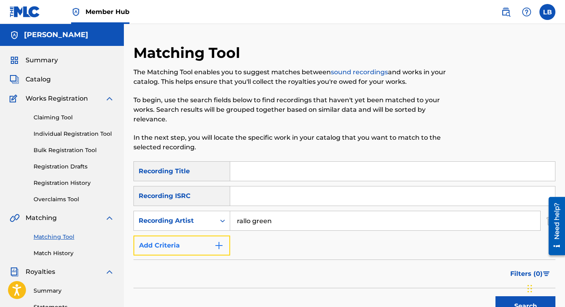
click at [198, 244] on button "Add Criteria" at bounding box center [181, 246] width 97 height 20
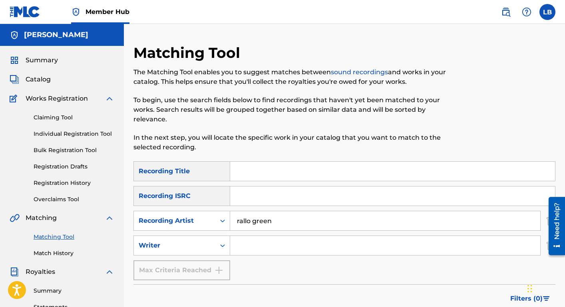
click at [274, 248] on input "Search Form" at bounding box center [385, 245] width 310 height 19
type input "[PERSON_NAME]"
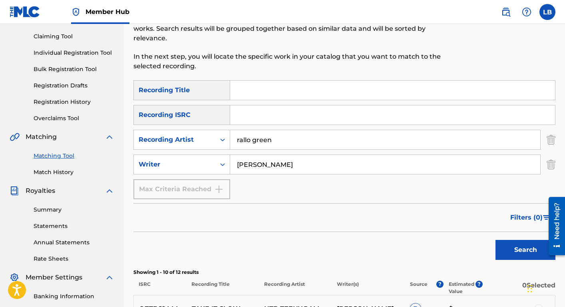
scroll to position [145, 0]
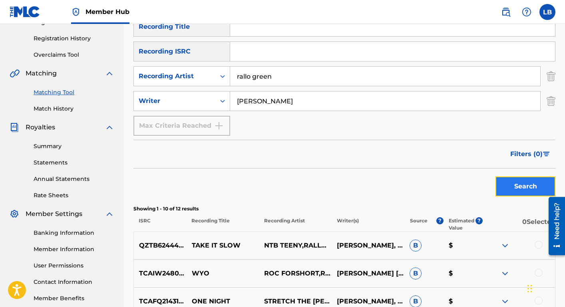
click at [509, 191] on button "Search" at bounding box center [525, 187] width 60 height 20
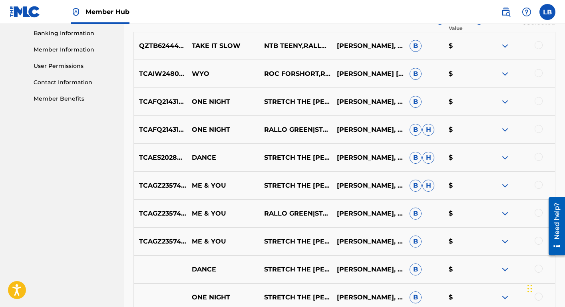
scroll to position [347, 0]
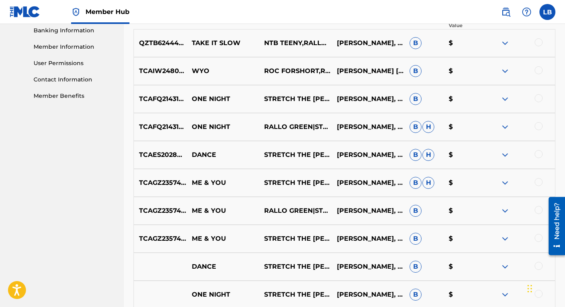
click at [503, 128] on img at bounding box center [505, 127] width 10 height 10
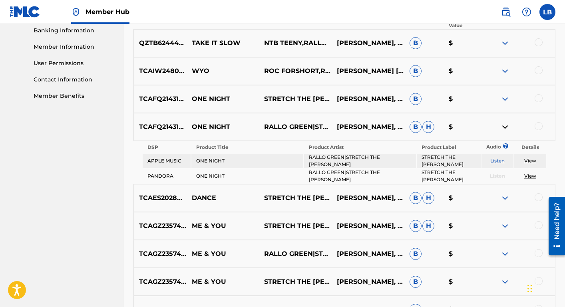
click at [528, 162] on link "View" at bounding box center [530, 161] width 12 height 6
click at [528, 173] on link "View" at bounding box center [530, 176] width 12 height 6
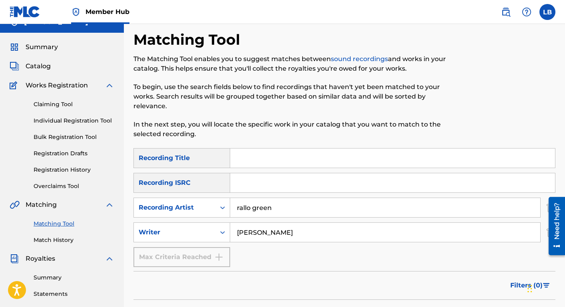
scroll to position [0, 0]
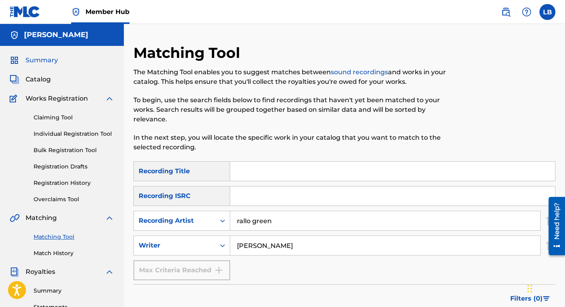
click at [45, 61] on span "Summary" at bounding box center [42, 61] width 32 height 10
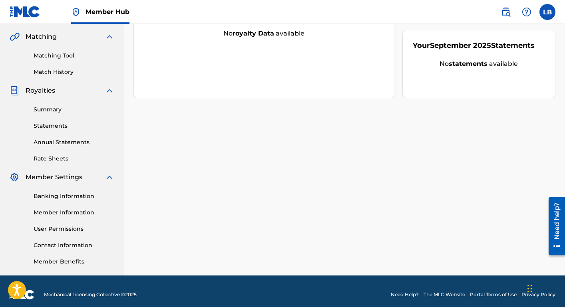
scroll to position [188, 0]
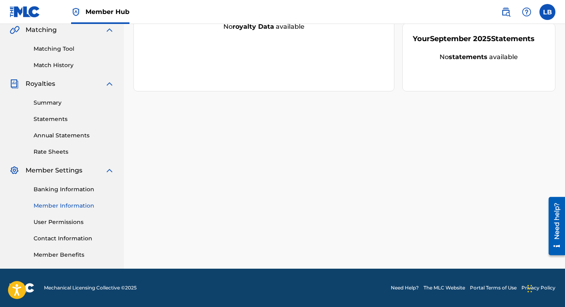
click at [62, 209] on link "Member Information" at bounding box center [74, 206] width 81 height 8
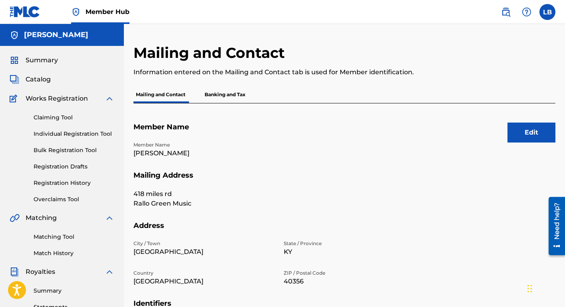
click at [214, 95] on p "Banking and Tax" at bounding box center [225, 94] width 46 height 17
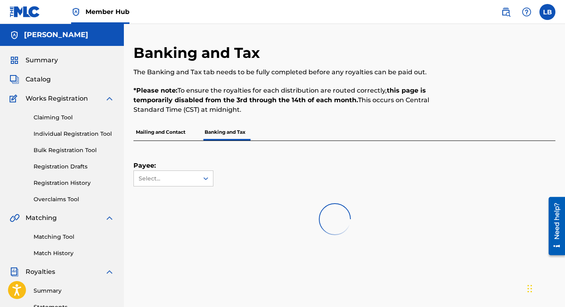
click at [160, 139] on p "Mailing and Contact" at bounding box center [160, 132] width 54 height 17
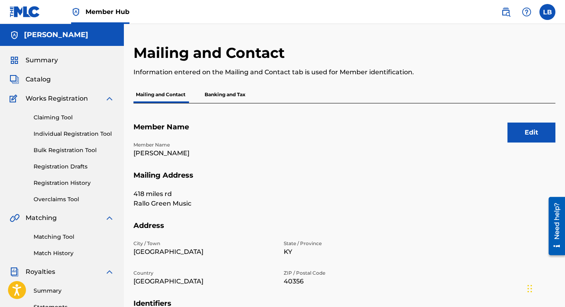
click at [210, 98] on p "Banking and Tax" at bounding box center [225, 94] width 46 height 17
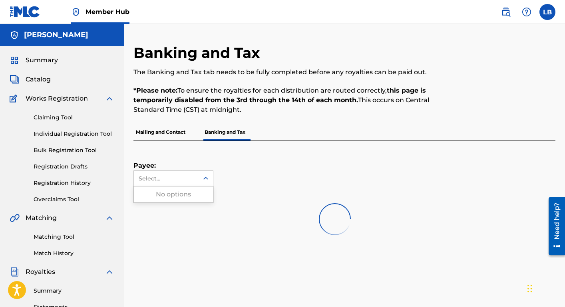
click at [183, 185] on div "Select..." at bounding box center [166, 178] width 65 height 15
click at [176, 121] on div "Banking and Tax The Banking and Tax tab needs to be fully completed before any …" at bounding box center [295, 84] width 325 height 80
click at [172, 133] on p "Mailing and Contact" at bounding box center [160, 132] width 54 height 17
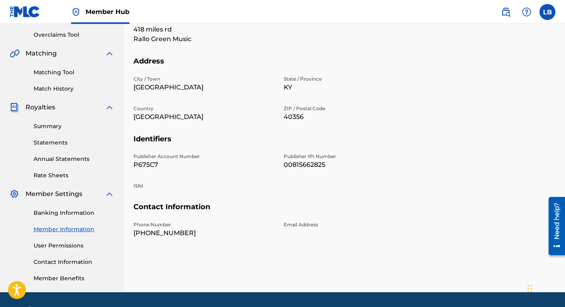
scroll to position [188, 0]
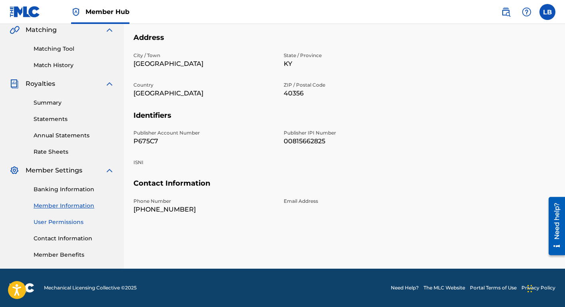
click at [63, 222] on link "User Permissions" at bounding box center [74, 222] width 81 height 8
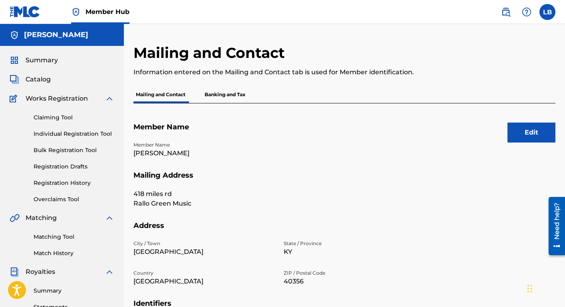
scroll to position [188, 0]
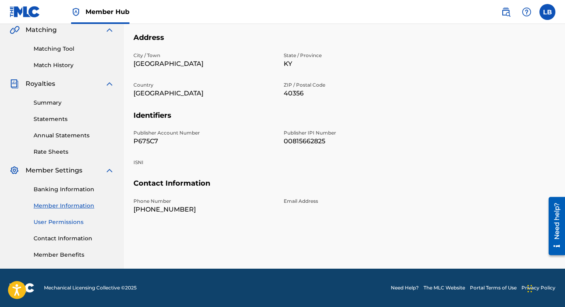
click at [54, 223] on link "User Permissions" at bounding box center [74, 222] width 81 height 8
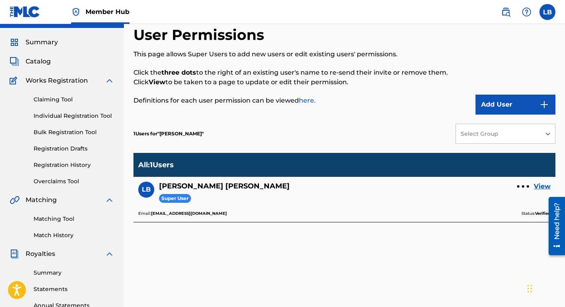
scroll to position [20, 0]
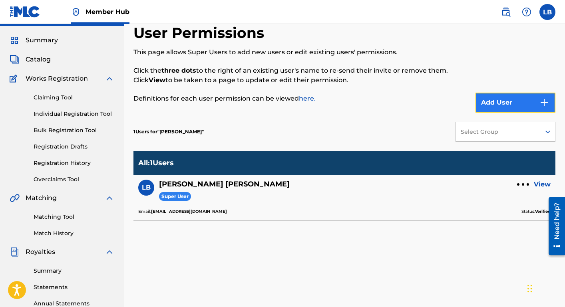
click at [489, 107] on button "Add User" at bounding box center [515, 103] width 80 height 20
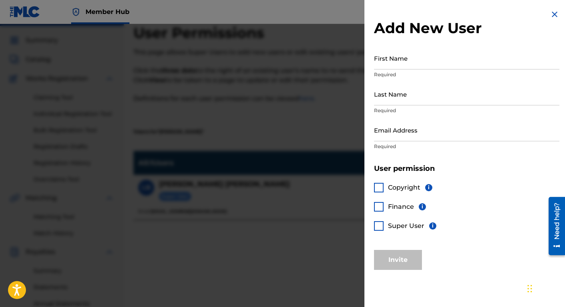
click at [375, 186] on div at bounding box center [379, 188] width 10 height 10
click at [378, 189] on img at bounding box center [379, 188] width 8 height 8
click at [380, 225] on div at bounding box center [379, 226] width 10 height 10
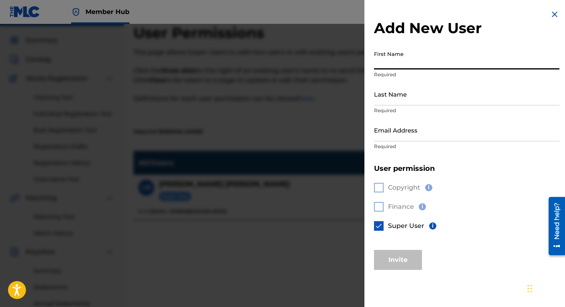
click at [392, 62] on input "First Name" at bounding box center [466, 58] width 185 height 23
type input "r"
click at [551, 11] on img at bounding box center [555, 15] width 10 height 10
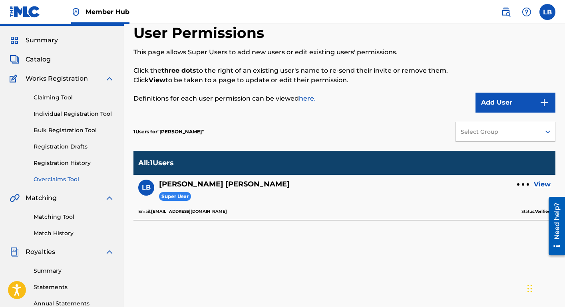
click at [62, 182] on link "Overclaims Tool" at bounding box center [74, 179] width 81 height 8
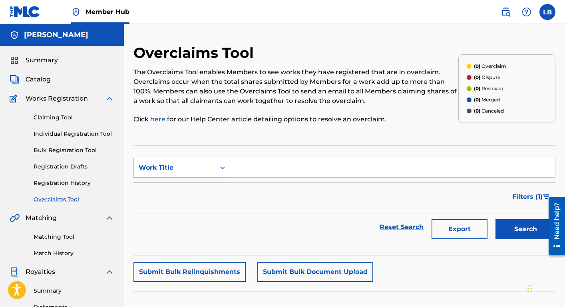
click at [205, 170] on div "Work Title" at bounding box center [175, 168] width 72 height 10
click at [183, 211] on div "Overclaim ID" at bounding box center [182, 208] width 96 height 20
click at [525, 227] on button "Search" at bounding box center [525, 229] width 60 height 20
click at [43, 64] on span "Summary" at bounding box center [42, 61] width 32 height 10
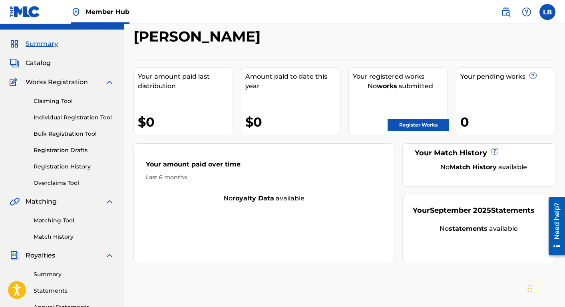
scroll to position [17, 0]
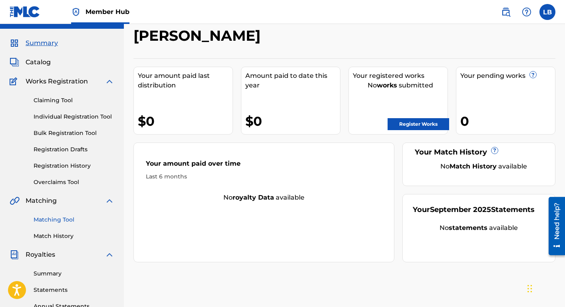
click at [58, 223] on link "Matching Tool" at bounding box center [74, 220] width 81 height 8
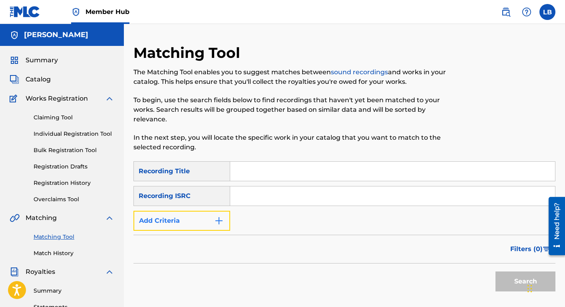
click at [219, 222] on img "Search Form" at bounding box center [219, 221] width 10 height 10
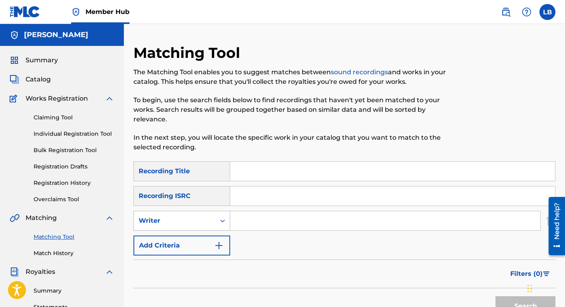
click at [207, 225] on div "Writer" at bounding box center [175, 221] width 72 height 10
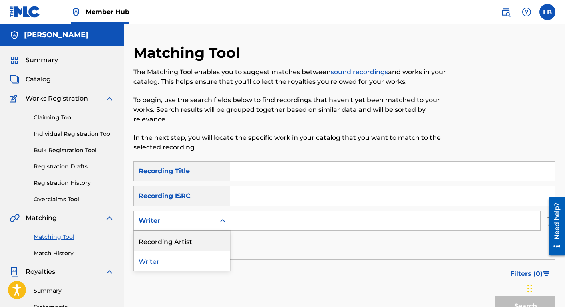
click at [200, 244] on div "Recording Artist" at bounding box center [182, 241] width 96 height 20
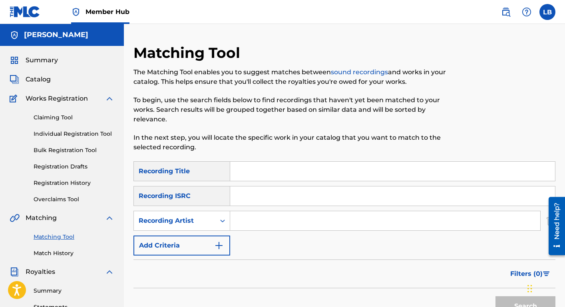
click at [250, 224] on input "Search Form" at bounding box center [385, 220] width 310 height 19
type input "rallo green"
click at [495, 296] on button "Search" at bounding box center [525, 306] width 60 height 20
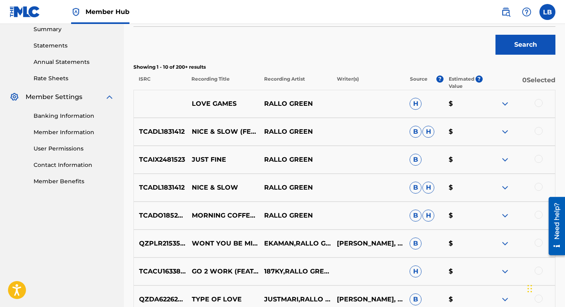
scroll to position [263, 0]
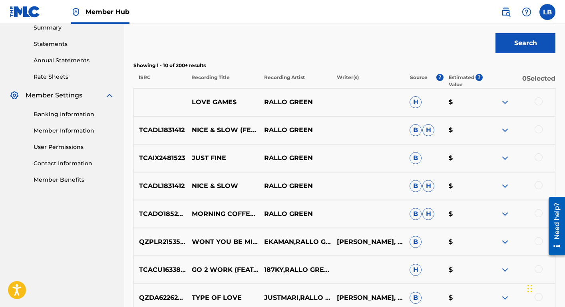
click at [537, 104] on div at bounding box center [538, 101] width 8 height 8
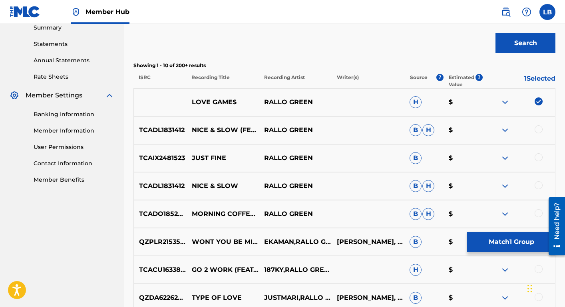
click at [543, 131] on div at bounding box center [518, 130] width 73 height 10
click at [539, 155] on div at bounding box center [538, 157] width 8 height 8
click at [538, 130] on div at bounding box center [538, 129] width 8 height 8
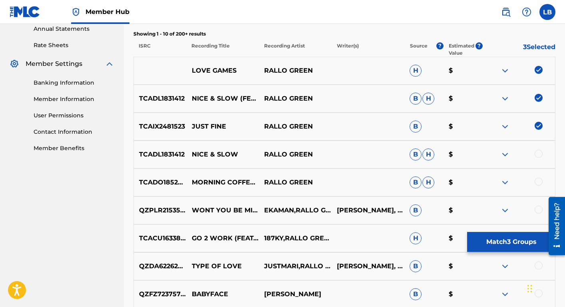
scroll to position [308, 0]
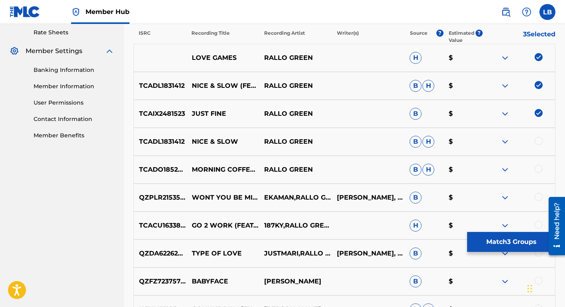
click at [538, 141] on div at bounding box center [538, 141] width 8 height 8
click at [538, 167] on div at bounding box center [538, 169] width 8 height 8
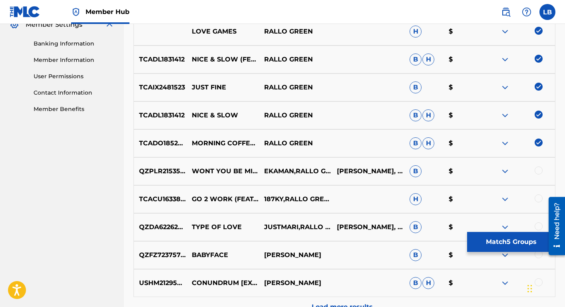
scroll to position [338, 0]
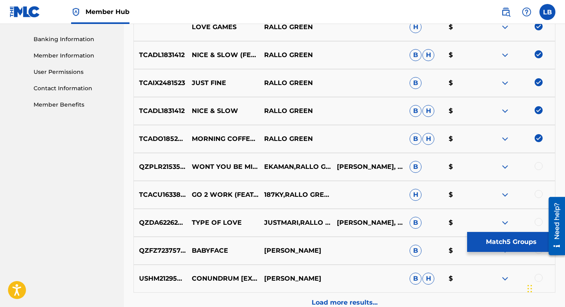
click at [537, 163] on div at bounding box center [538, 166] width 8 height 8
click at [539, 195] on div at bounding box center [538, 194] width 8 height 8
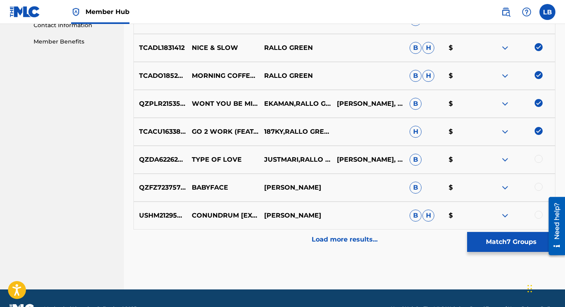
scroll to position [403, 0]
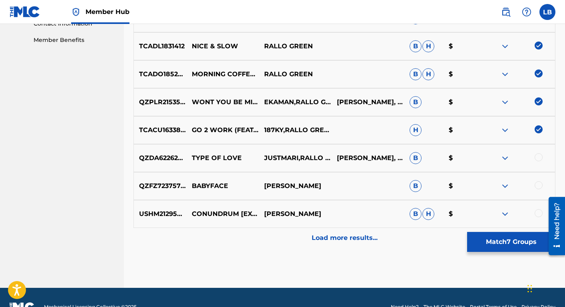
click at [537, 157] on div at bounding box center [538, 157] width 8 height 8
click at [539, 187] on div at bounding box center [538, 185] width 8 height 8
click at [537, 186] on img at bounding box center [538, 185] width 8 height 8
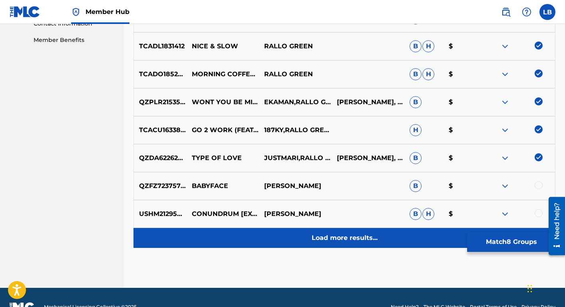
click at [385, 234] on div "Load more results..." at bounding box center [344, 238] width 422 height 20
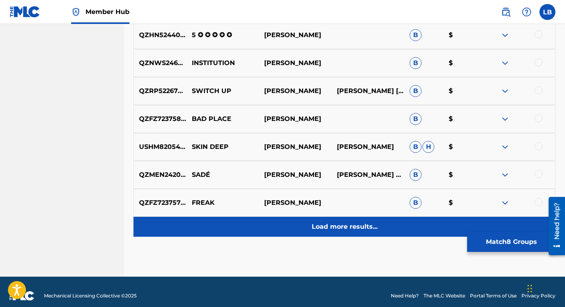
click at [344, 231] on p "Load more results..." at bounding box center [345, 227] width 66 height 10
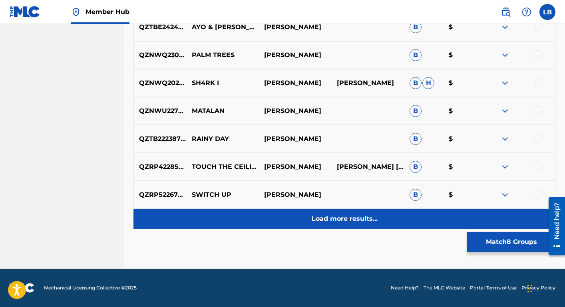
click at [338, 218] on p "Load more results..." at bounding box center [345, 219] width 66 height 10
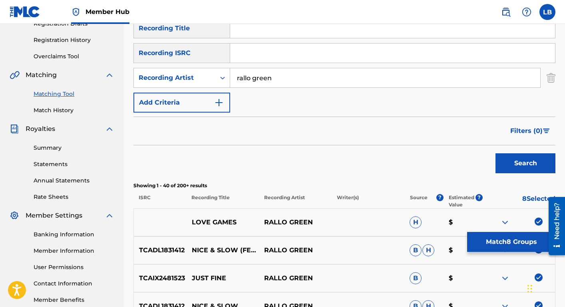
scroll to position [135, 0]
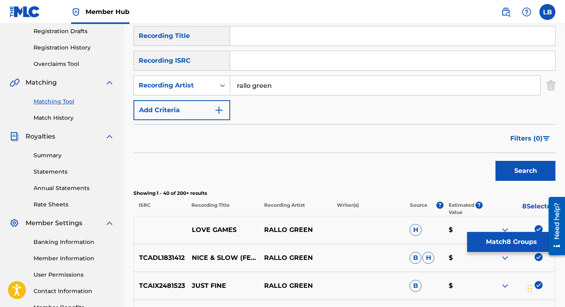
click at [203, 121] on form "SearchWithCriteria7ee0e03d-7008-4b61-9852-69c3007a83cc Recording Title SearchWi…" at bounding box center [344, 105] width 422 height 159
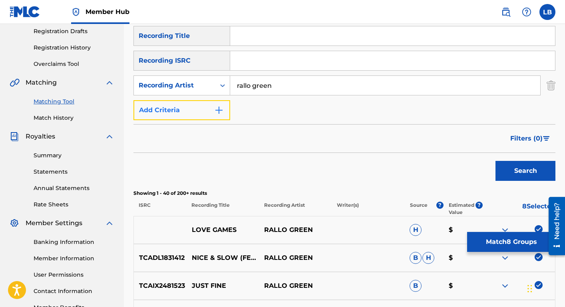
click at [203, 109] on button "Add Criteria" at bounding box center [181, 110] width 97 height 20
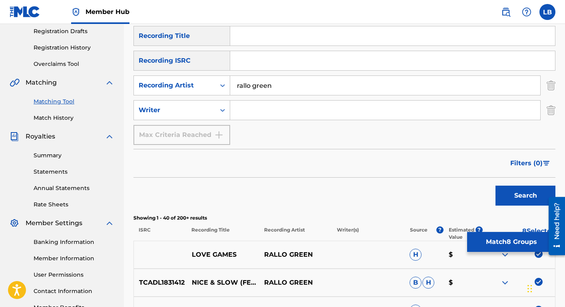
click at [268, 114] on input "Search Form" at bounding box center [385, 110] width 310 height 19
type input "[PERSON_NAME]"
click at [495, 186] on button "Search" at bounding box center [525, 196] width 60 height 20
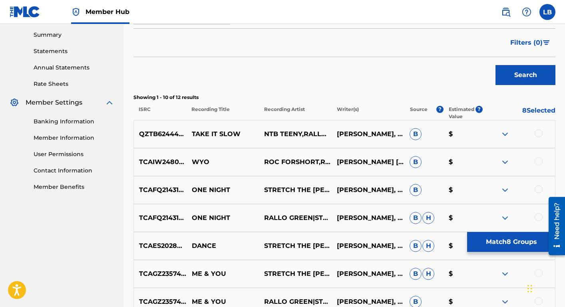
scroll to position [260, 0]
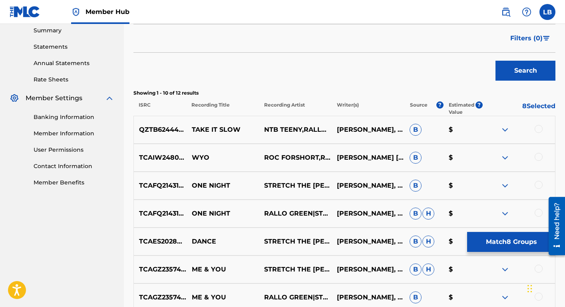
click at [538, 129] on div at bounding box center [538, 129] width 8 height 8
click at [537, 155] on div at bounding box center [538, 157] width 8 height 8
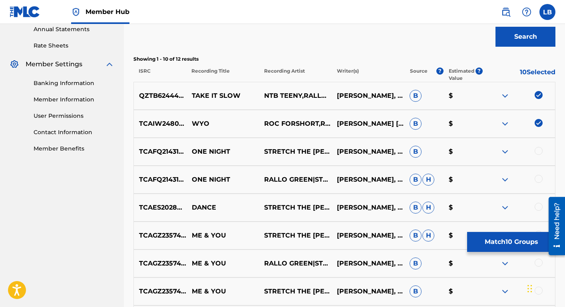
scroll to position [300, 0]
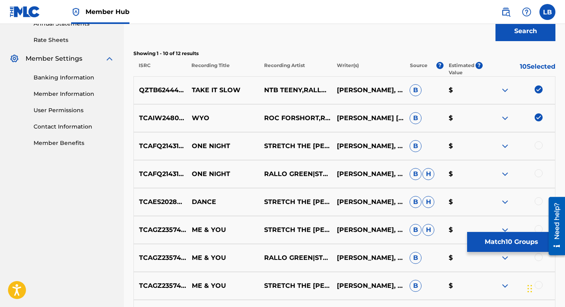
click at [537, 147] on div at bounding box center [538, 145] width 8 height 8
click at [537, 173] on div at bounding box center [538, 173] width 8 height 8
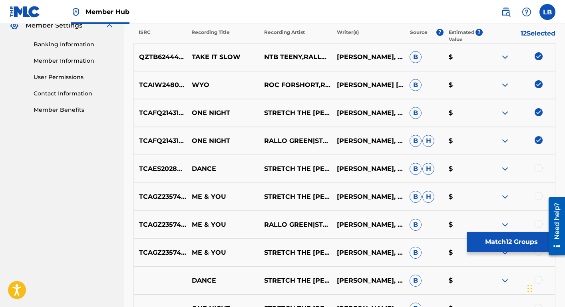
scroll to position [334, 0]
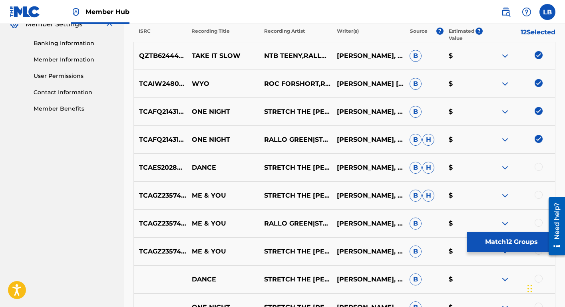
click at [539, 167] on div at bounding box center [538, 167] width 8 height 8
click at [535, 199] on div at bounding box center [518, 196] width 73 height 10
click at [539, 193] on div at bounding box center [538, 195] width 8 height 8
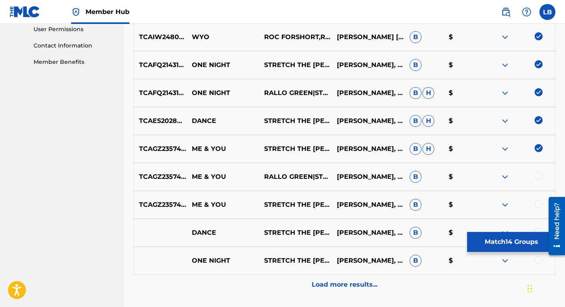
scroll to position [404, 0]
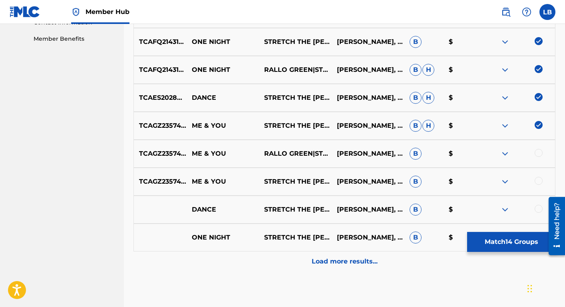
click at [538, 153] on div at bounding box center [538, 153] width 8 height 8
click at [540, 178] on div at bounding box center [538, 181] width 8 height 8
click at [539, 211] on div at bounding box center [538, 209] width 8 height 8
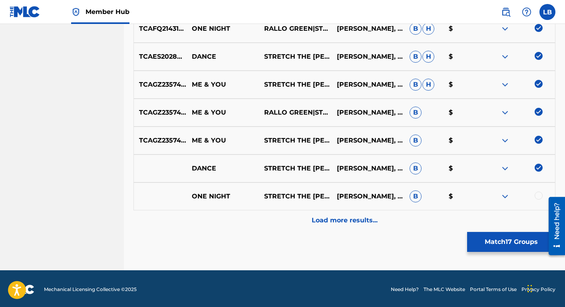
scroll to position [447, 0]
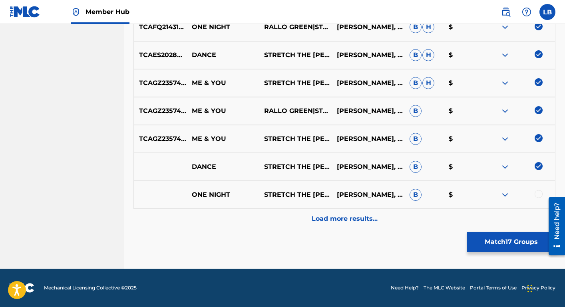
click at [540, 194] on div at bounding box center [538, 194] width 8 height 8
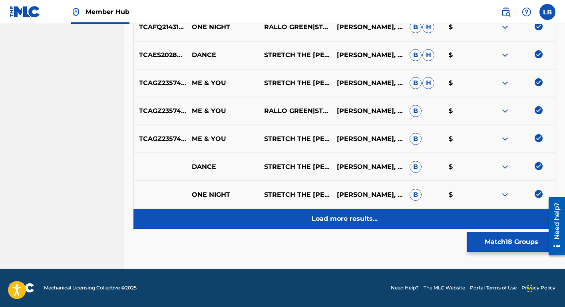
click at [357, 218] on p "Load more results..." at bounding box center [345, 219] width 66 height 10
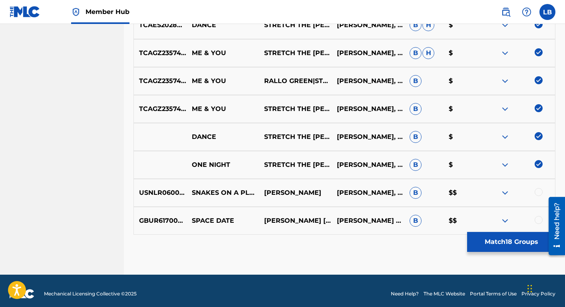
scroll to position [483, 0]
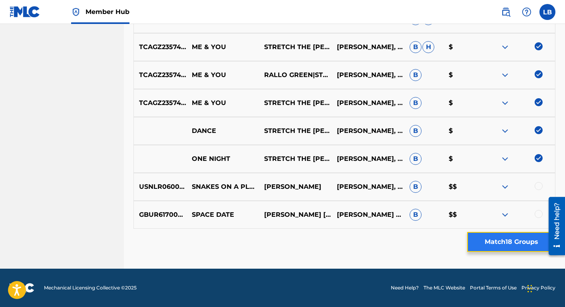
click at [491, 242] on button "Match 18 Groups" at bounding box center [511, 242] width 88 height 20
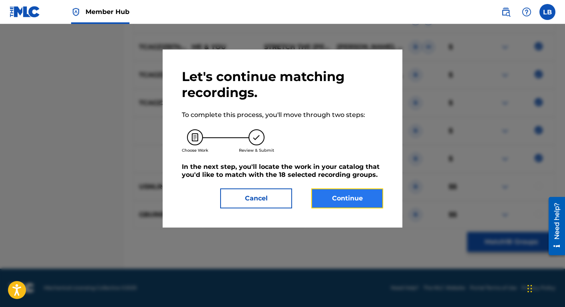
click at [344, 200] on button "Continue" at bounding box center [347, 199] width 72 height 20
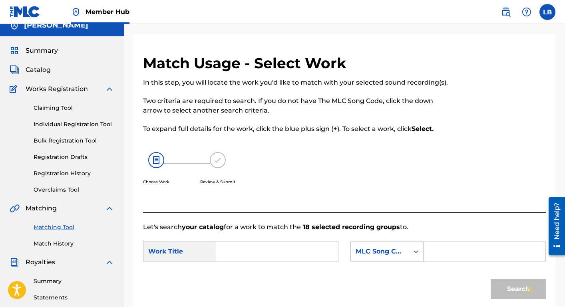
scroll to position [0, 0]
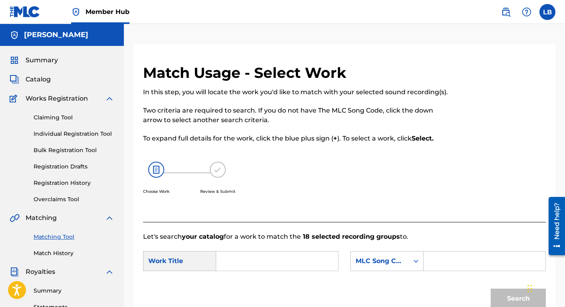
click at [236, 260] on input "Search Form" at bounding box center [277, 261] width 108 height 19
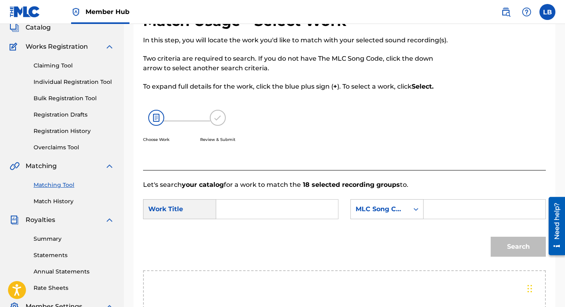
scroll to position [56, 0]
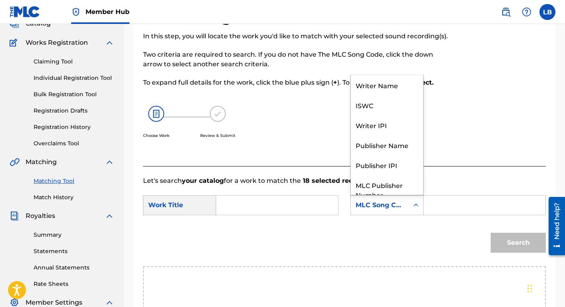
click at [393, 212] on div "MLC Song Code" at bounding box center [380, 205] width 58 height 15
click at [377, 76] on div "Writer Name" at bounding box center [387, 84] width 72 height 20
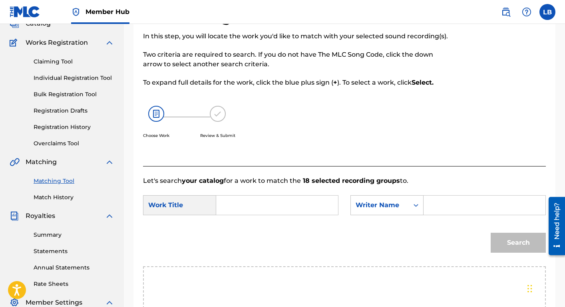
click at [454, 207] on input "Search Form" at bounding box center [484, 205] width 108 height 19
type input "[PERSON_NAME]"
click at [289, 202] on input "Search Form" at bounding box center [277, 205] width 108 height 19
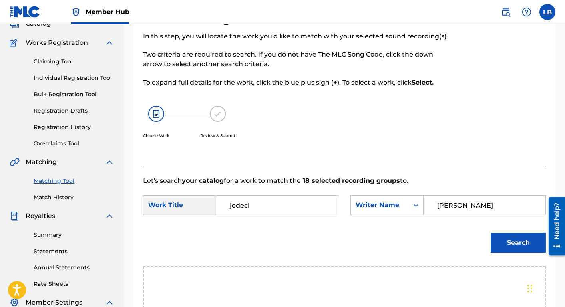
type input "jodeci"
click at [491, 233] on button "Search" at bounding box center [518, 243] width 55 height 20
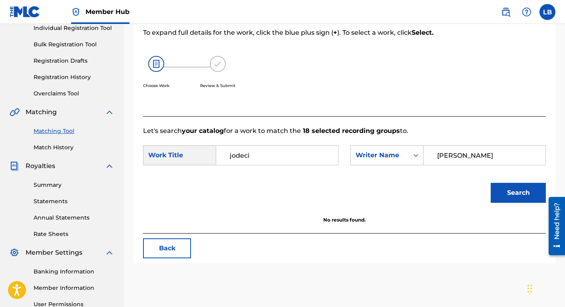
scroll to position [181, 0]
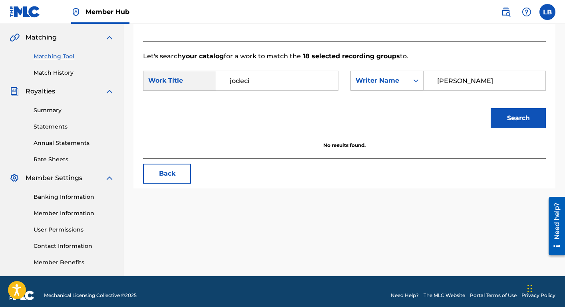
click at [300, 81] on input "jodeci" at bounding box center [277, 80] width 108 height 19
click at [491, 108] on button "Search" at bounding box center [518, 118] width 55 height 20
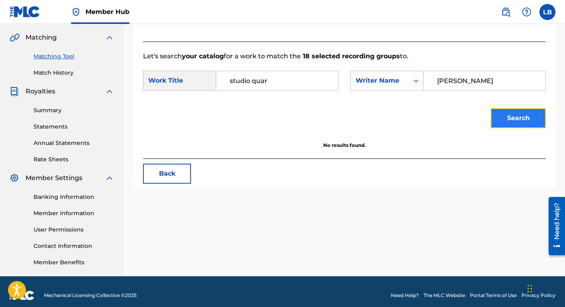
click at [504, 119] on button "Search" at bounding box center [518, 118] width 55 height 20
click at [246, 84] on input "studio quar" at bounding box center [277, 80] width 108 height 19
click at [250, 83] on input "studio quar" at bounding box center [277, 80] width 108 height 19
drag, startPoint x: 253, startPoint y: 80, endPoint x: 289, endPoint y: 79, distance: 35.6
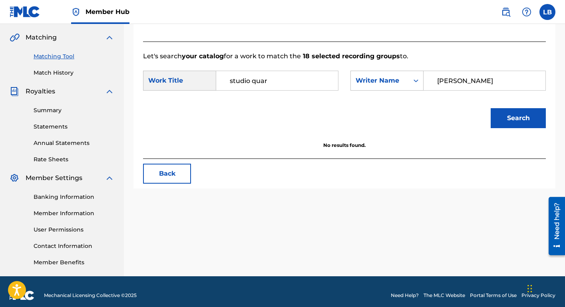
click at [289, 79] on input "studio quar" at bounding box center [277, 80] width 108 height 19
type input "studio"
click at [491, 108] on button "Search" at bounding box center [518, 118] width 55 height 20
click at [448, 82] on input "[PERSON_NAME]" at bounding box center [484, 80] width 108 height 19
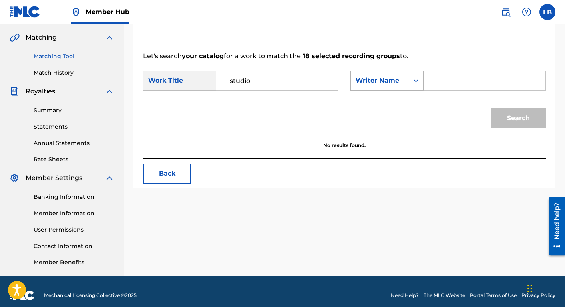
click at [410, 81] on div "Search Form" at bounding box center [416, 80] width 14 height 14
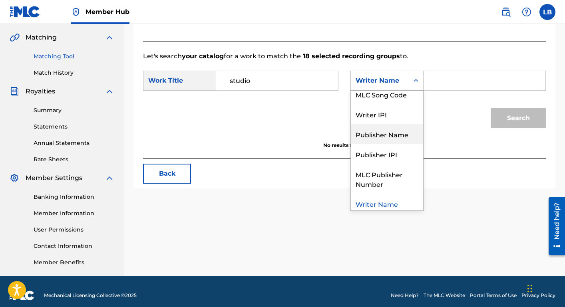
scroll to position [30, 0]
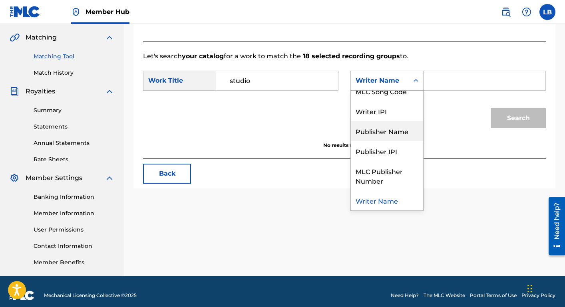
click at [391, 133] on div "Publisher Name" at bounding box center [387, 131] width 72 height 20
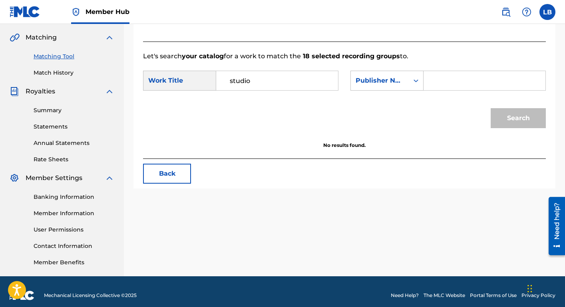
click at [443, 77] on input "Search Form" at bounding box center [484, 80] width 108 height 19
type input "tunecore"
click at [295, 77] on input "studio" at bounding box center [277, 80] width 108 height 19
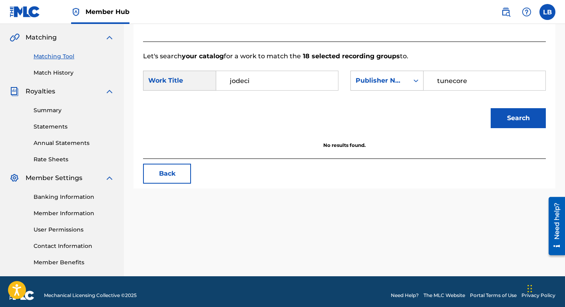
type input "jodeci"
click at [491, 108] on button "Search" at bounding box center [518, 118] width 55 height 20
click at [265, 77] on input "jodeci" at bounding box center [277, 80] width 108 height 19
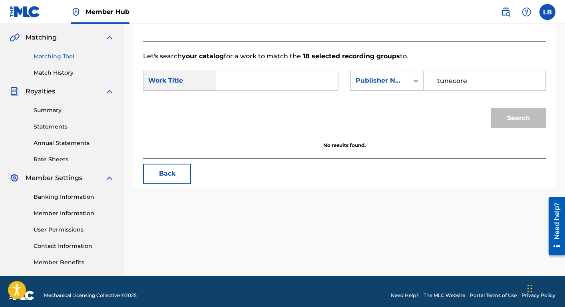
click at [181, 83] on div "Work Title" at bounding box center [179, 81] width 73 height 20
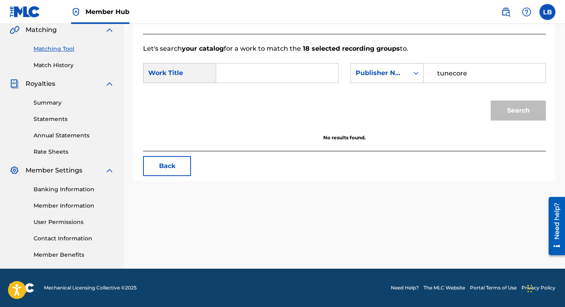
click at [241, 79] on input "Search Form" at bounding box center [277, 73] width 108 height 19
type input "love games"
click at [491, 101] on button "Search" at bounding box center [518, 111] width 55 height 20
click at [240, 72] on input "love games" at bounding box center [277, 73] width 108 height 19
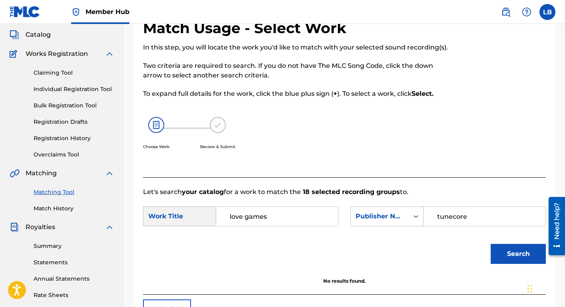
scroll to position [42, 0]
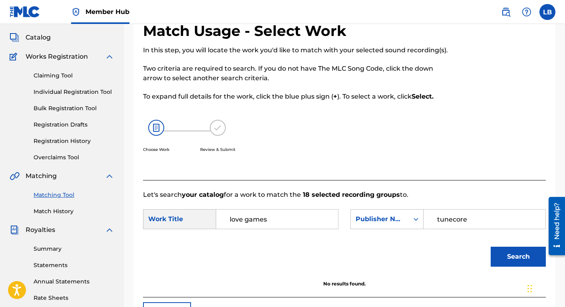
click at [273, 223] on input "love games" at bounding box center [277, 219] width 108 height 19
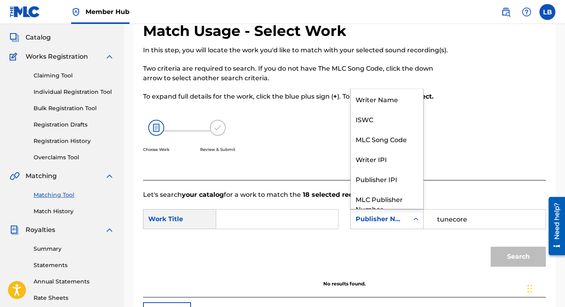
click at [407, 218] on div "Publisher Name" at bounding box center [380, 219] width 58 height 15
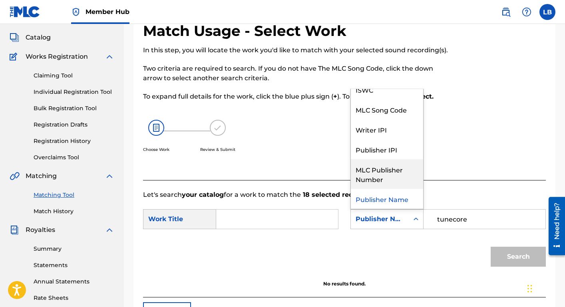
scroll to position [0, 0]
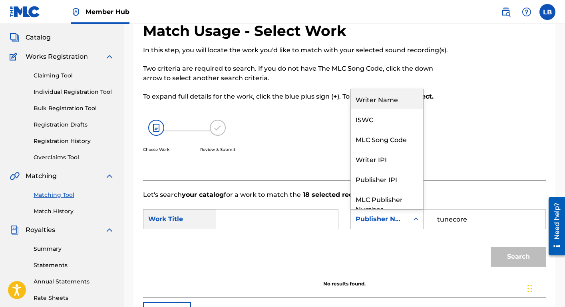
click at [389, 105] on div "Writer Name" at bounding box center [387, 99] width 72 height 20
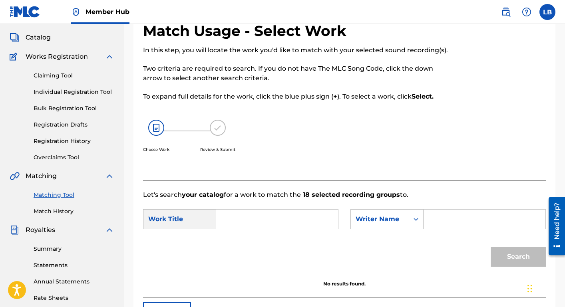
click at [437, 219] on input "Search Form" at bounding box center [484, 219] width 108 height 19
type input "[PERSON_NAME]"
click at [274, 217] on input "Search Form" at bounding box center [277, 219] width 108 height 19
click at [502, 255] on button "Search" at bounding box center [518, 257] width 55 height 20
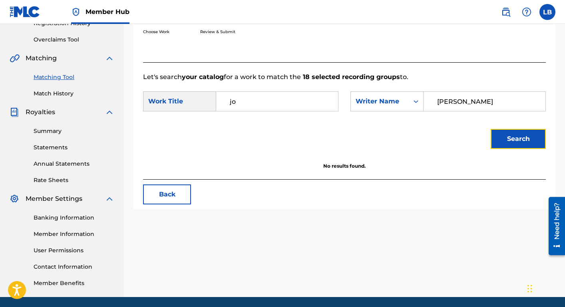
scroll to position [188, 0]
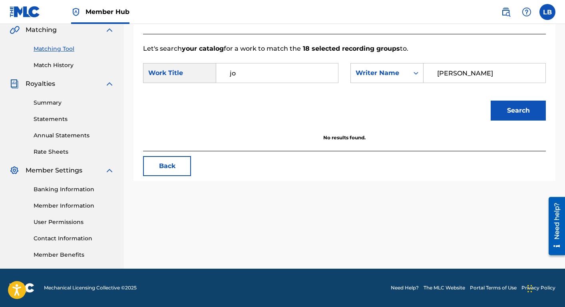
click at [305, 80] on input "jo" at bounding box center [277, 73] width 108 height 19
type input "j"
click at [497, 109] on button "Search" at bounding box center [518, 111] width 55 height 20
click at [299, 70] on input "j" at bounding box center [277, 73] width 108 height 19
click at [458, 73] on input "[PERSON_NAME]" at bounding box center [484, 73] width 108 height 19
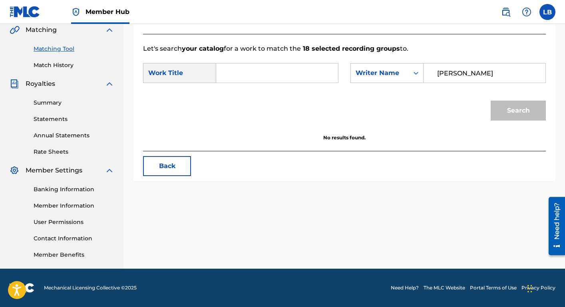
click at [318, 74] on input "Search Form" at bounding box center [277, 73] width 108 height 19
type input "c"
click at [510, 107] on button "Search" at bounding box center [518, 111] width 55 height 20
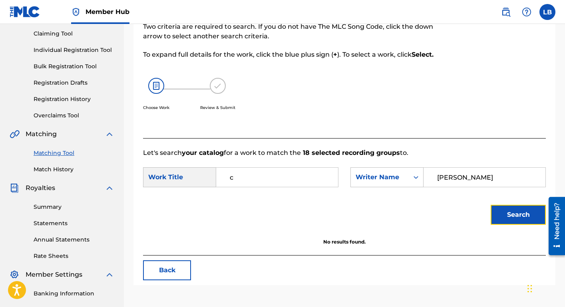
scroll to position [91, 0]
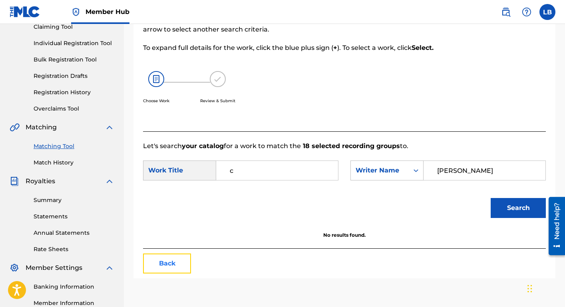
click at [175, 269] on button "Back" at bounding box center [167, 264] width 48 height 20
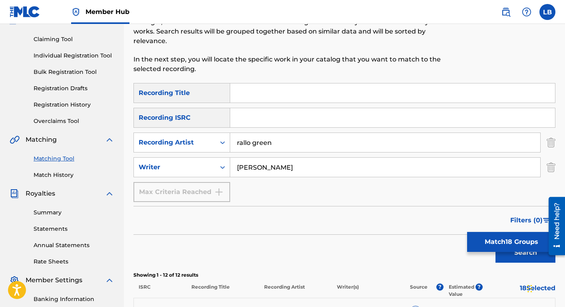
scroll to position [75, 0]
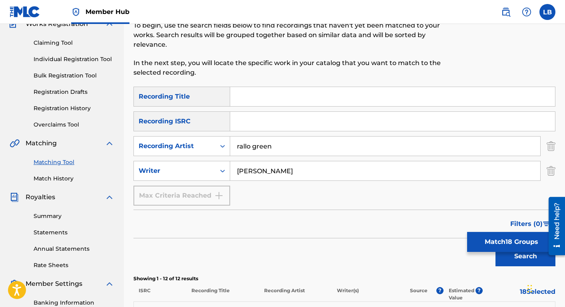
click at [247, 99] on input "Search Form" at bounding box center [392, 96] width 325 height 19
type input "jodeci"
click at [234, 125] on input "Search Form" at bounding box center [392, 121] width 325 height 19
click at [410, 205] on div "SearchWithCriteria7ee0e03d-7008-4b61-9852-69c3007a83cc Recording Title jodeci S…" at bounding box center [344, 146] width 422 height 119
click at [503, 262] on button "Search" at bounding box center [525, 256] width 60 height 20
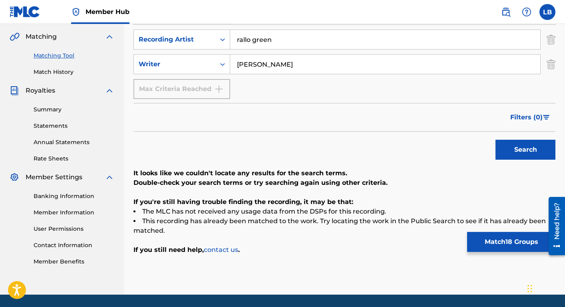
scroll to position [207, 0]
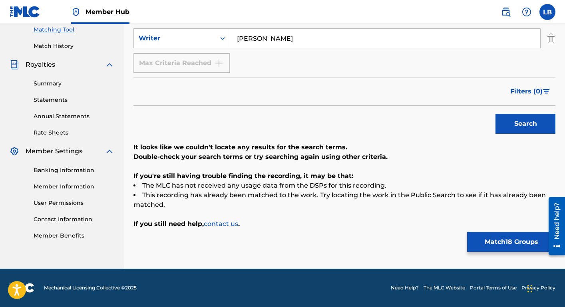
click at [59, 75] on div "Summary Statements Annual Statements Rate Sheets" at bounding box center [62, 104] width 105 height 68
click at [56, 84] on link "Summary" at bounding box center [74, 83] width 81 height 8
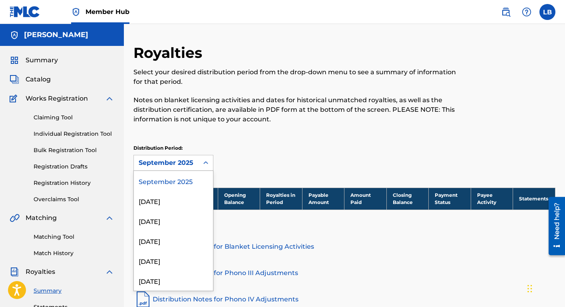
click at [187, 160] on div "September 2025" at bounding box center [166, 163] width 55 height 10
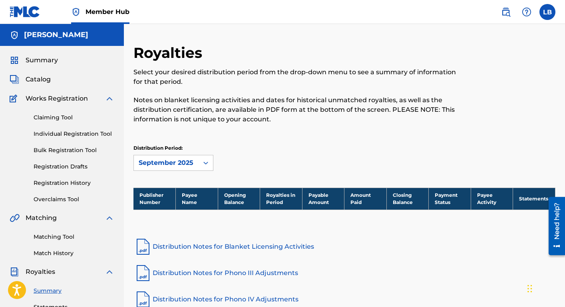
click at [230, 126] on div "Royalties Select your desired distribution period from the drop-down menu to se…" at bounding box center [295, 88] width 325 height 89
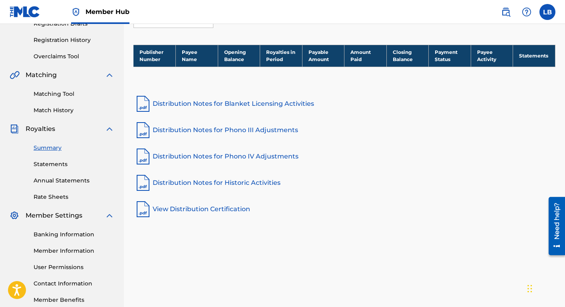
scroll to position [188, 0]
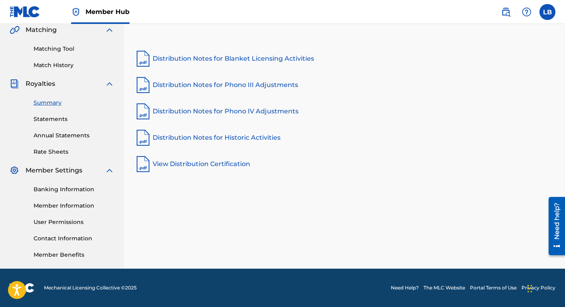
click at [201, 59] on link "Distribution Notes for Blanket Licensing Activities" at bounding box center [344, 58] width 422 height 19
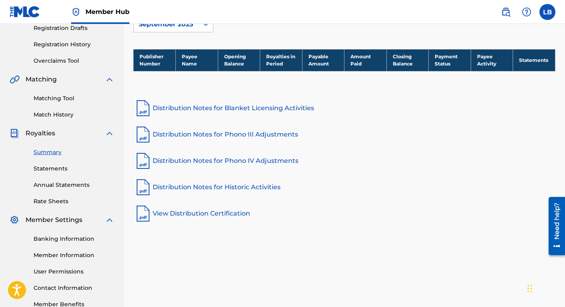
scroll to position [0, 0]
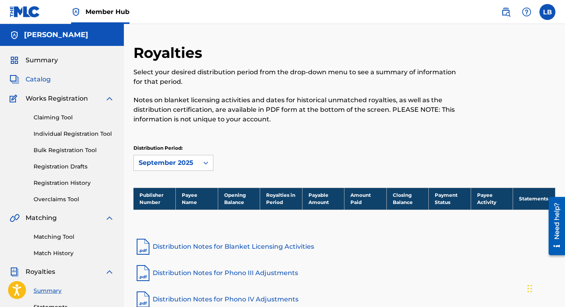
click at [32, 77] on span "Catalog" at bounding box center [38, 80] width 25 height 10
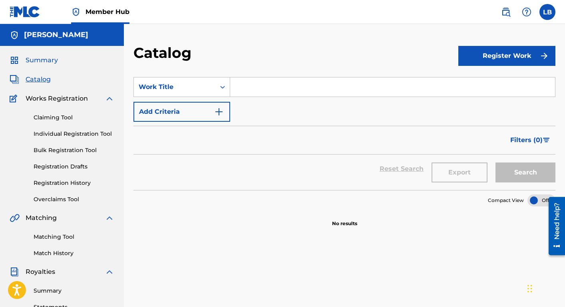
click at [42, 63] on span "Summary" at bounding box center [42, 61] width 32 height 10
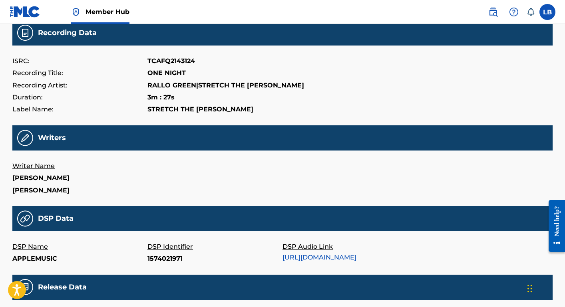
scroll to position [62, 0]
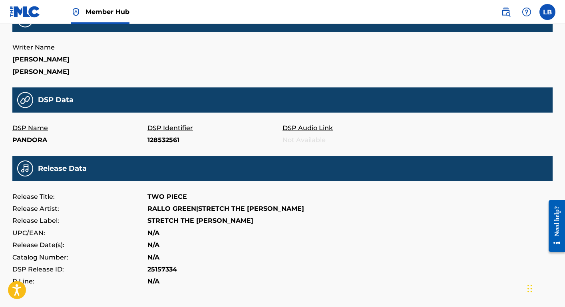
scroll to position [268, 0]
